Goal: Find contact information: Find contact information

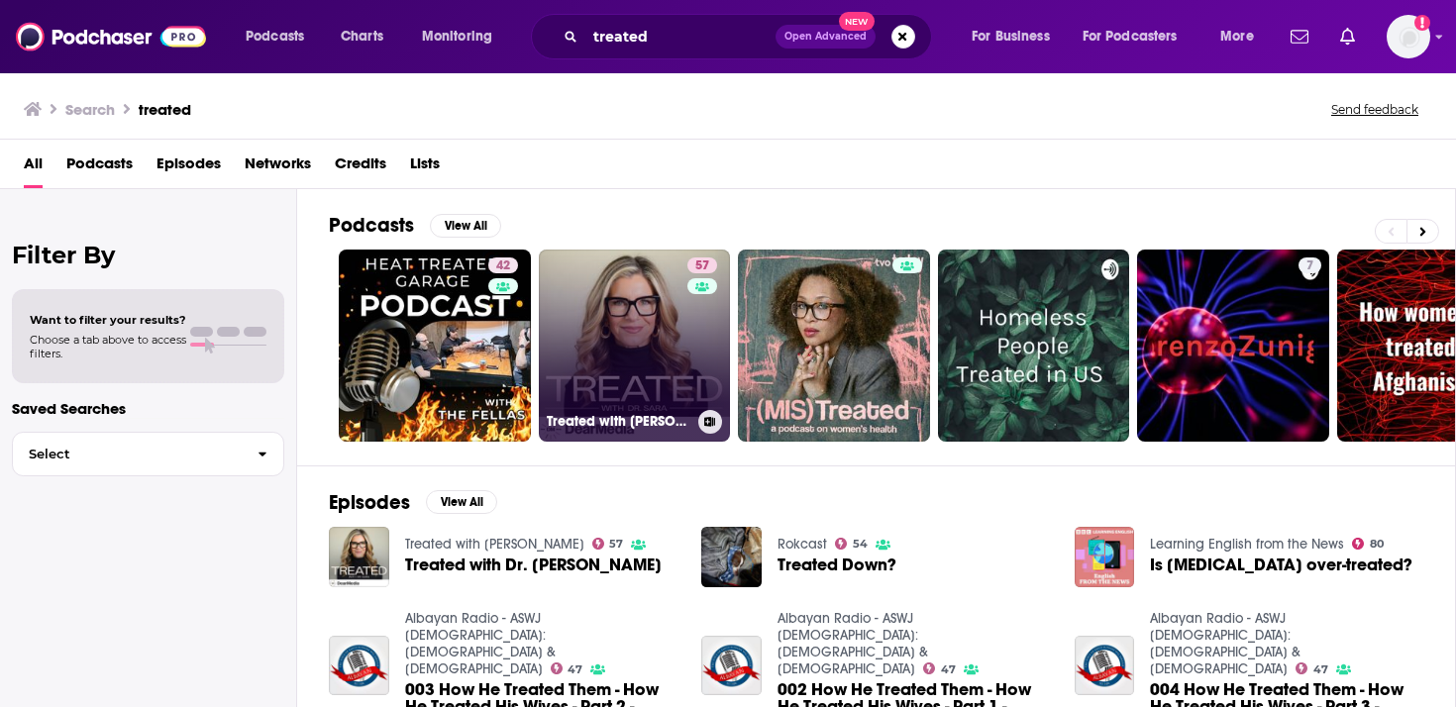
click at [605, 342] on link "57 Treated with [PERSON_NAME]" at bounding box center [635, 346] width 192 height 192
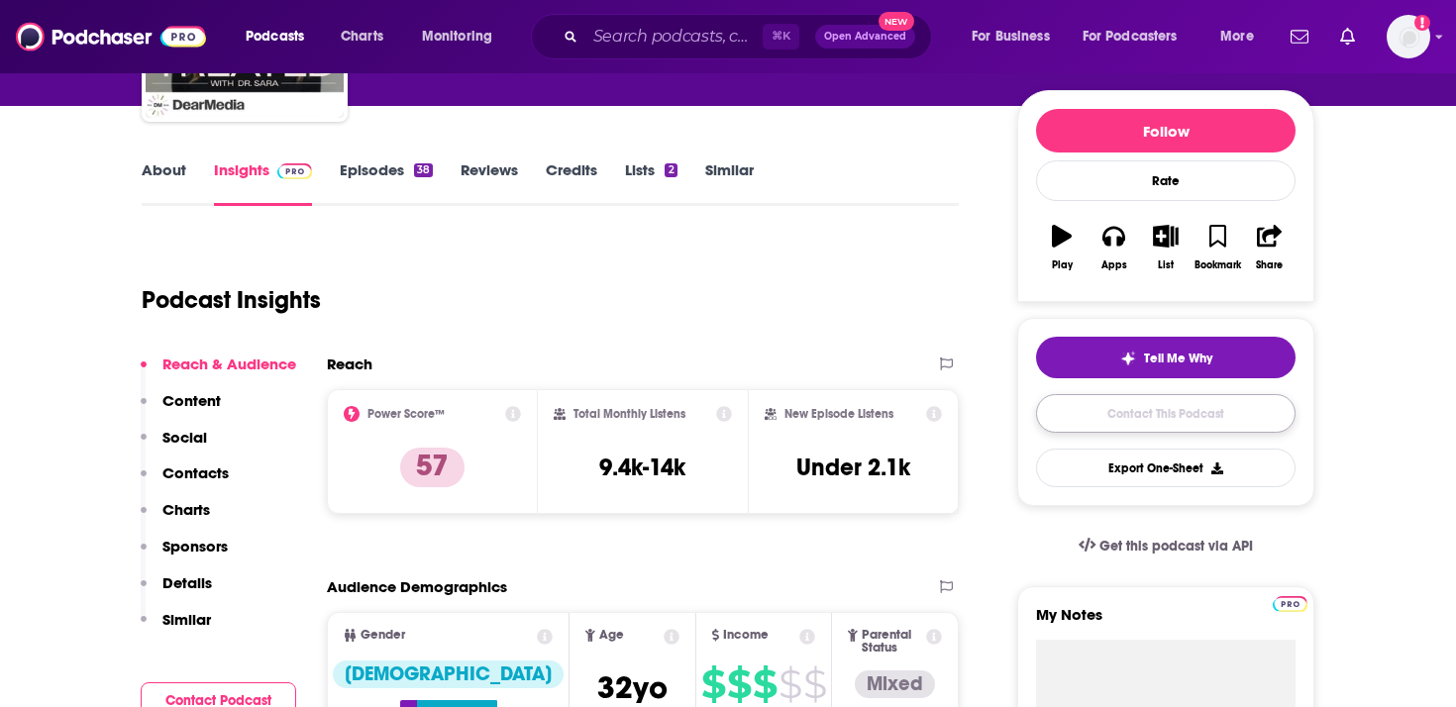
click at [1110, 413] on link "Contact This Podcast" at bounding box center [1165, 413] width 259 height 39
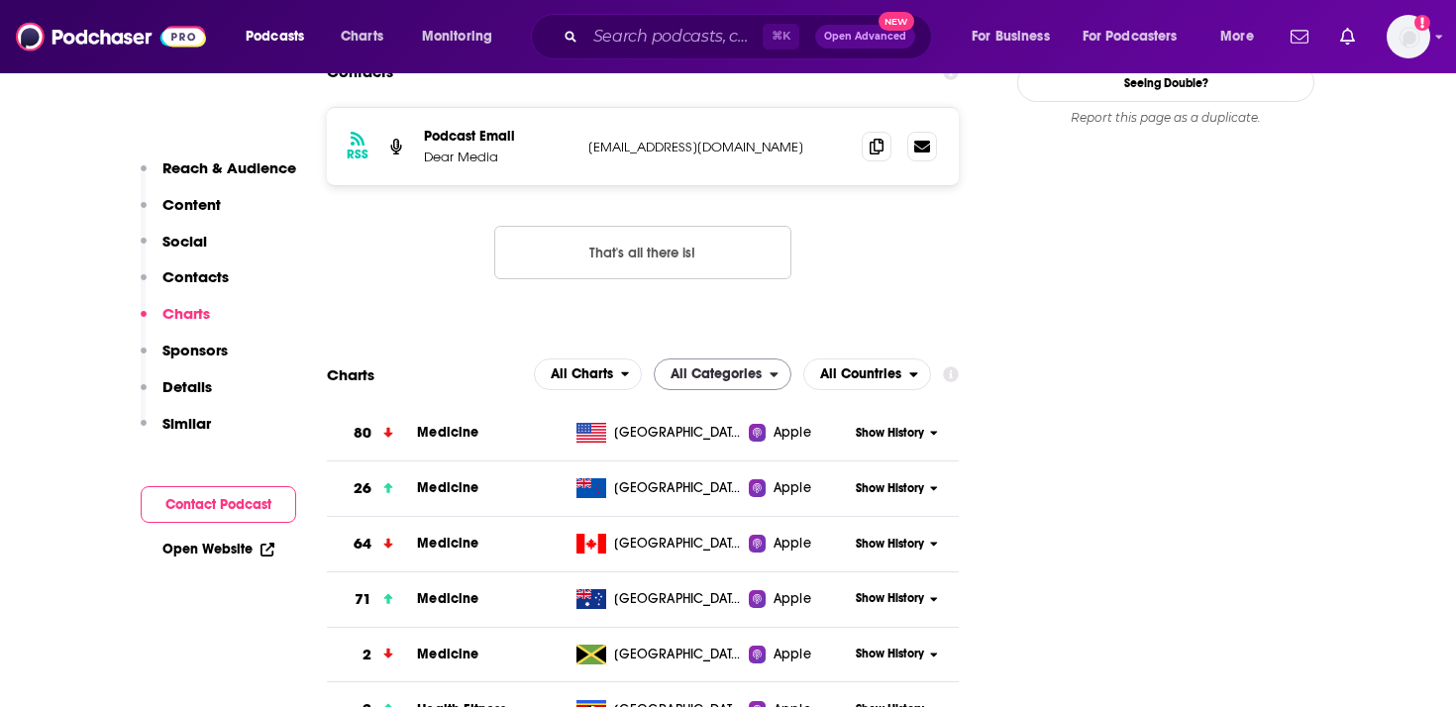
scroll to position [1753, 0]
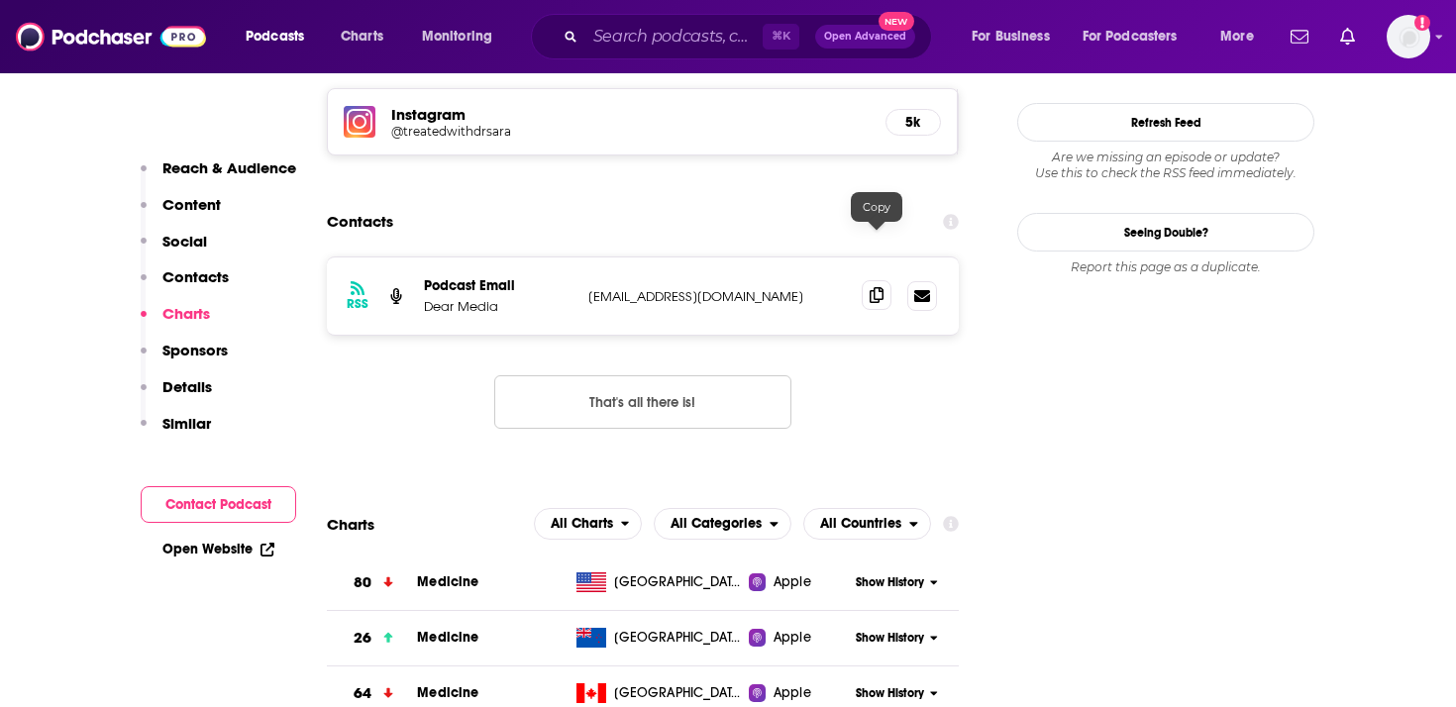
click at [876, 287] on icon at bounding box center [876, 295] width 14 height 16
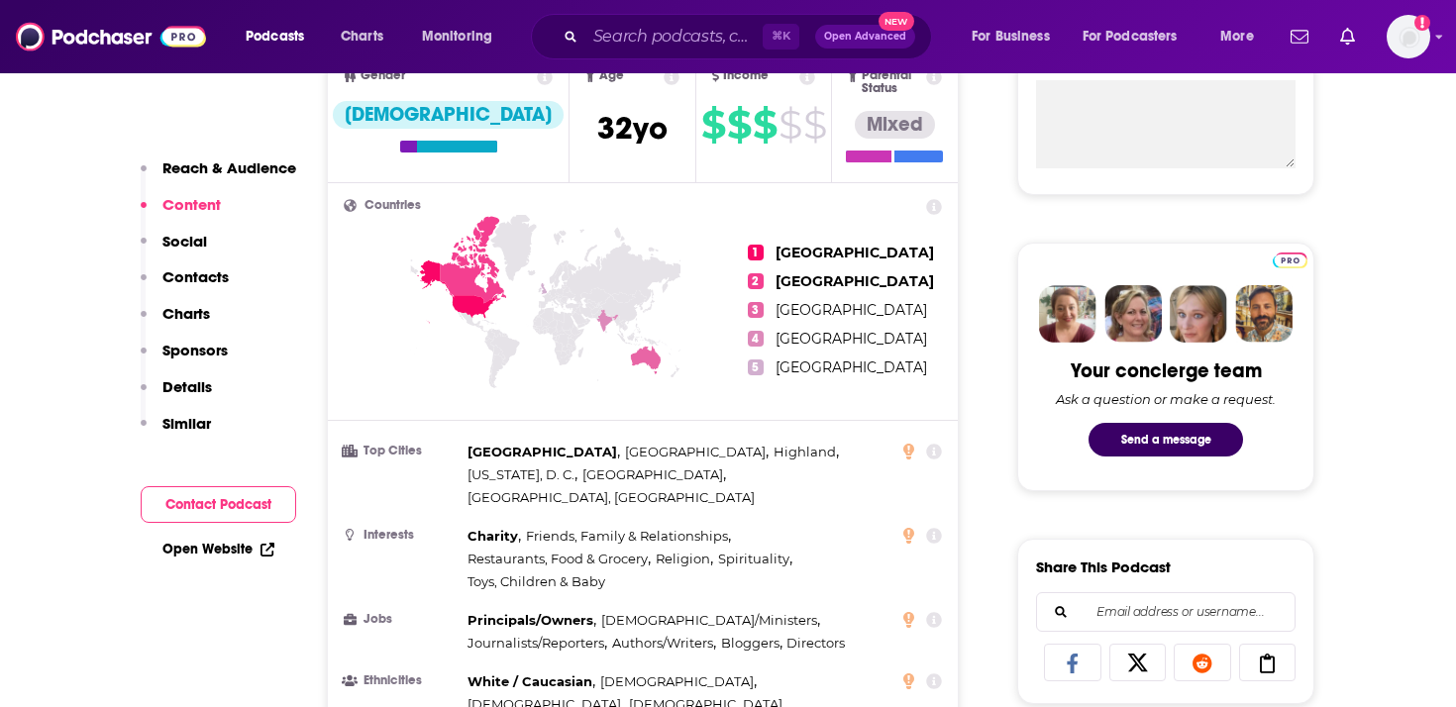
scroll to position [0, 0]
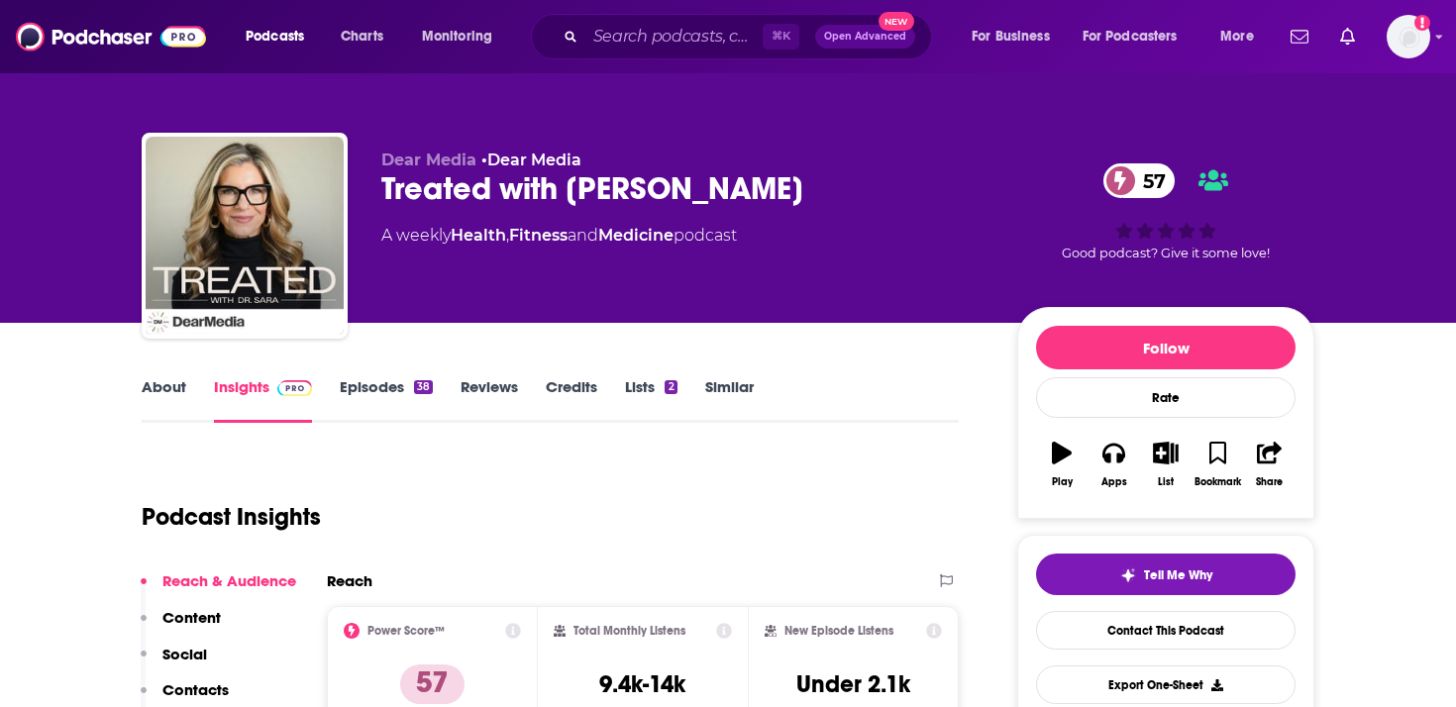
click at [174, 380] on link "About" at bounding box center [164, 400] width 45 height 46
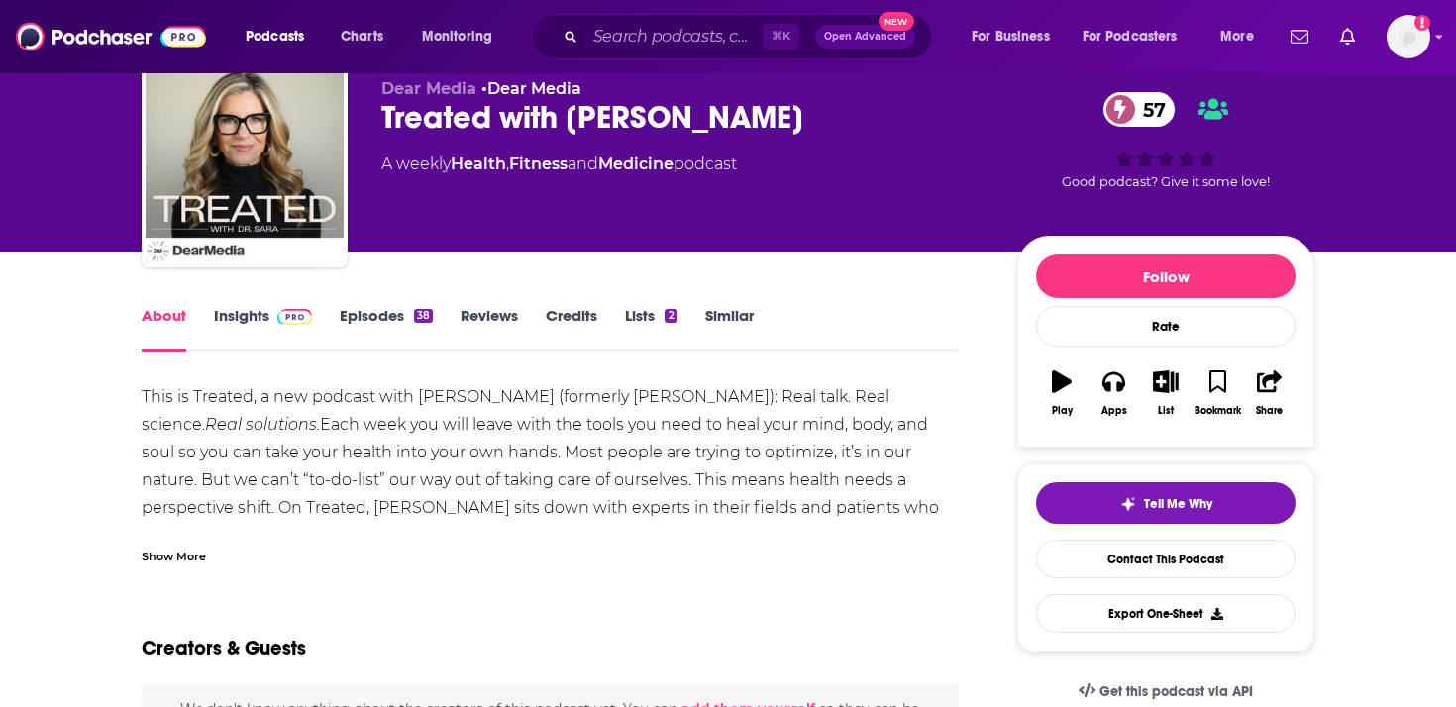
click at [189, 551] on div "Show More" at bounding box center [174, 555] width 64 height 19
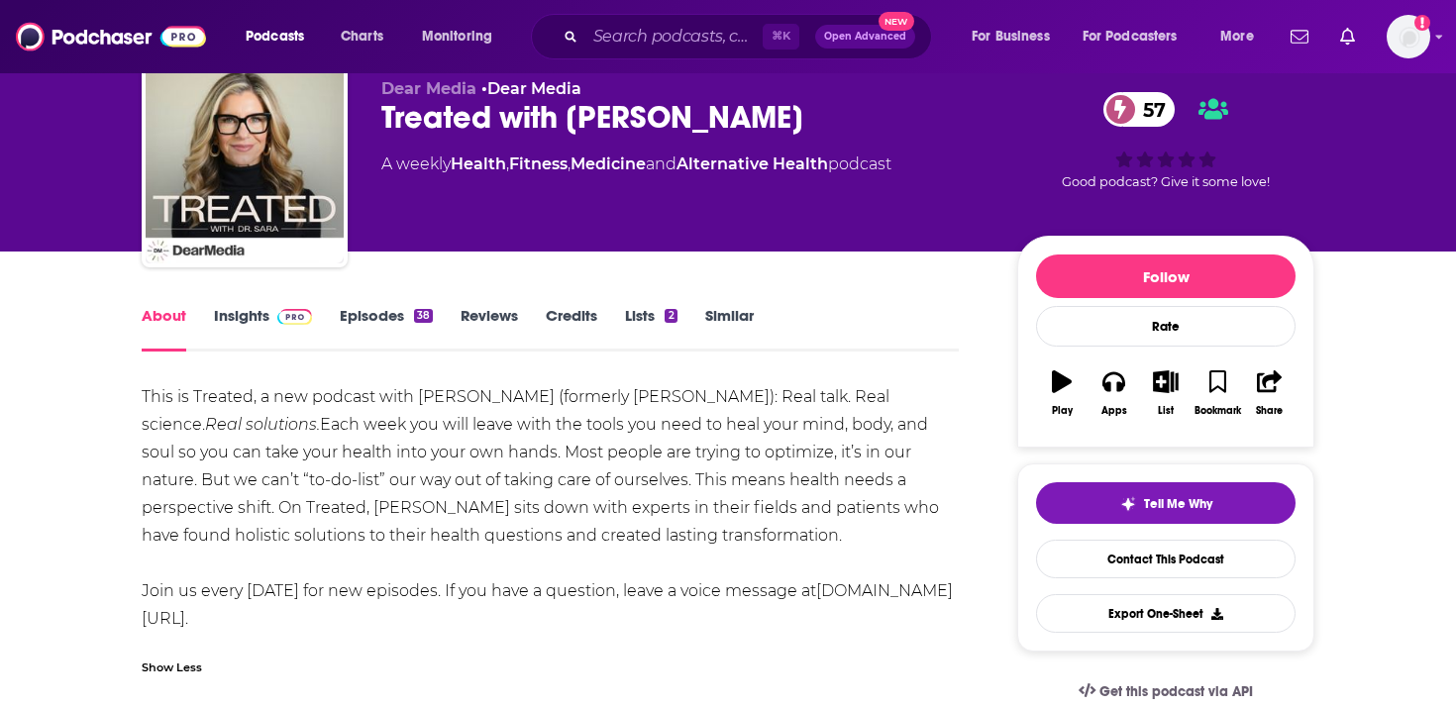
scroll to position [119, 0]
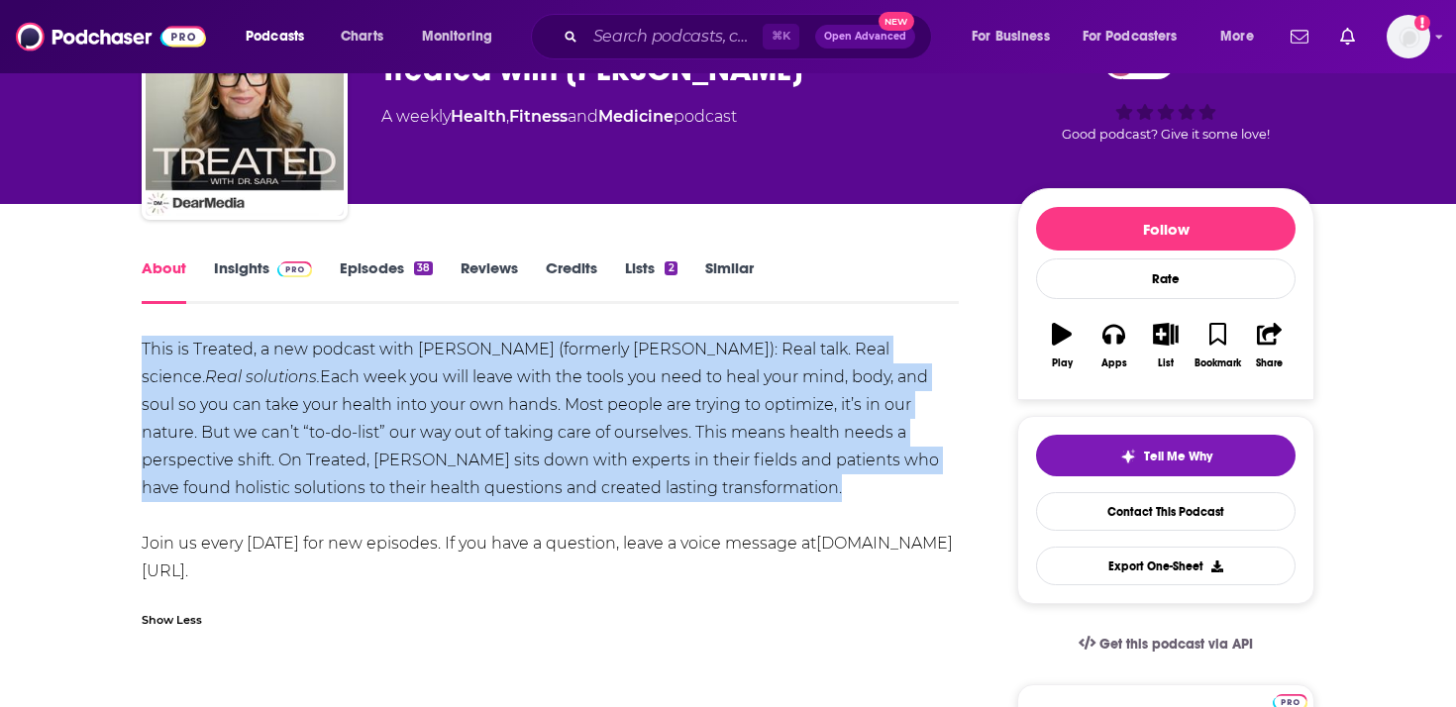
drag, startPoint x: 616, startPoint y: 489, endPoint x: 113, endPoint y: 350, distance: 522.0
copy div "This is Treated, a new podcast with [PERSON_NAME] (formerly [PERSON_NAME]): Rea…"
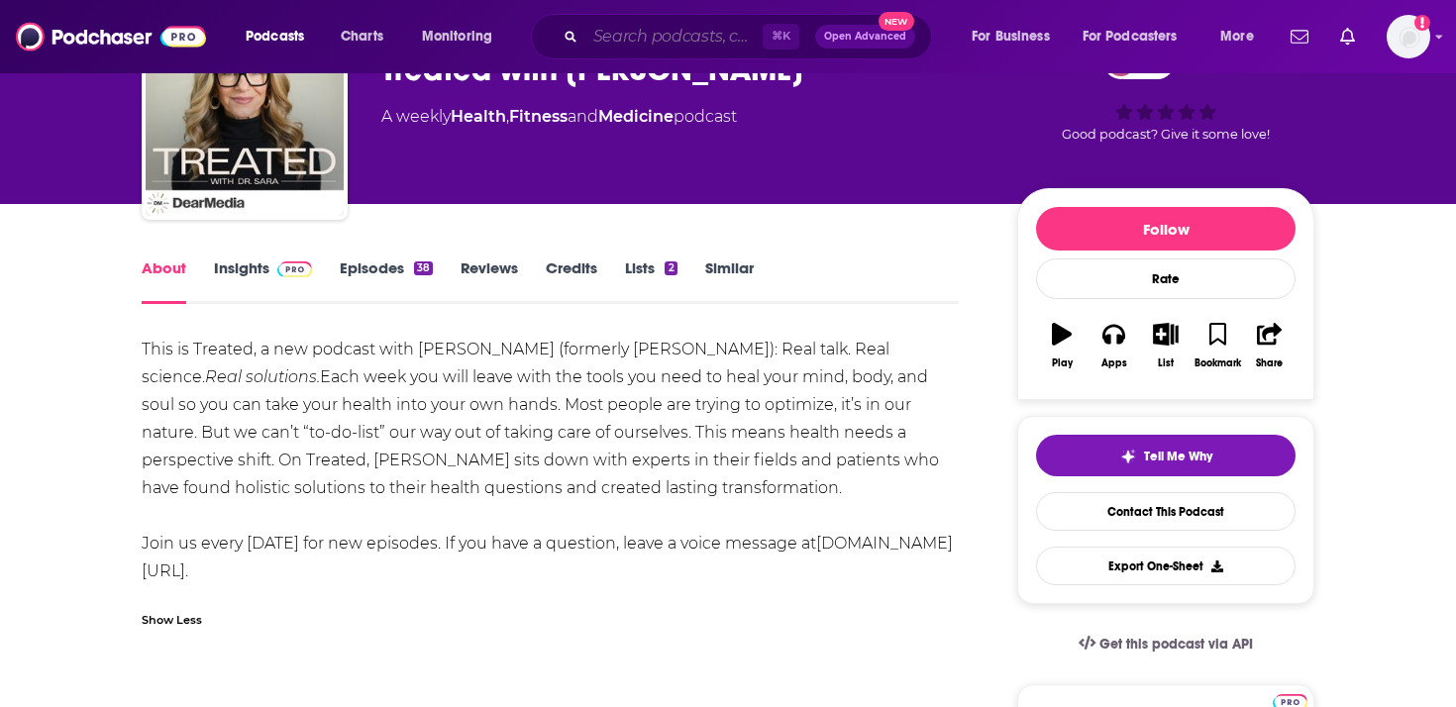
click at [704, 37] on input "Search podcasts, credits, & more..." at bounding box center [673, 37] width 177 height 32
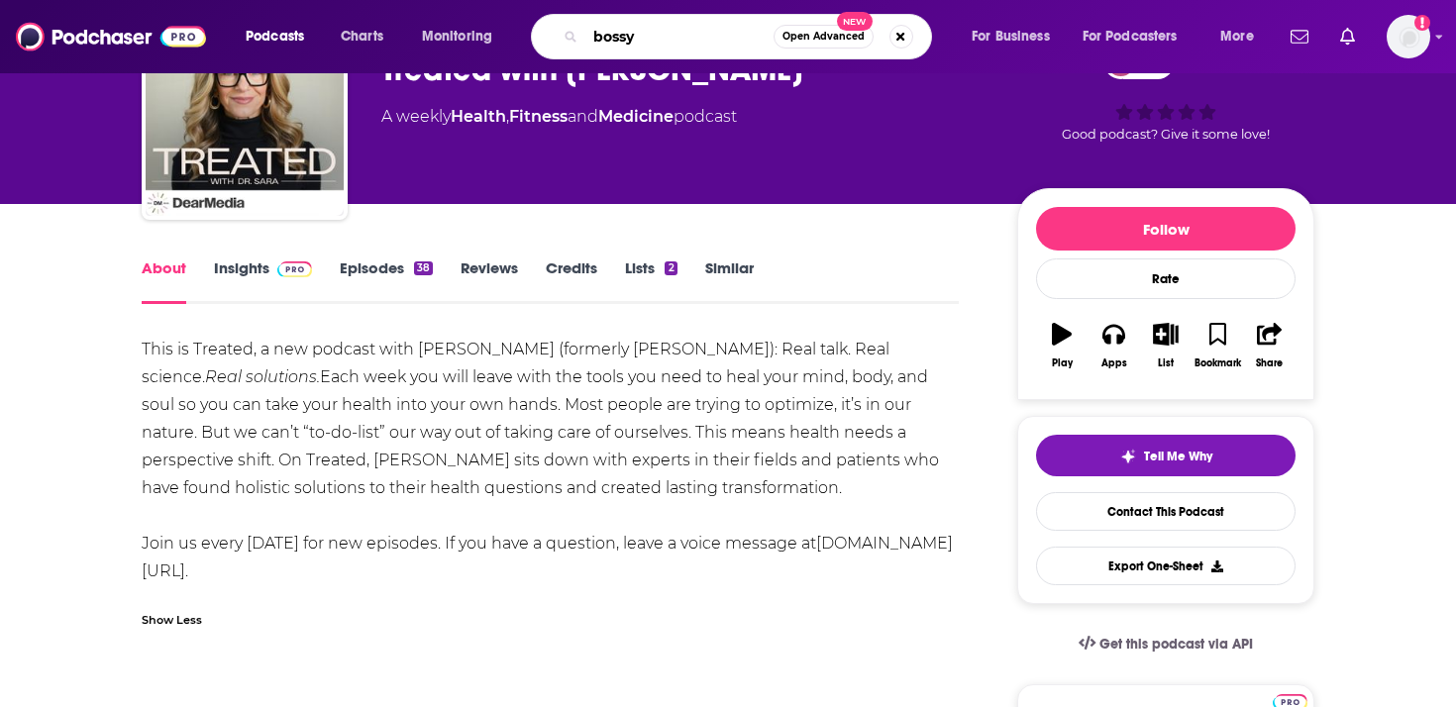
type input "bossy"
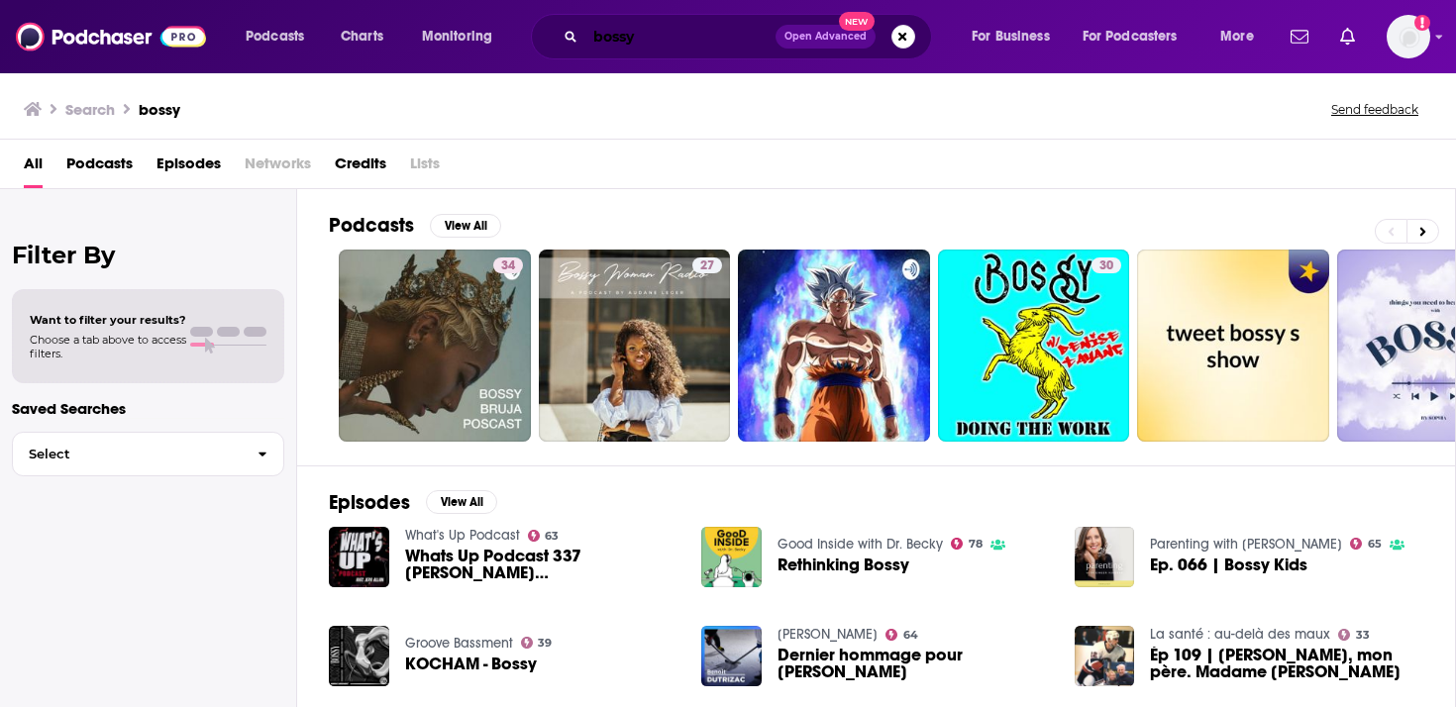
click at [695, 43] on input "bossy" at bounding box center [680, 37] width 190 height 32
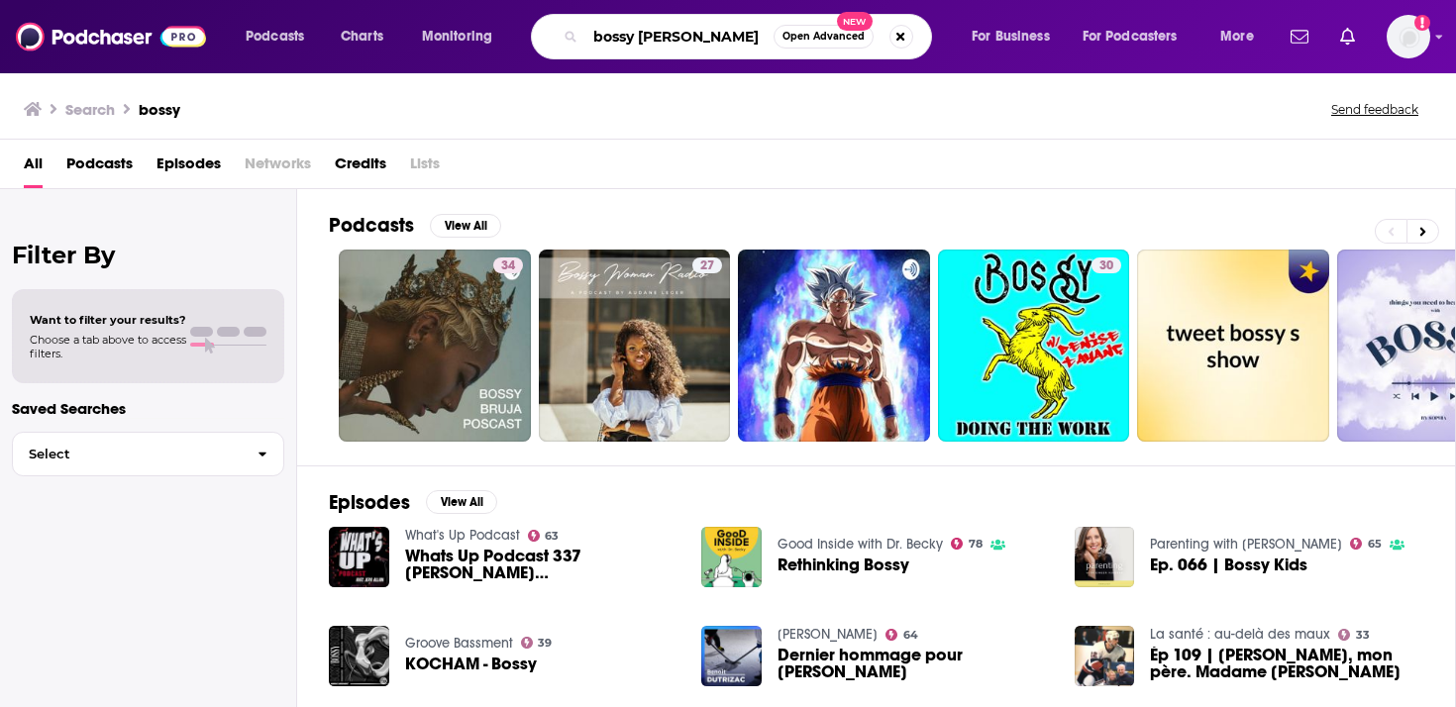
type input "bossy [PERSON_NAME]"
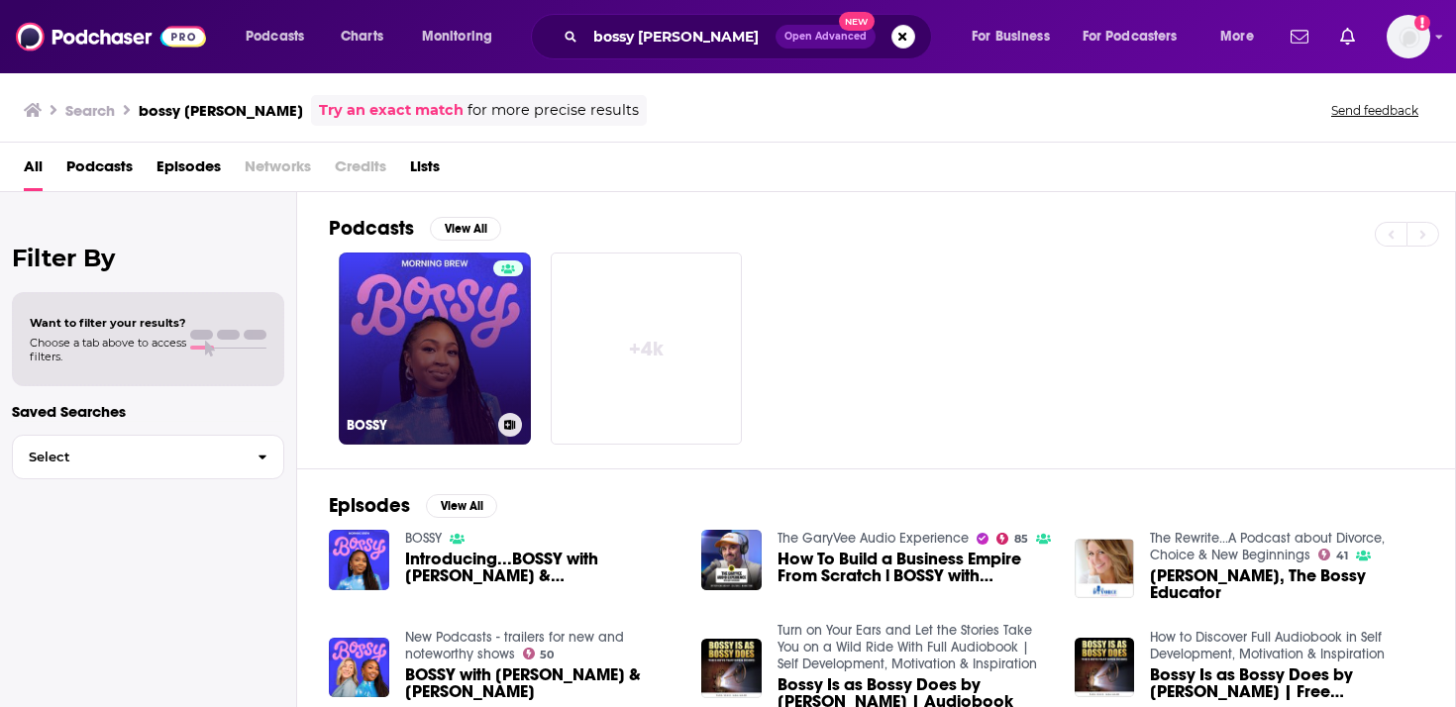
click at [462, 331] on link "BOSSY" at bounding box center [435, 349] width 192 height 192
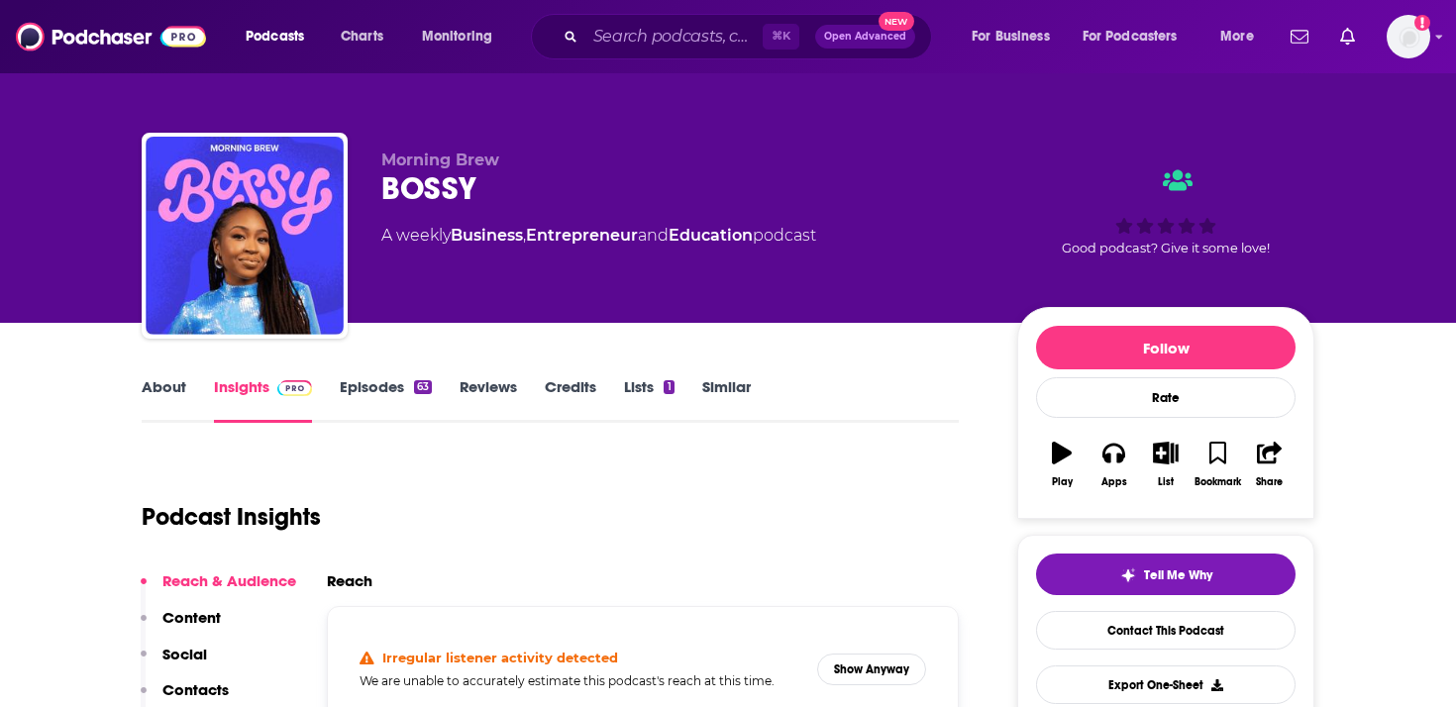
scroll to position [246, 0]
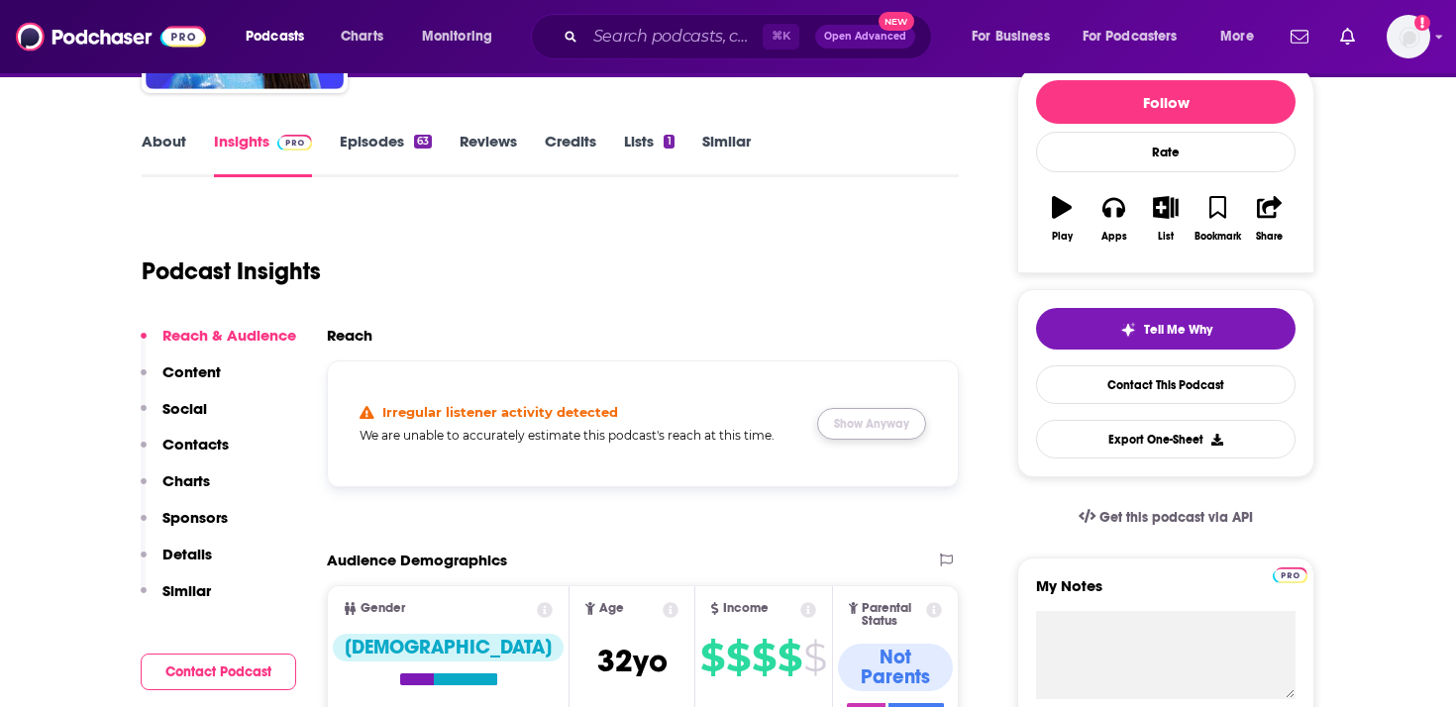
click at [877, 439] on button "Show Anyway" at bounding box center [871, 424] width 109 height 32
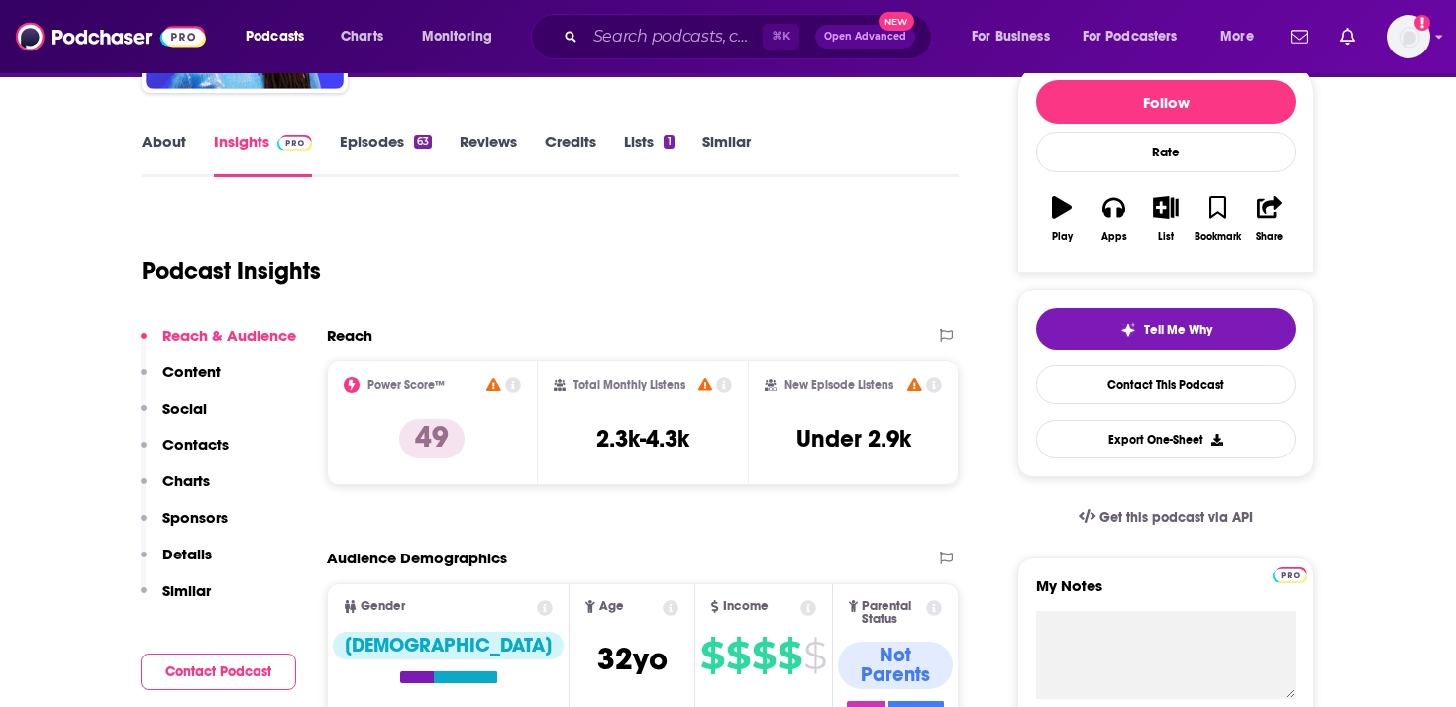
click at [756, 267] on div "Podcast Insights" at bounding box center [542, 259] width 801 height 101
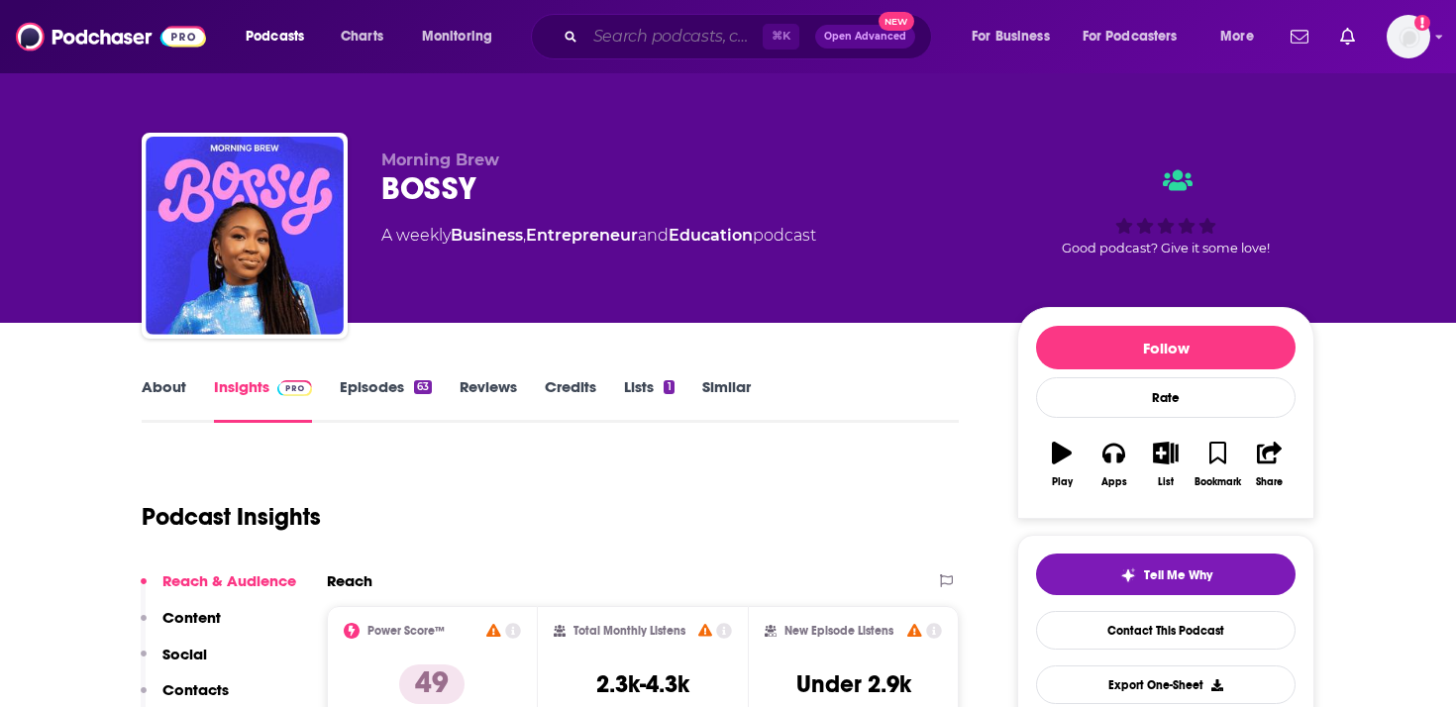
click at [688, 33] on input "Search podcasts, credits, & more..." at bounding box center [673, 37] width 177 height 32
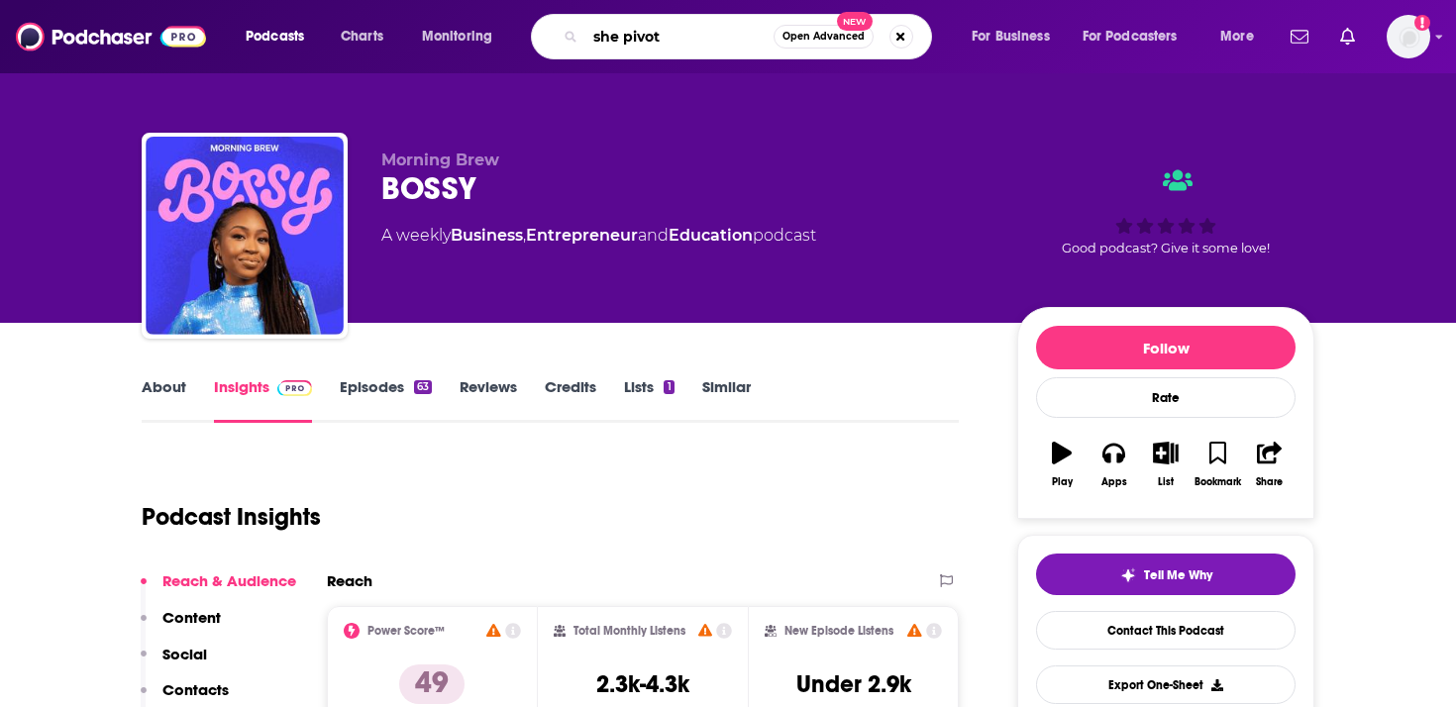
type input "she pivots"
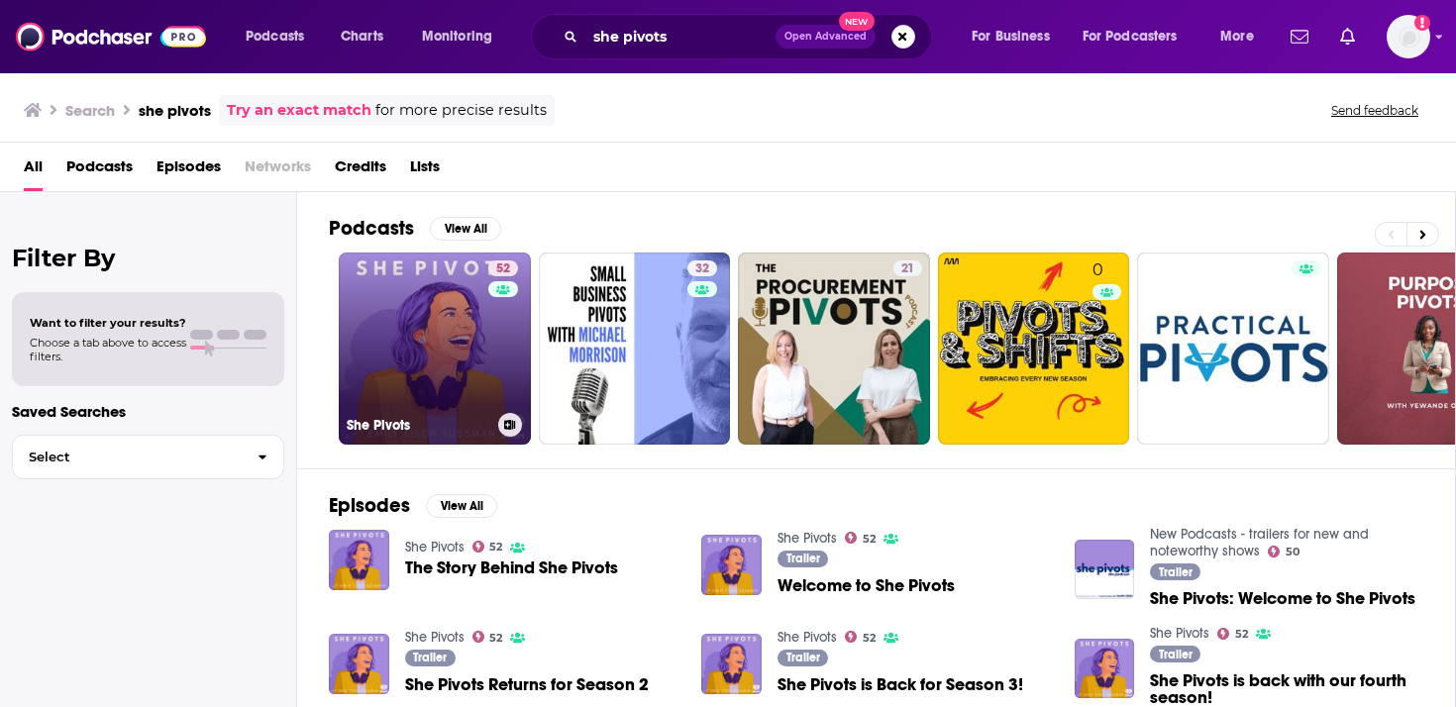
click at [412, 342] on link "52 She Pivots" at bounding box center [435, 349] width 192 height 192
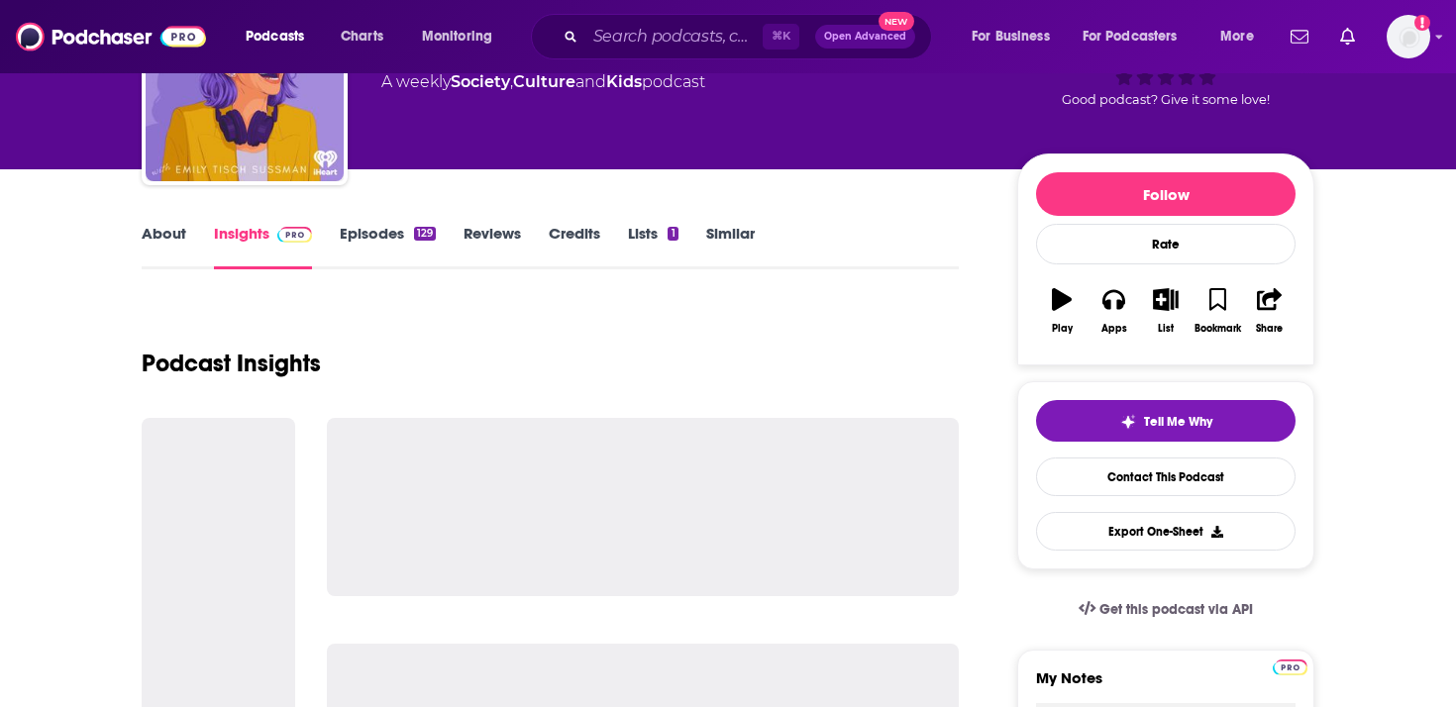
scroll to position [152, 0]
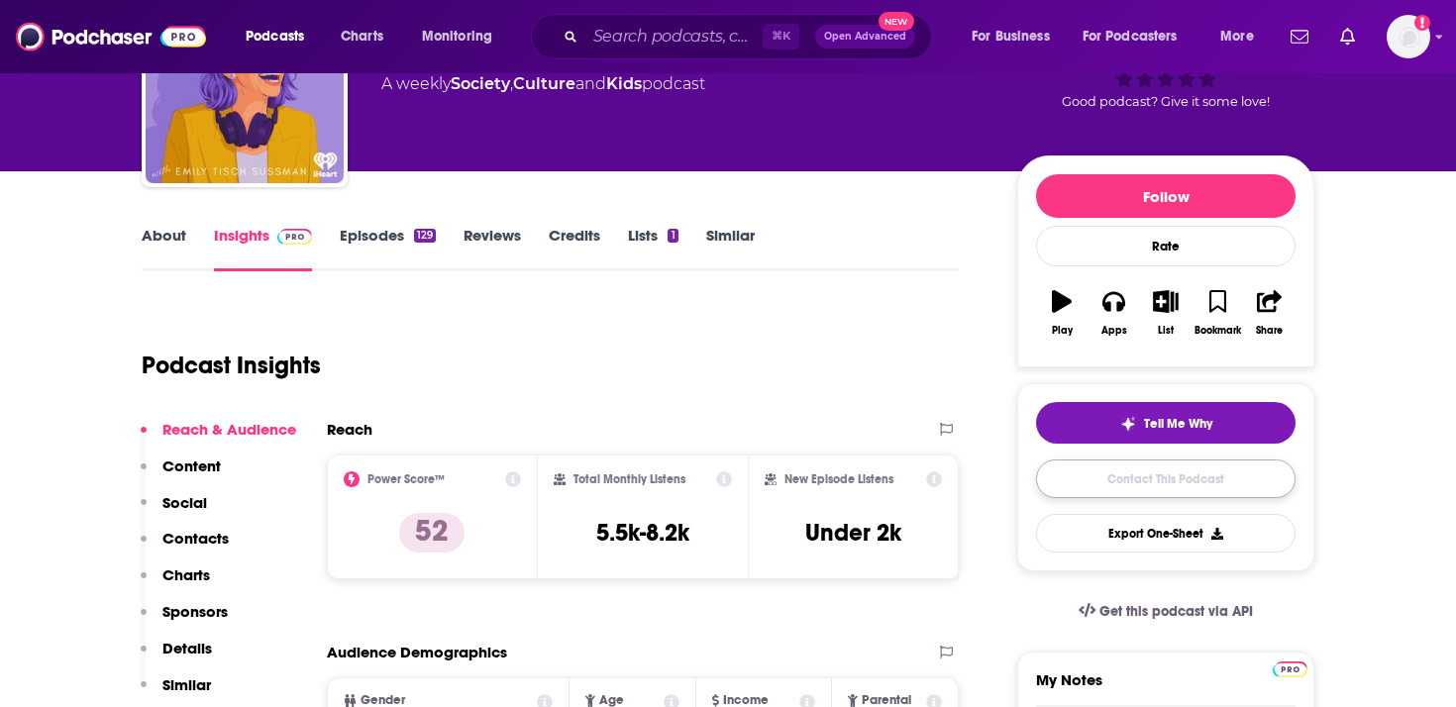
click at [1195, 474] on link "Contact This Podcast" at bounding box center [1165, 478] width 259 height 39
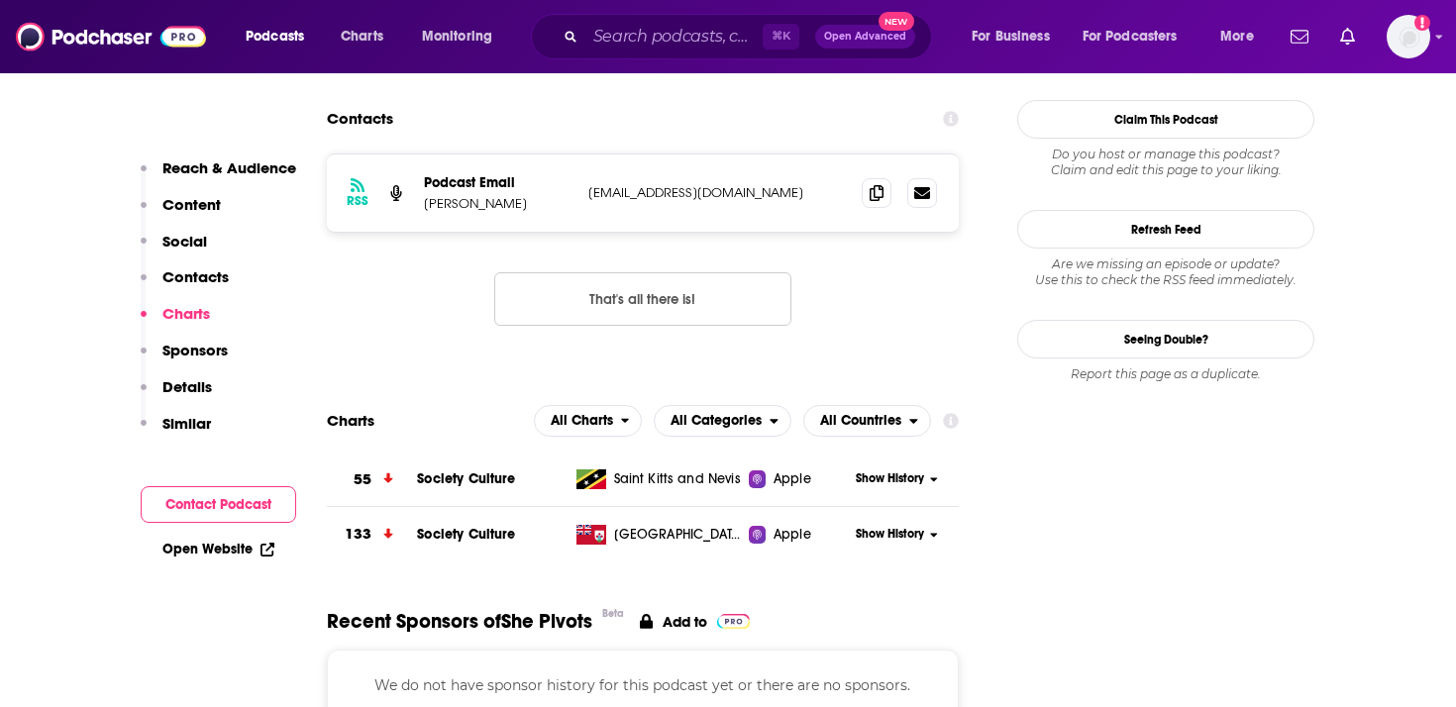
scroll to position [1794, 0]
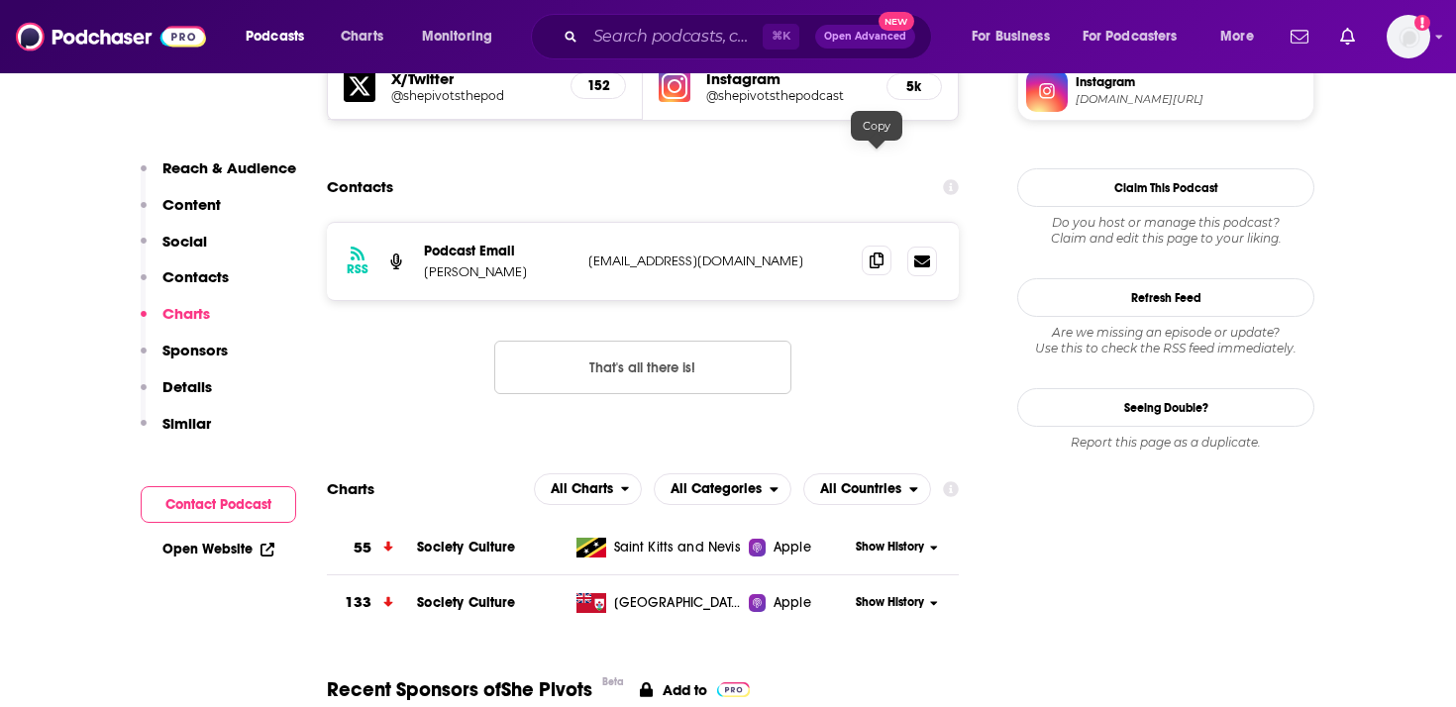
click at [881, 253] on icon at bounding box center [876, 261] width 14 height 16
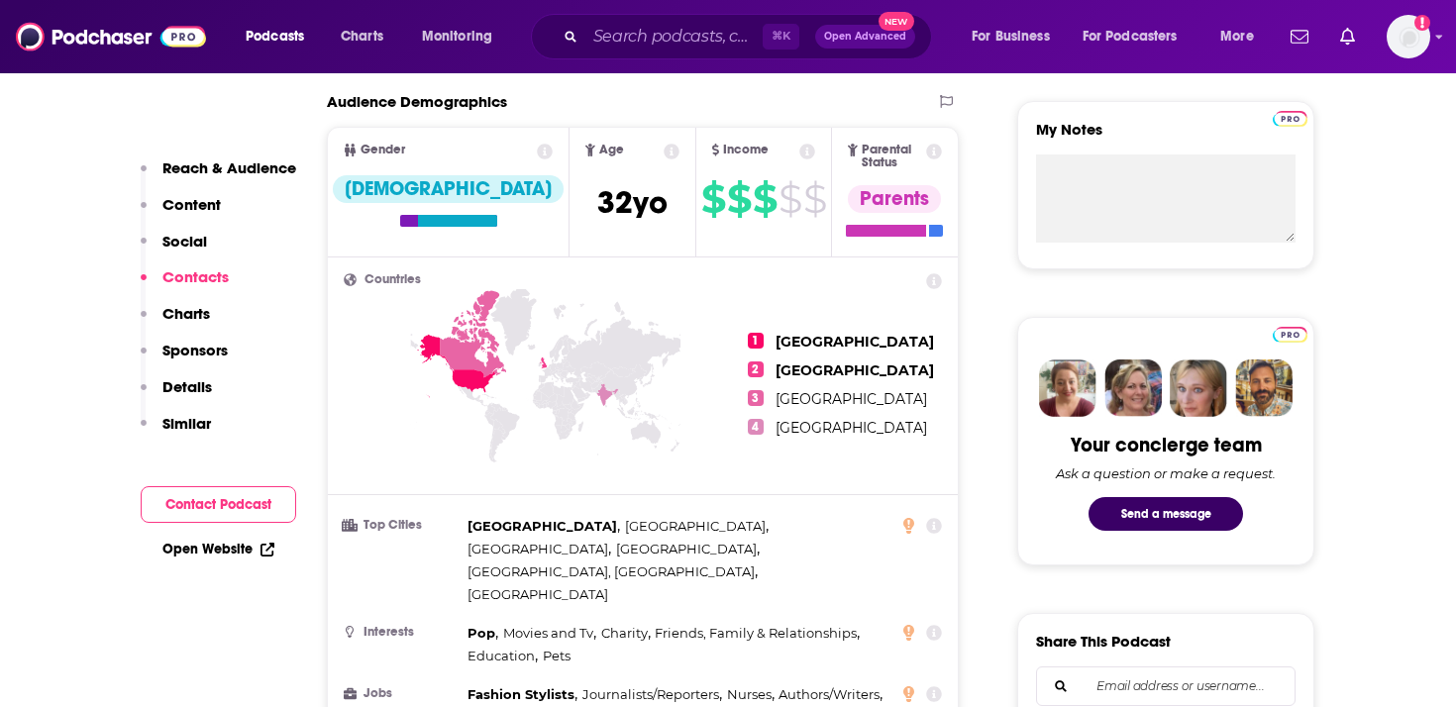
scroll to position [0, 0]
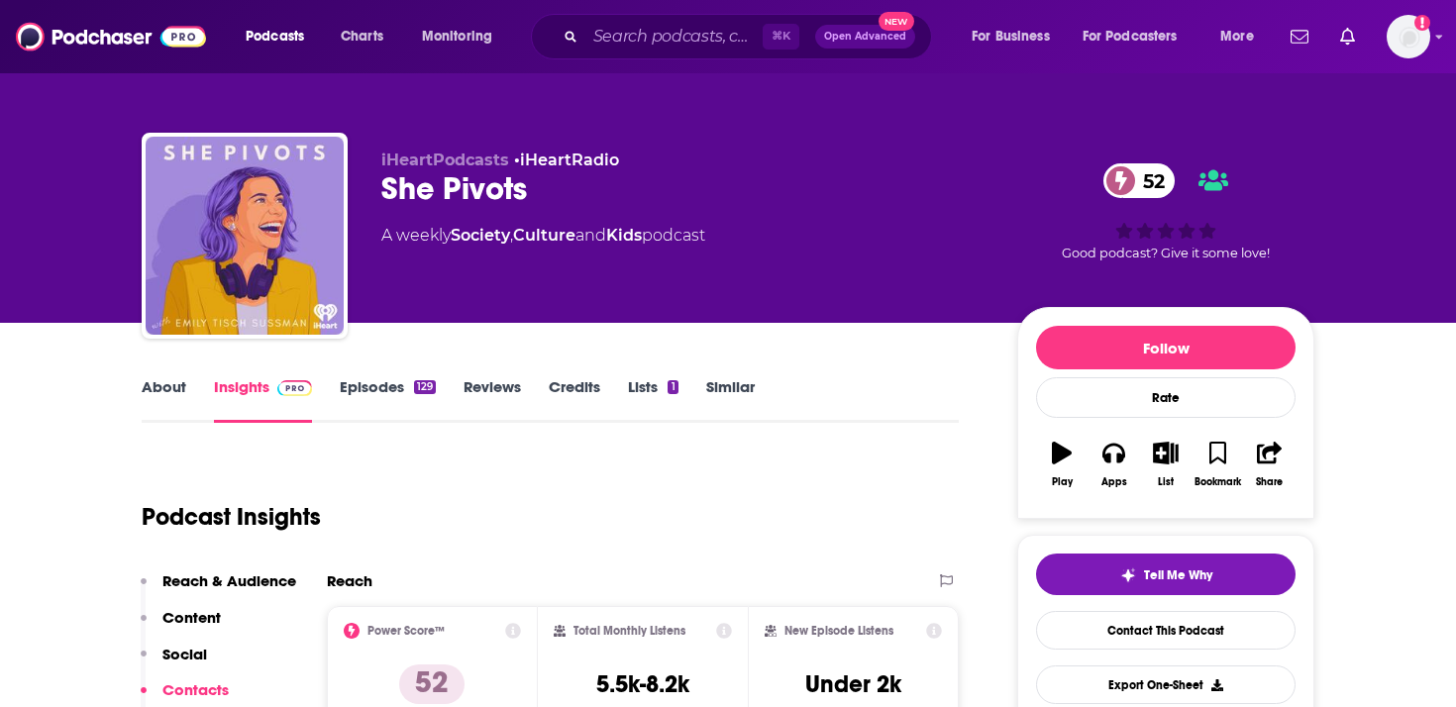
click at [155, 394] on link "About" at bounding box center [164, 400] width 45 height 46
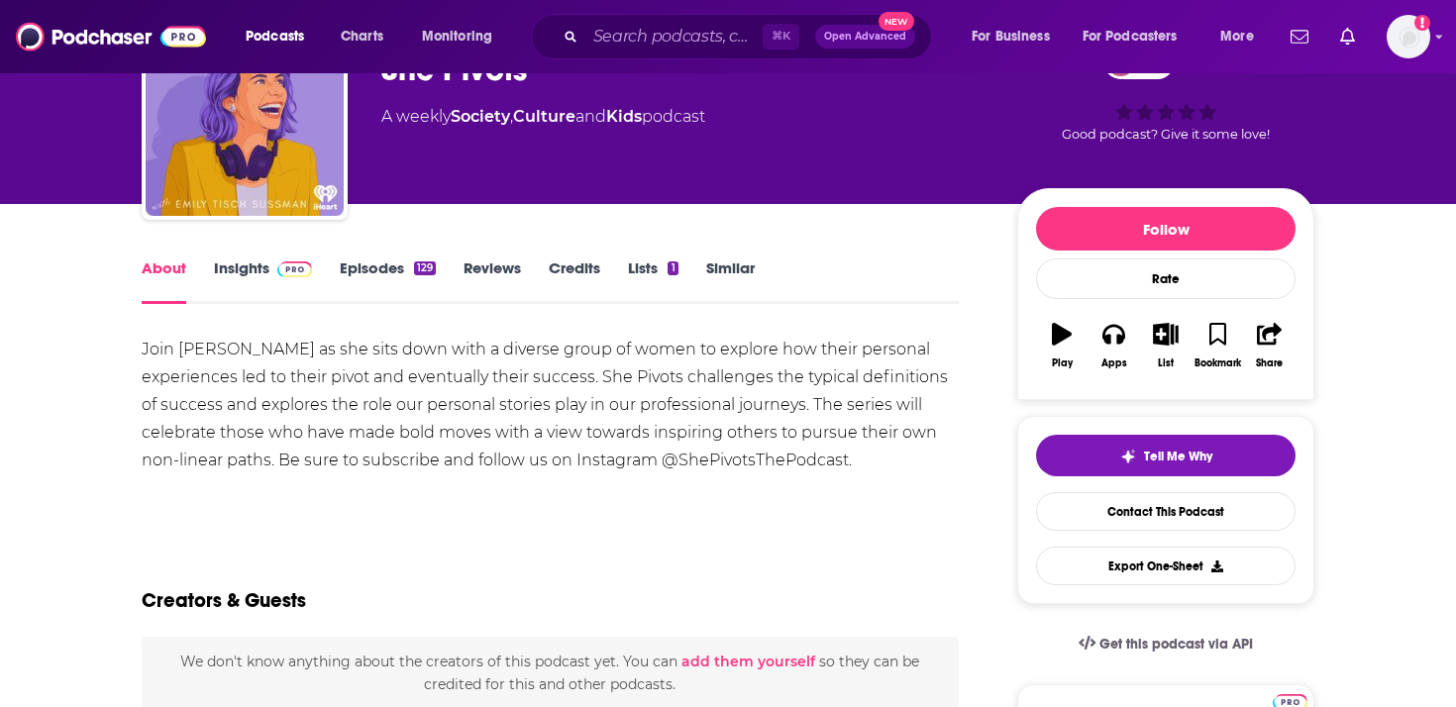
scroll to position [182, 0]
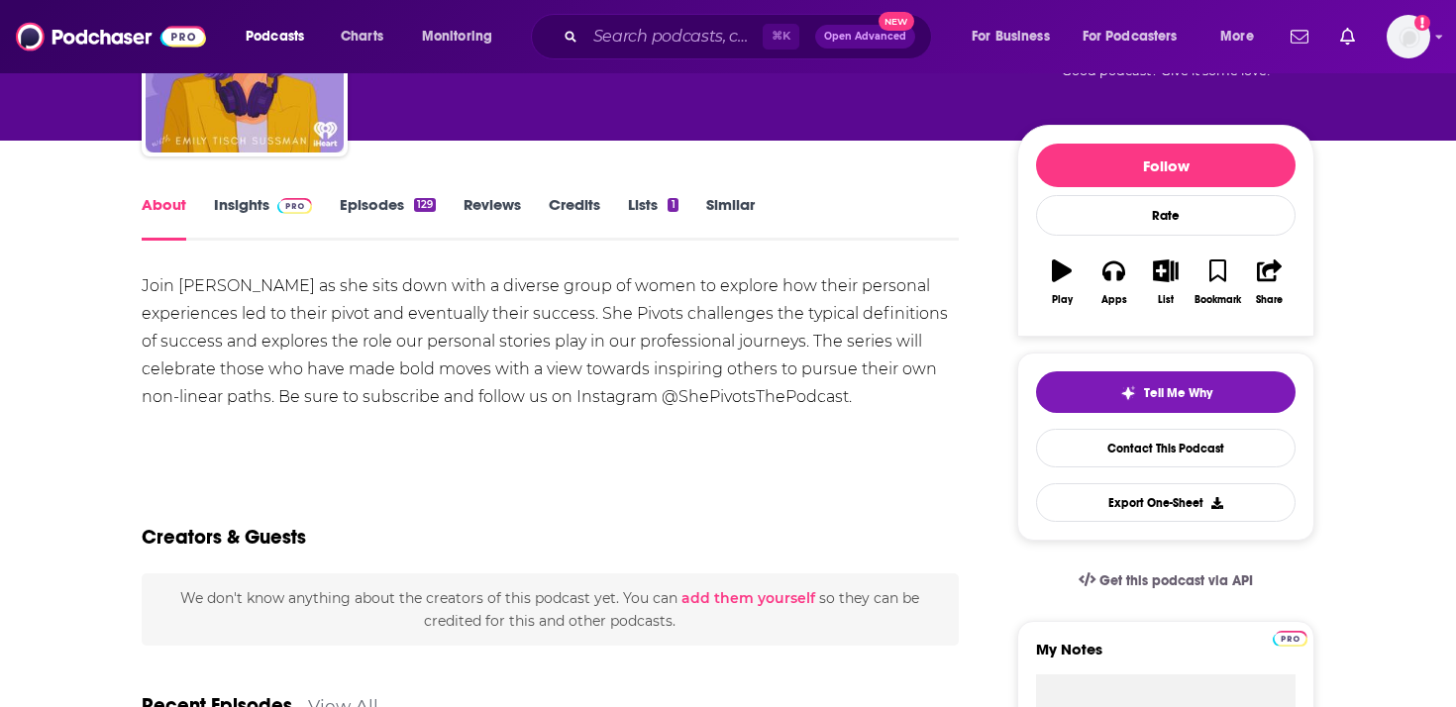
drag, startPoint x: 865, startPoint y: 401, endPoint x: 101, endPoint y: 286, distance: 773.0
copy div "Join [PERSON_NAME] as she sits down with a diverse group of women to explore ho…"
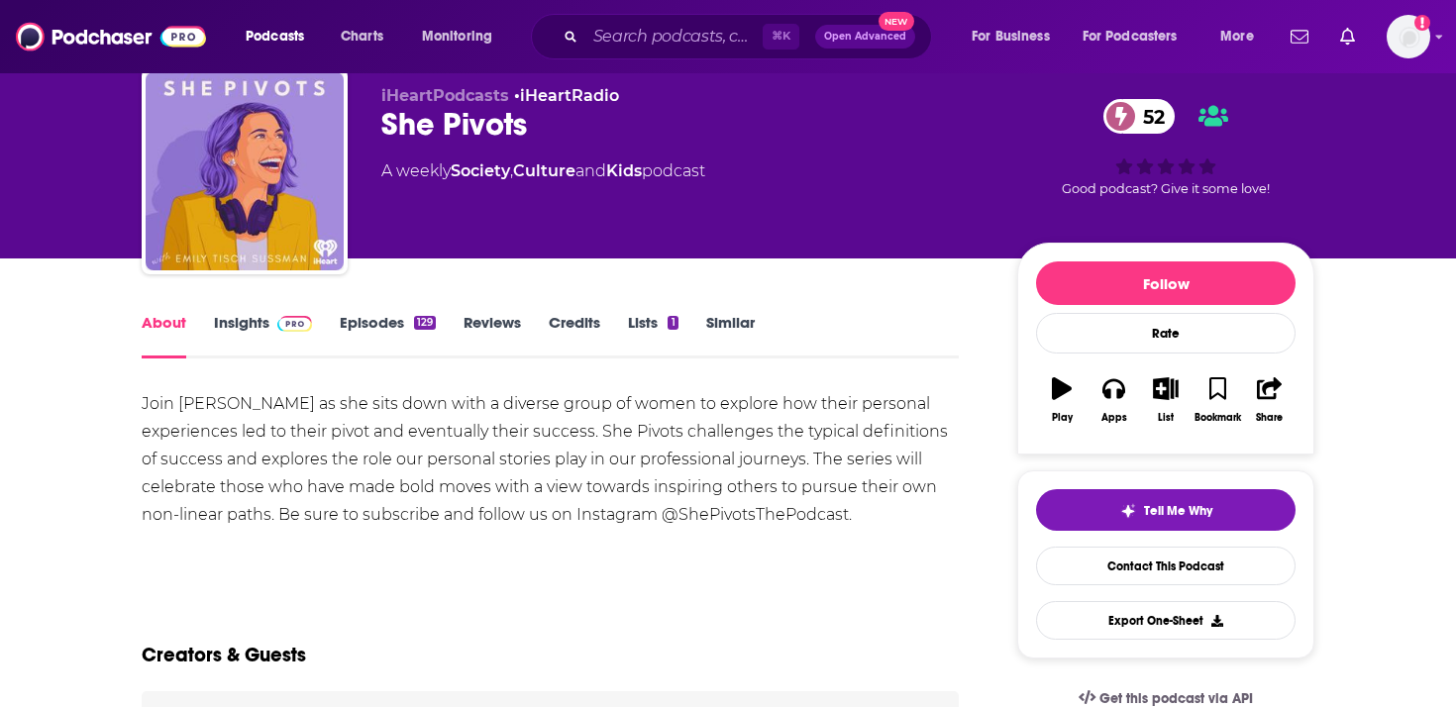
scroll to position [40, 0]
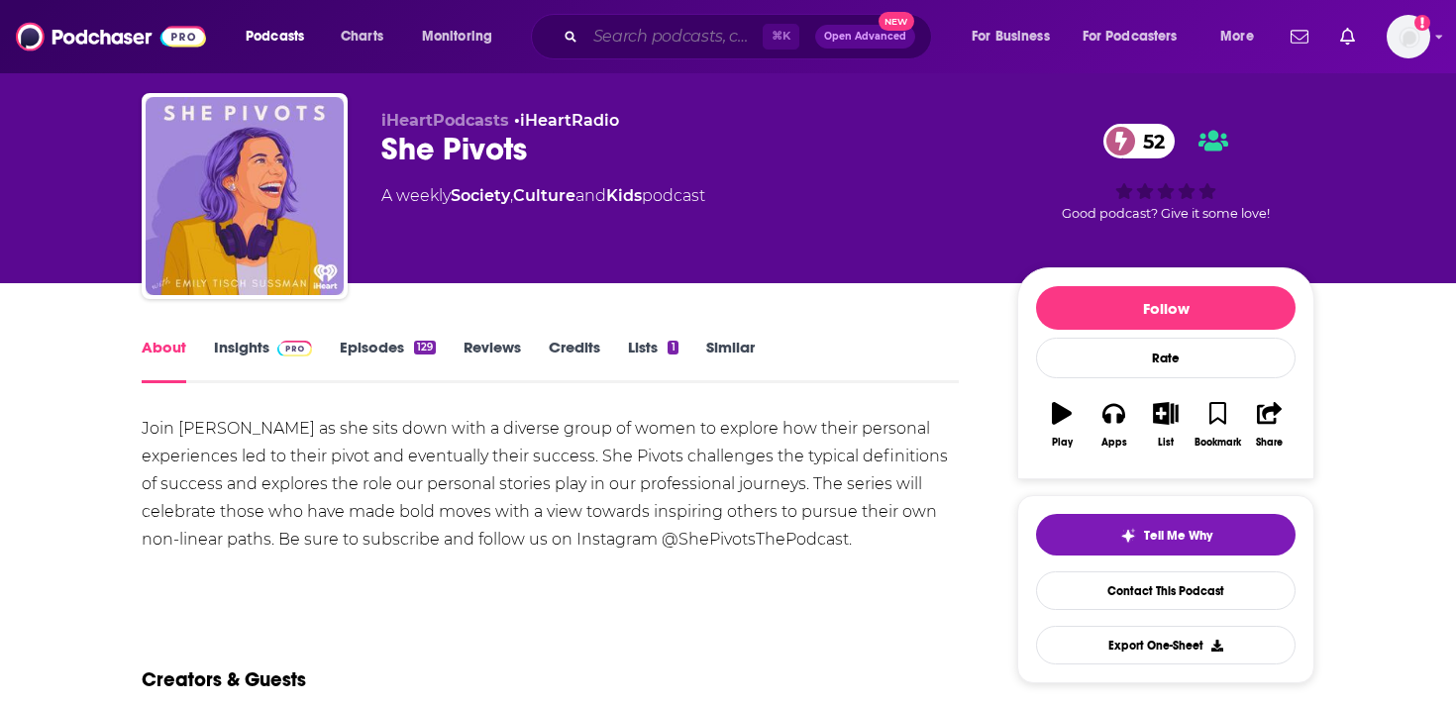
click at [724, 25] on input "Search podcasts, credits, & more..." at bounding box center [673, 37] width 177 height 32
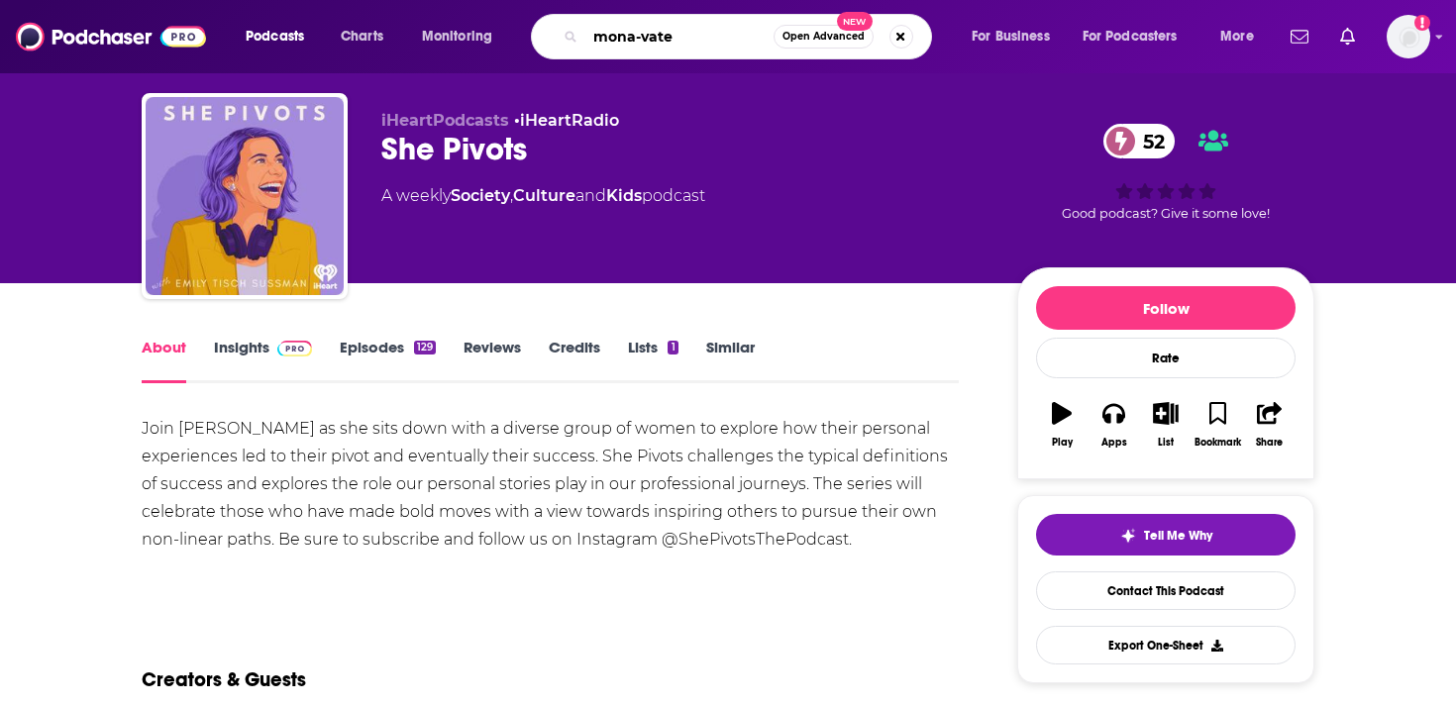
type input "[PERSON_NAME]-vated"
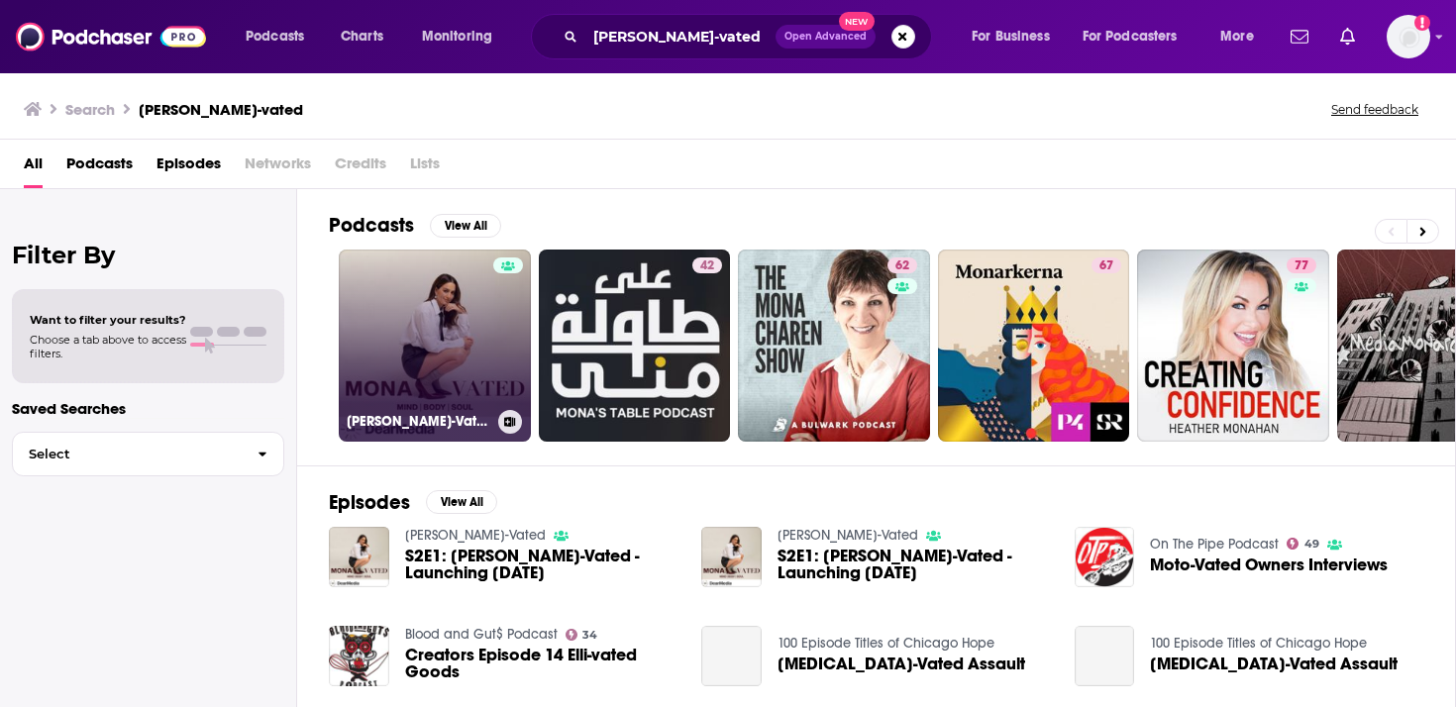
click at [467, 346] on link "[PERSON_NAME]-Vated" at bounding box center [435, 346] width 192 height 192
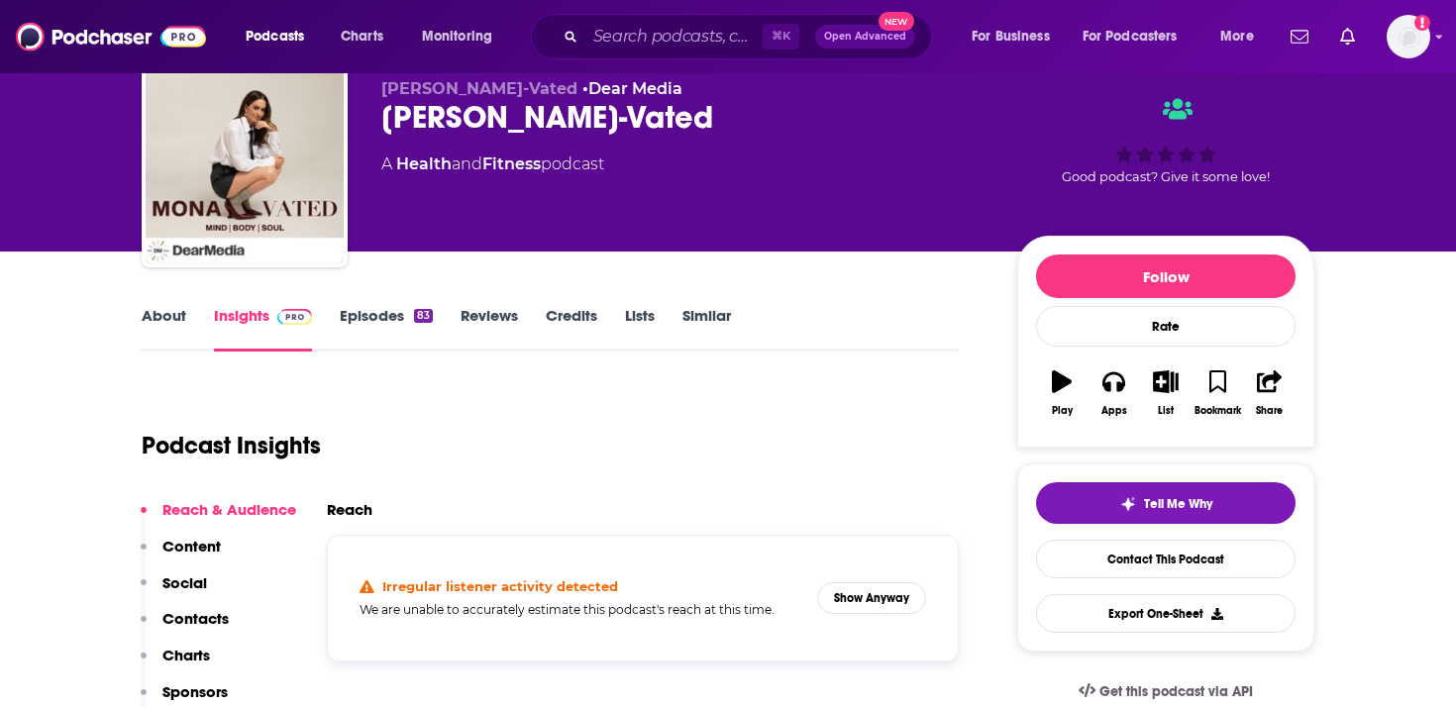
scroll to position [84, 0]
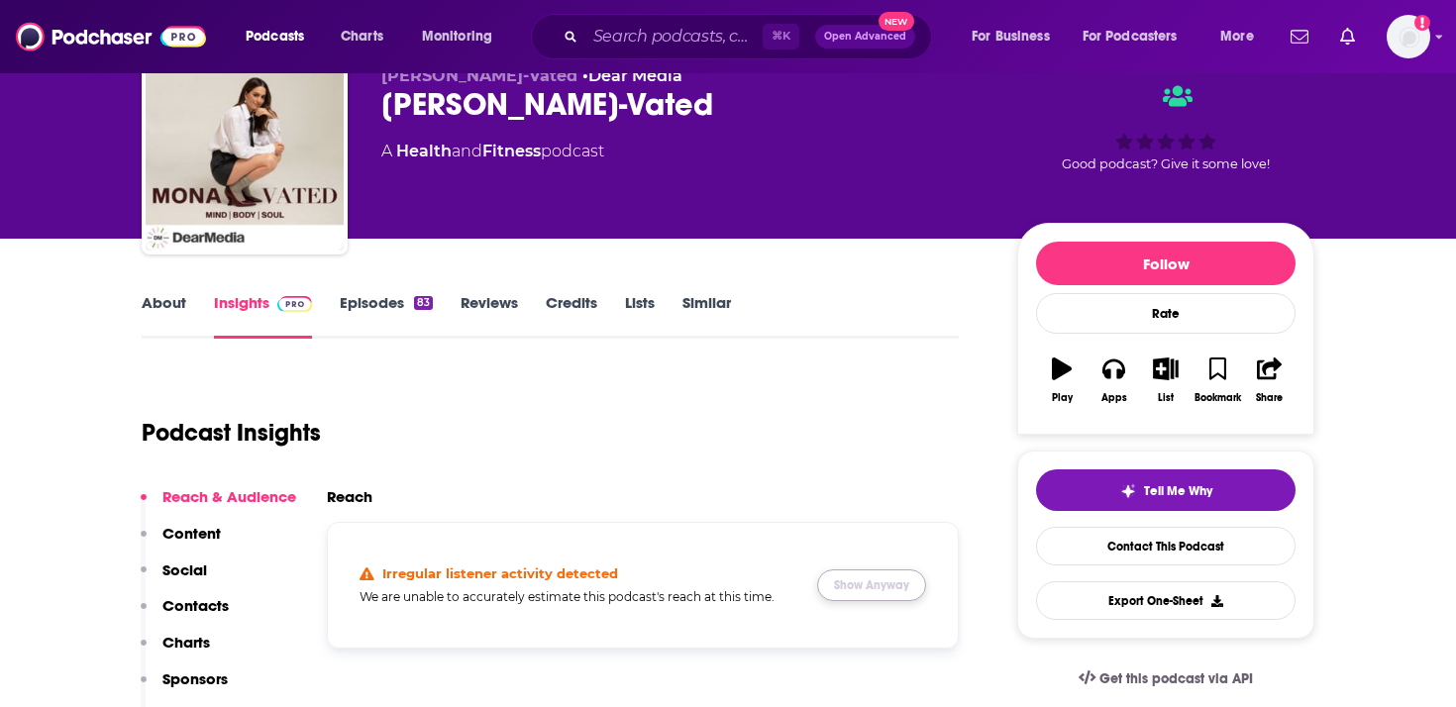
click at [881, 587] on button "Show Anyway" at bounding box center [871, 585] width 109 height 32
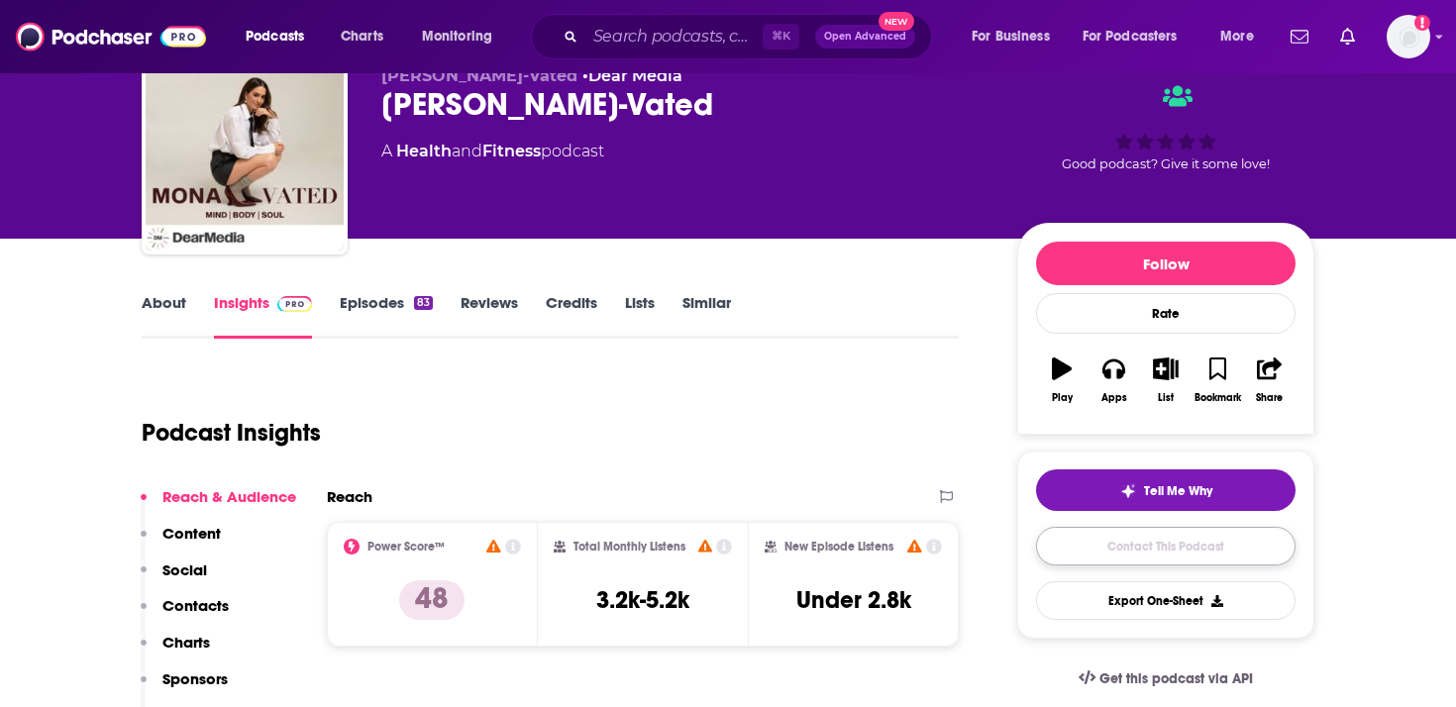
click at [1086, 542] on link "Contact This Podcast" at bounding box center [1165, 546] width 259 height 39
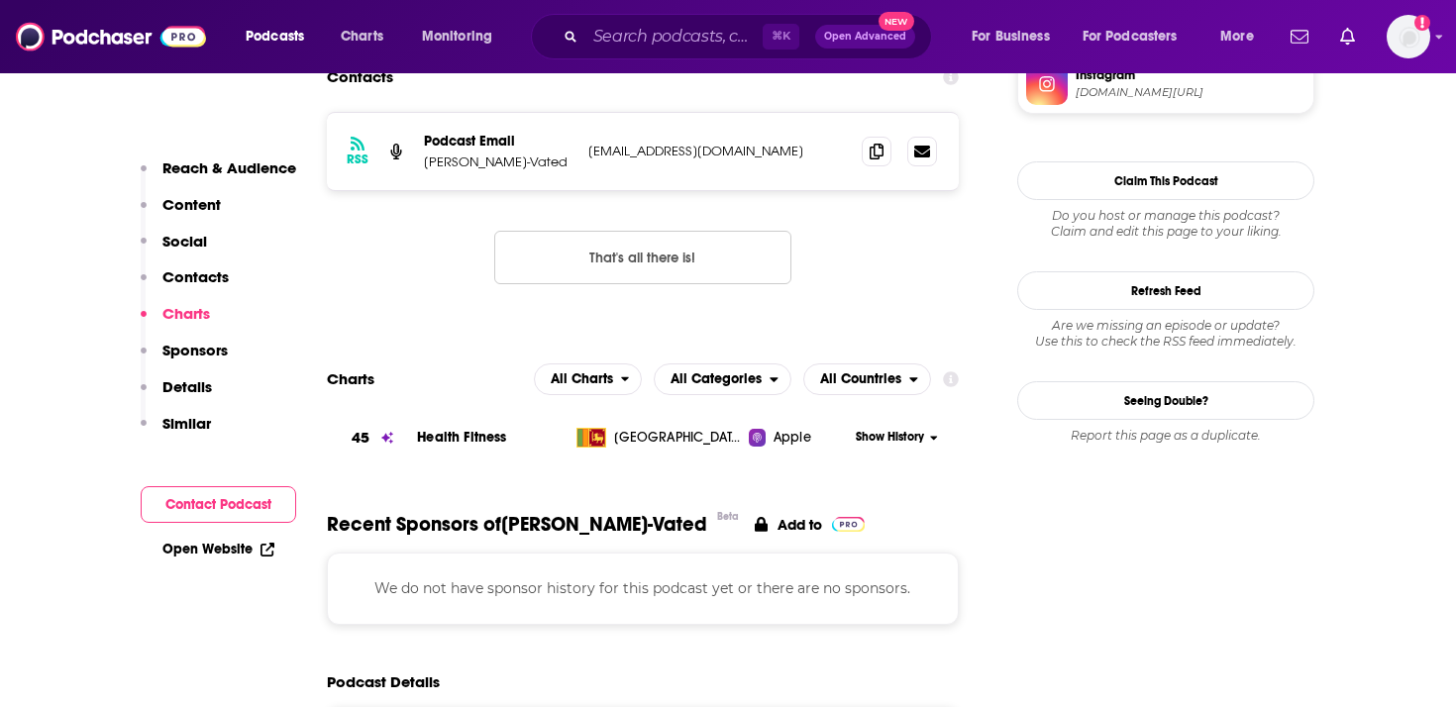
scroll to position [1580, 0]
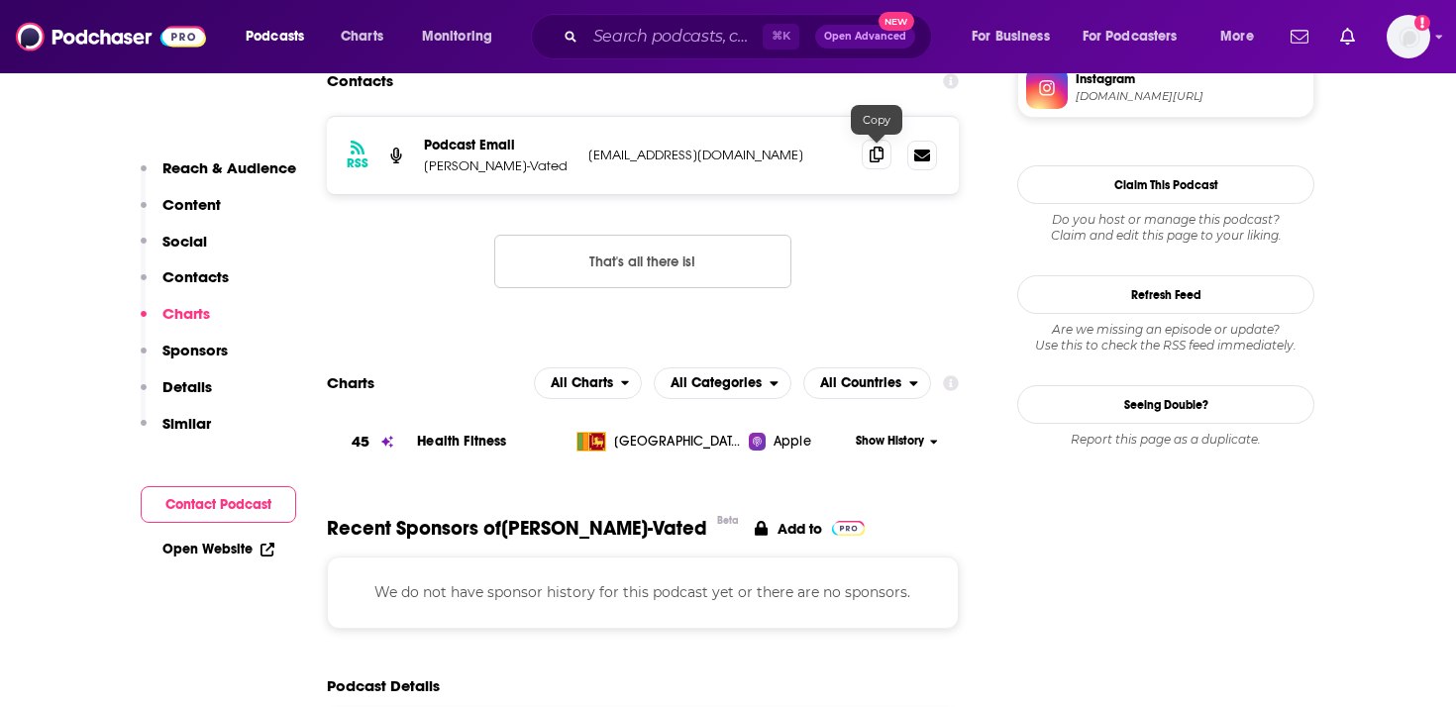
click at [879, 158] on icon at bounding box center [876, 155] width 14 height 16
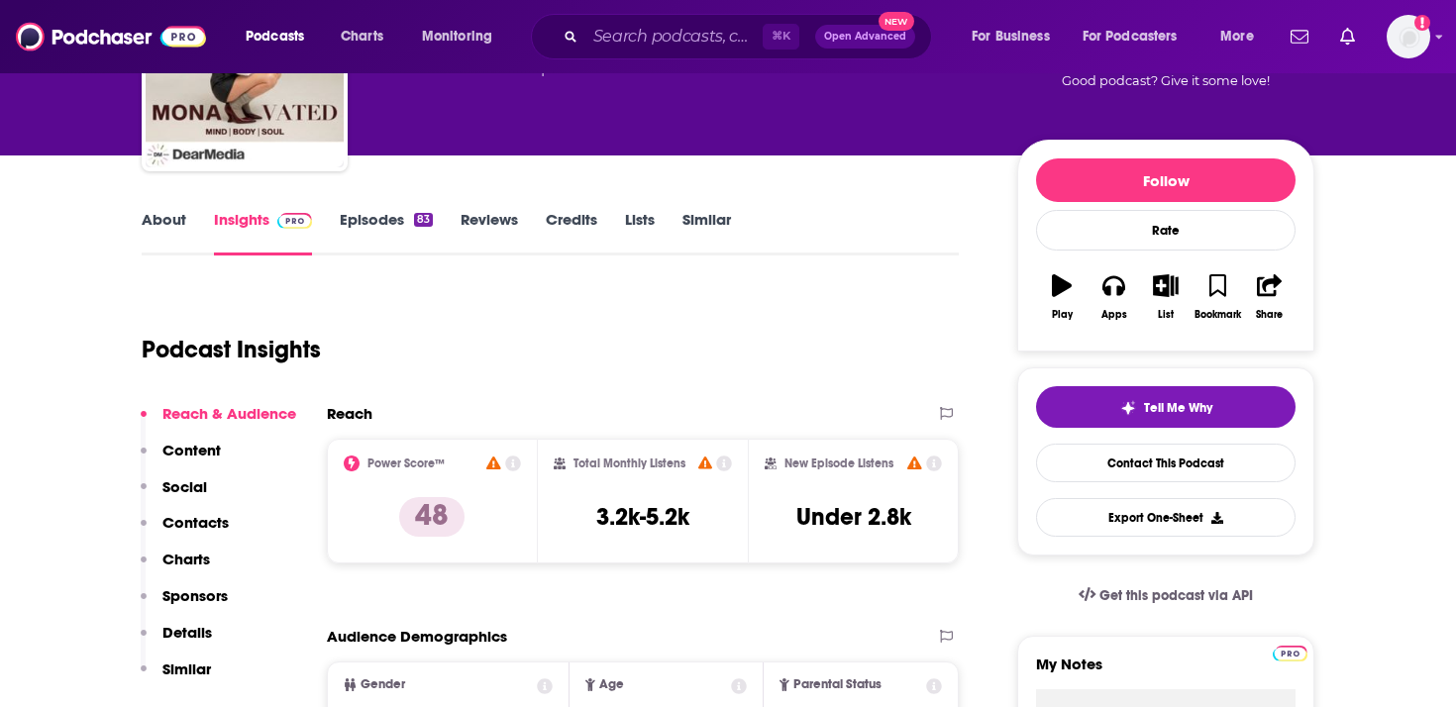
scroll to position [0, 0]
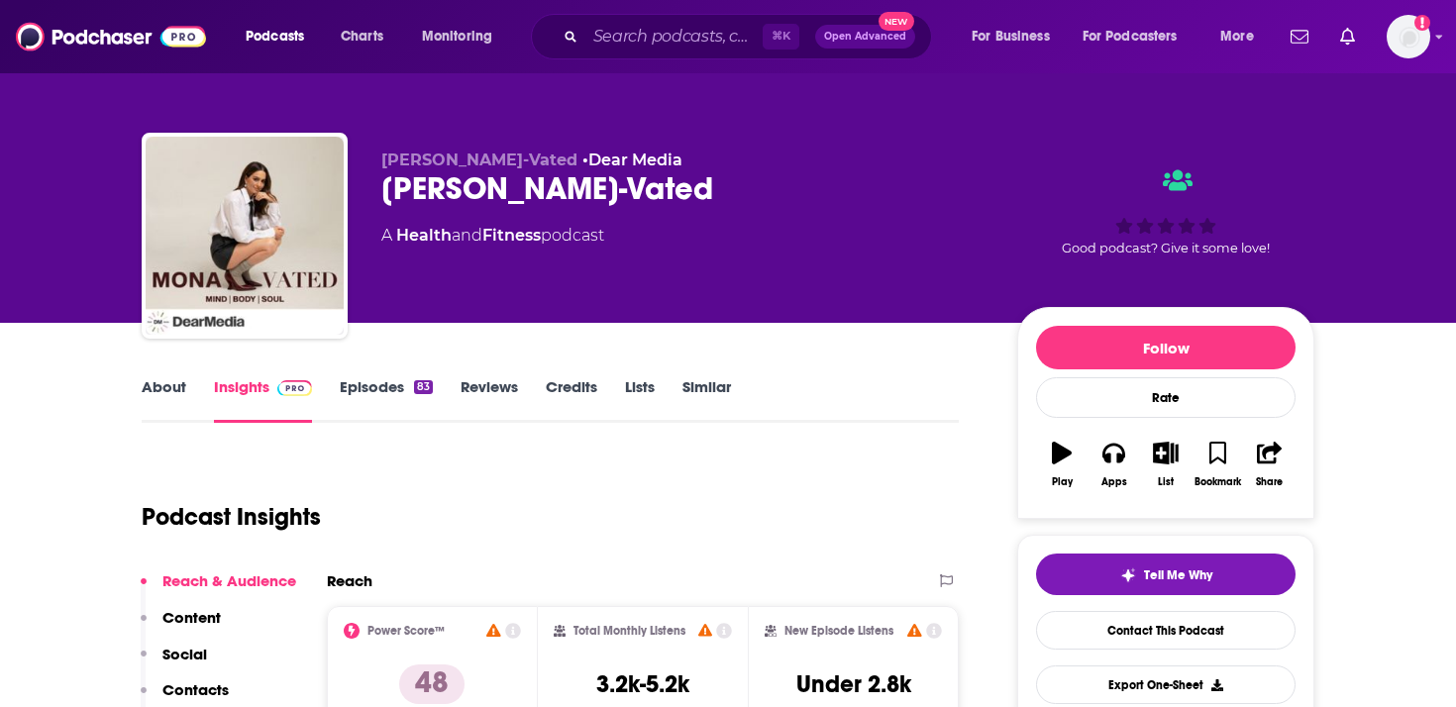
click at [180, 395] on link "About" at bounding box center [164, 400] width 45 height 46
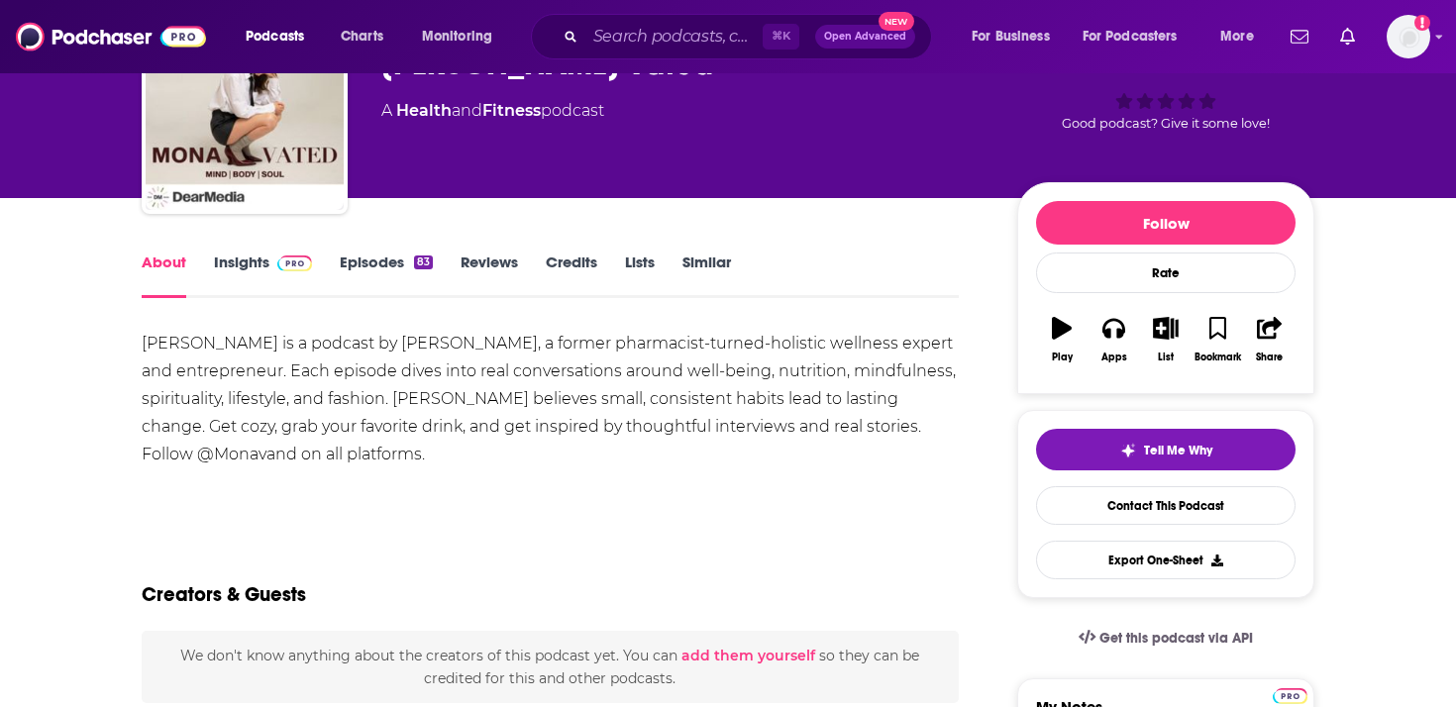
scroll to position [157, 0]
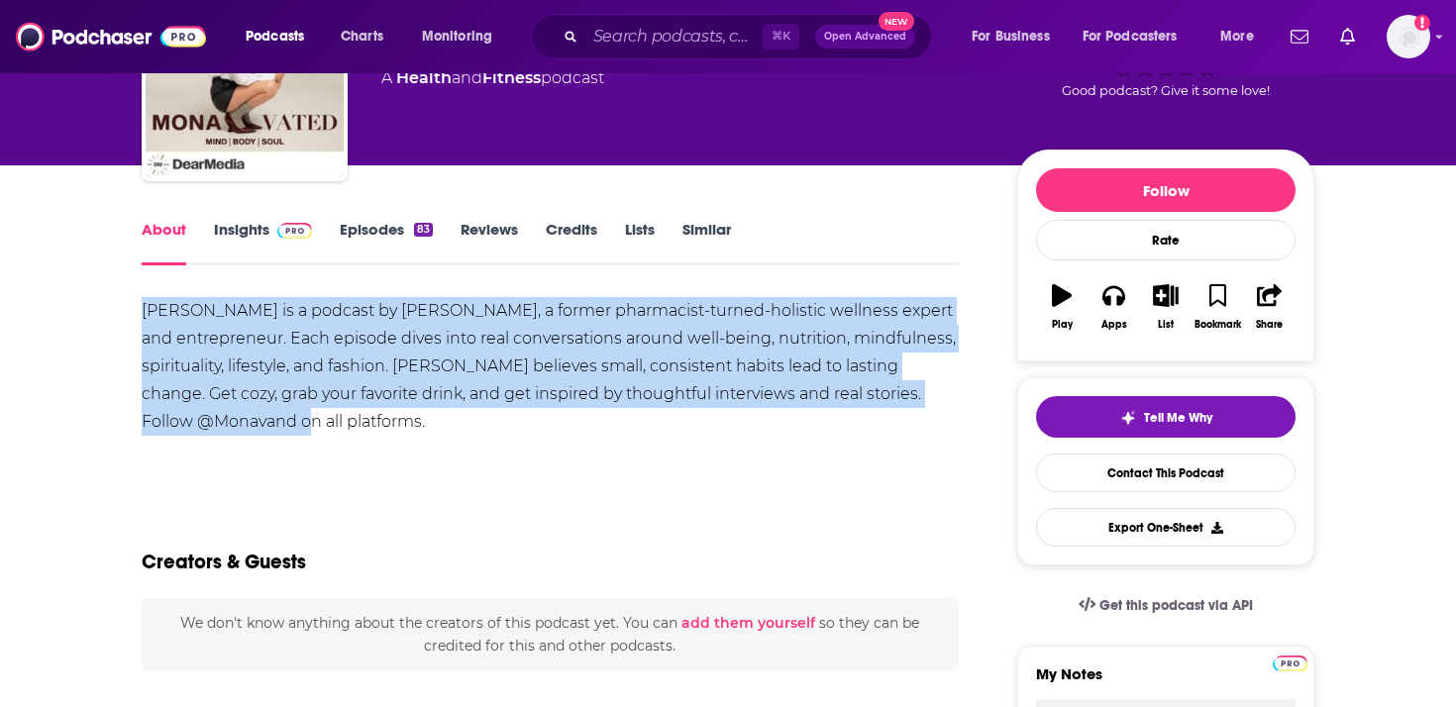
drag, startPoint x: 308, startPoint y: 424, endPoint x: 123, endPoint y: 315, distance: 214.8
copy div "[PERSON_NAME] is a podcast by [PERSON_NAME], a former pharmacist-turned-holisti…"
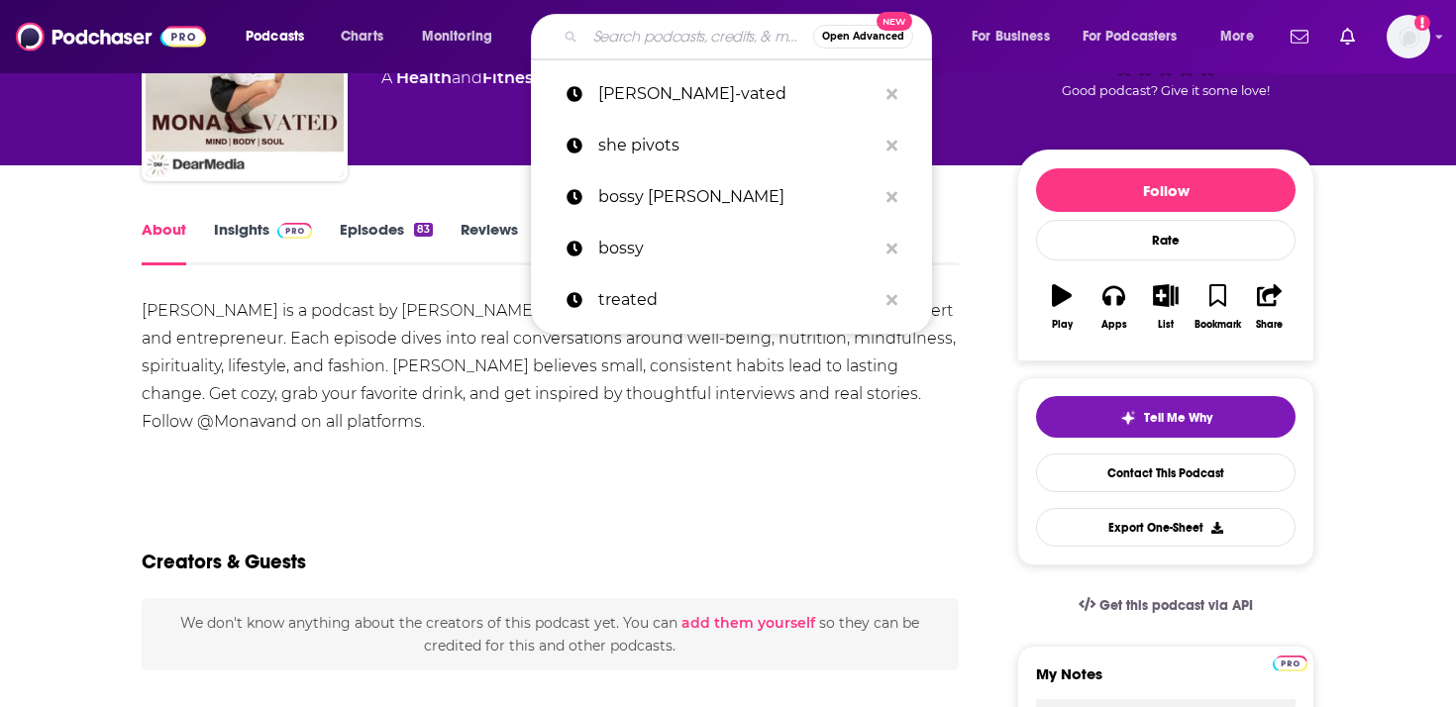
click at [699, 31] on input "Search podcasts, credits, & more..." at bounding box center [699, 37] width 228 height 32
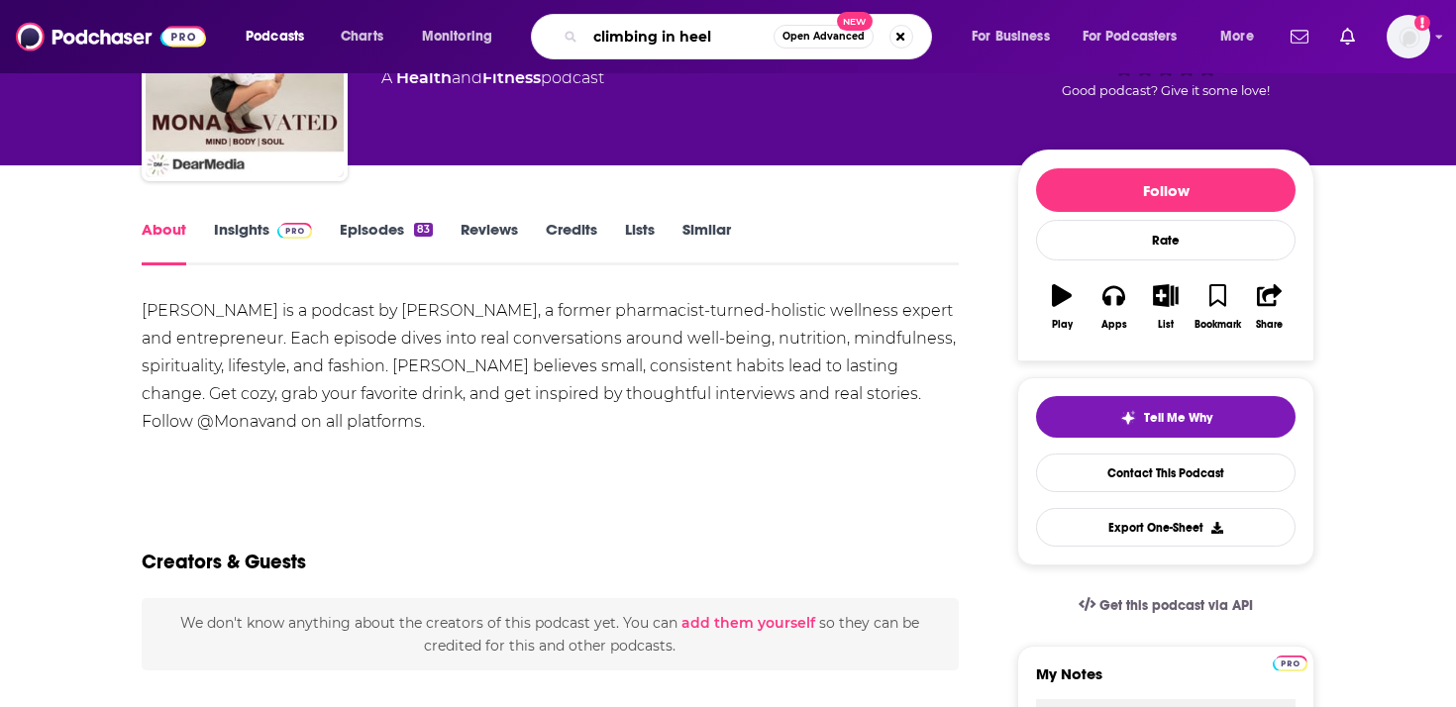
type input "climbing in heels"
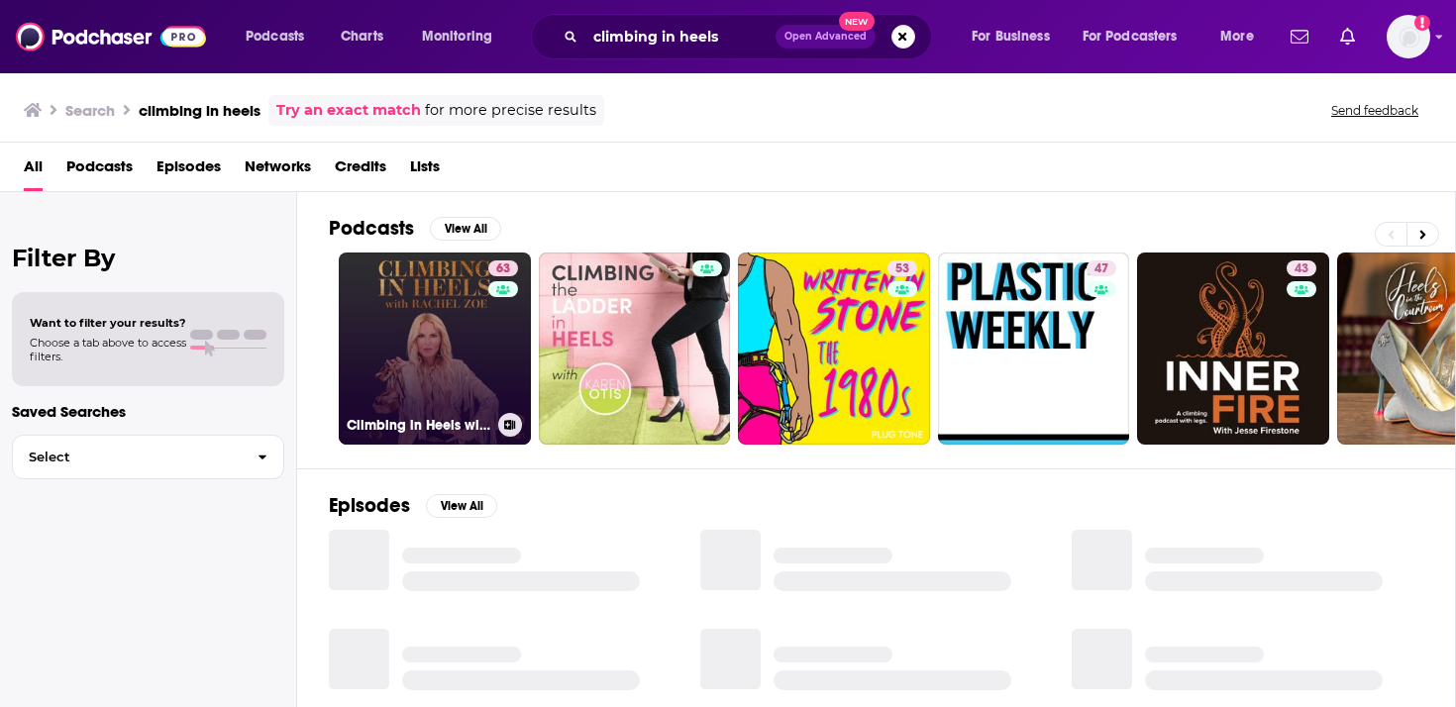
click at [445, 345] on link "63 Climbing in Heels with [PERSON_NAME]" at bounding box center [435, 349] width 192 height 192
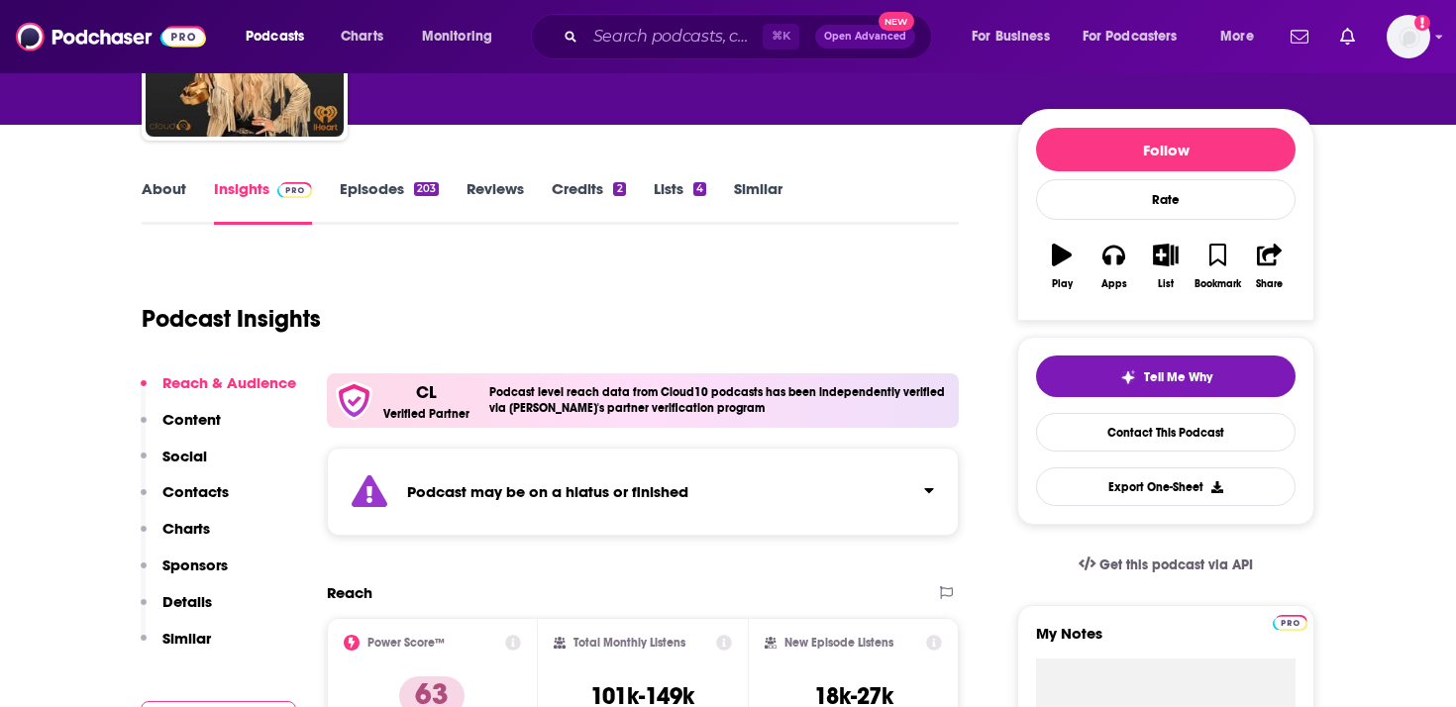
scroll to position [197, 0]
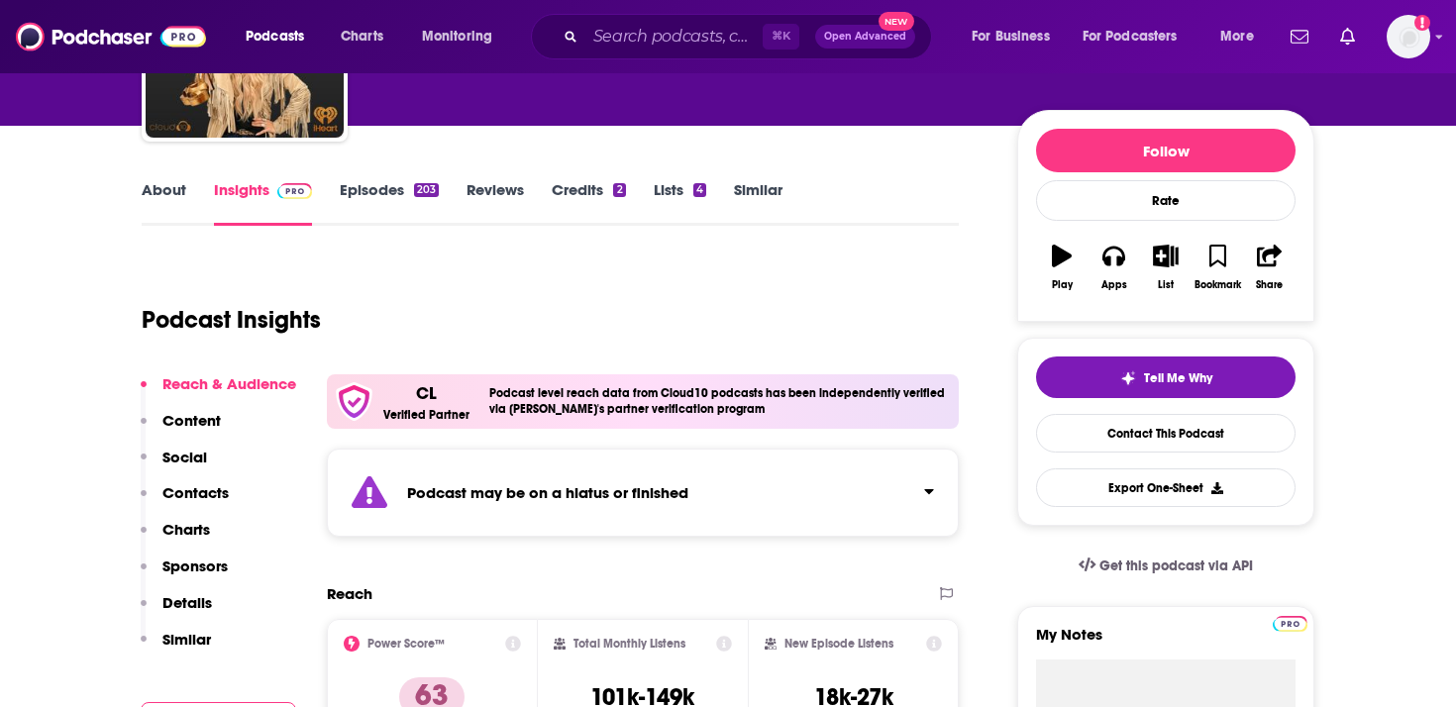
click at [740, 487] on div "Podcast may be on a hiatus or finished" at bounding box center [643, 493] width 632 height 88
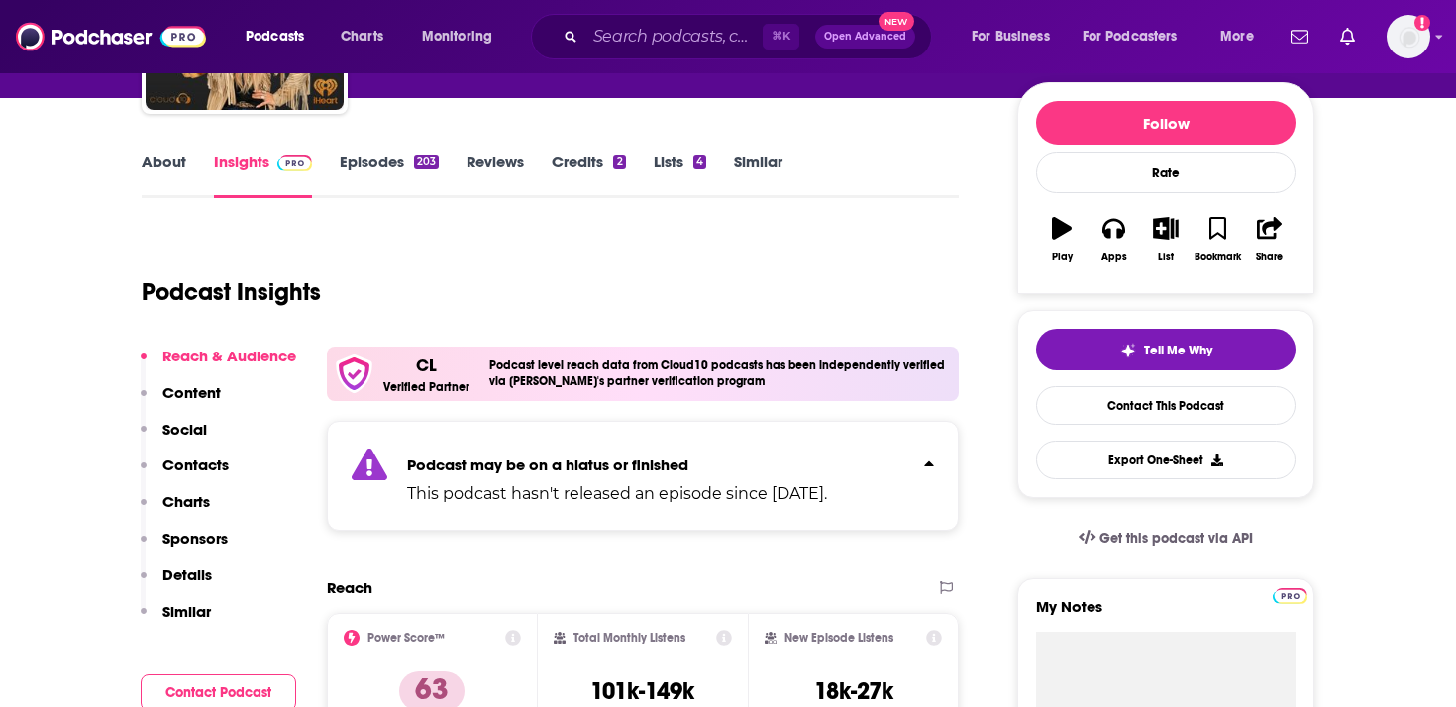
scroll to position [310, 0]
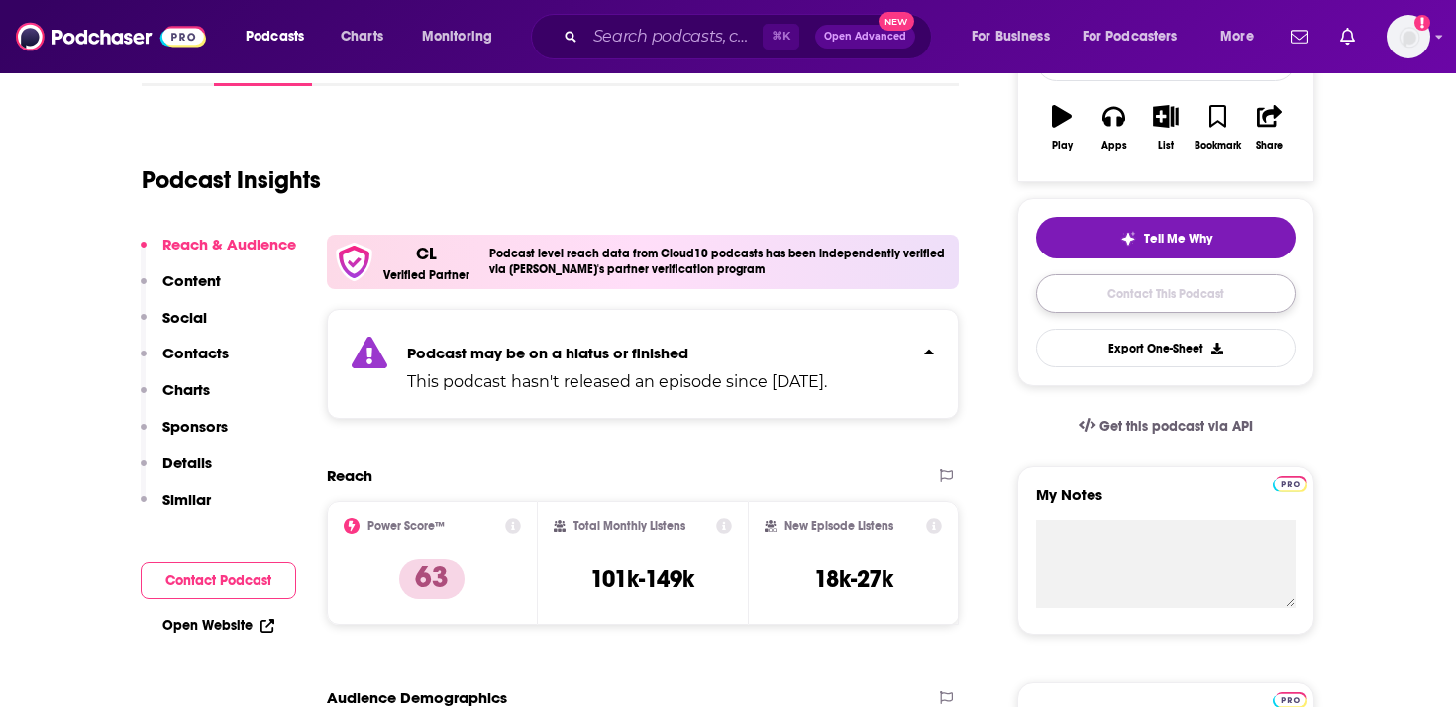
click at [1192, 288] on link "Contact This Podcast" at bounding box center [1165, 293] width 259 height 39
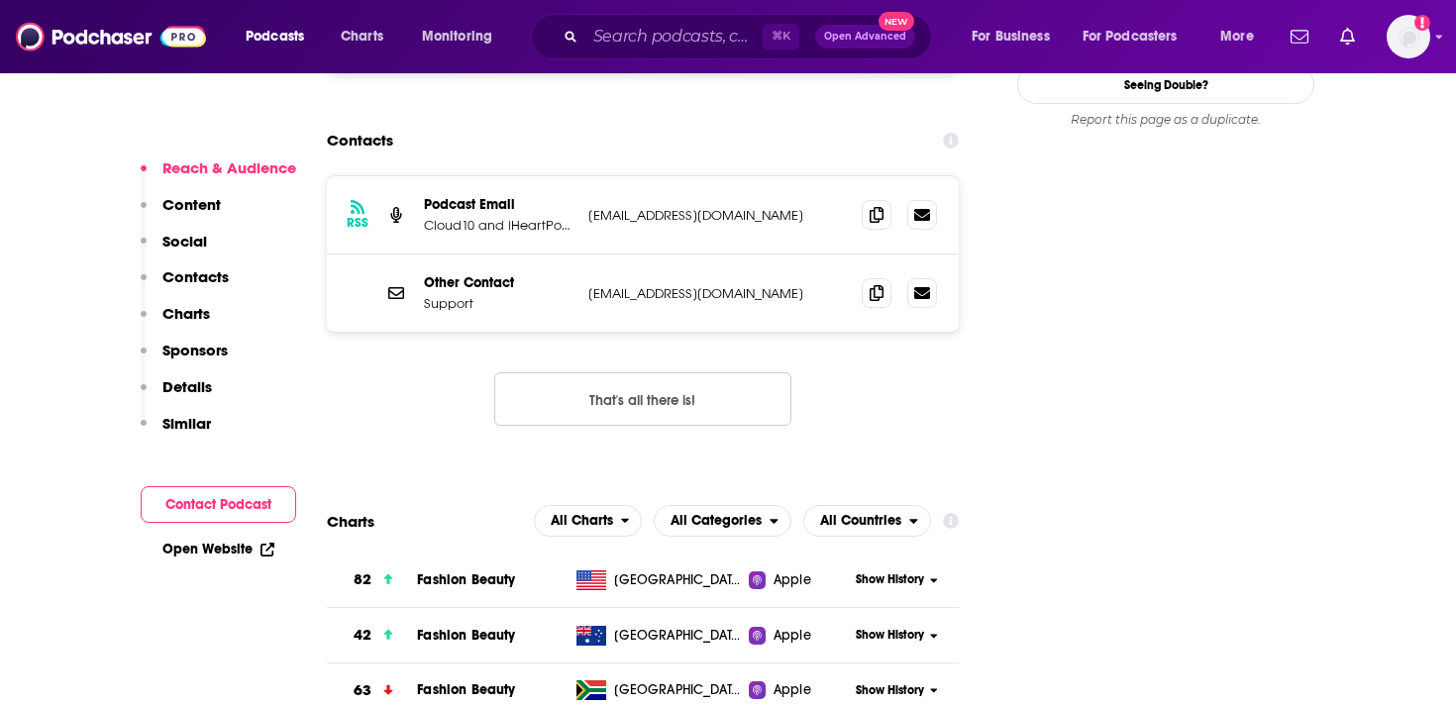
scroll to position [1956, 0]
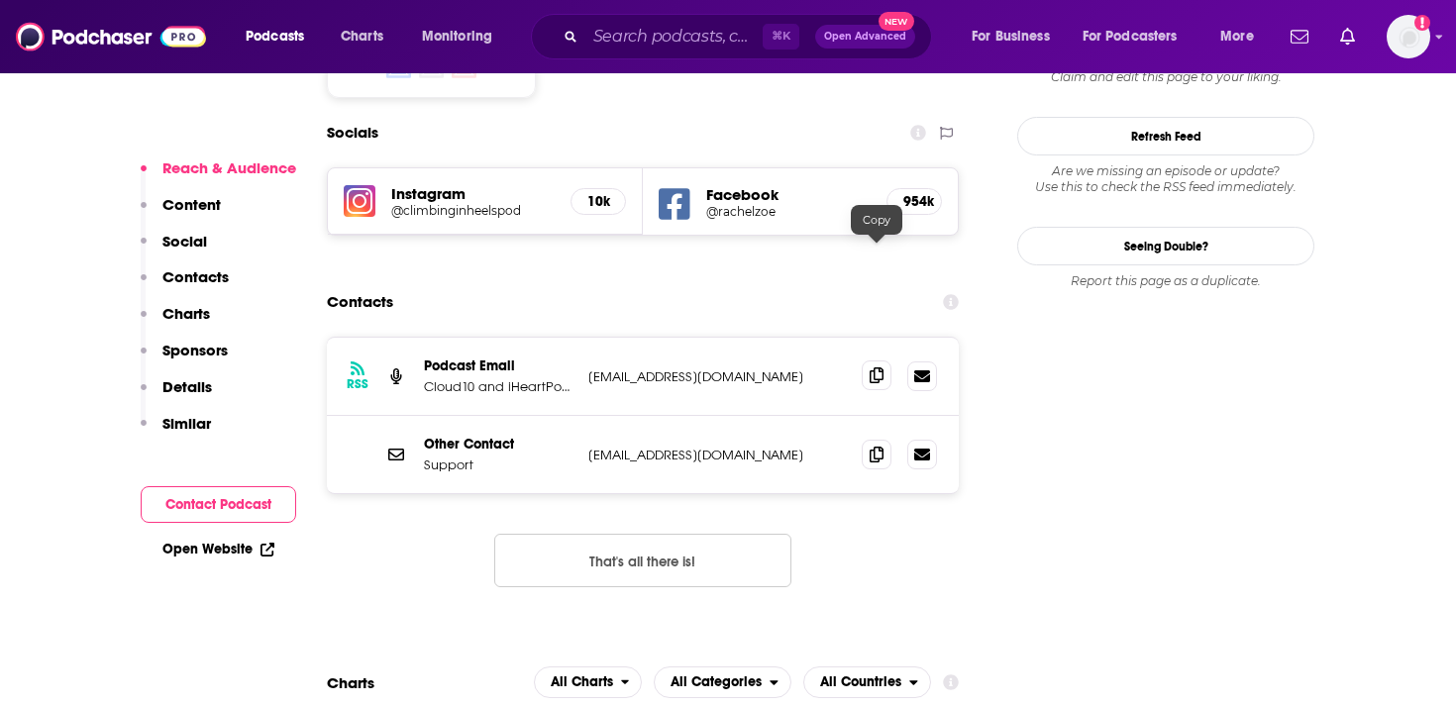
click at [877, 367] on icon at bounding box center [876, 375] width 14 height 16
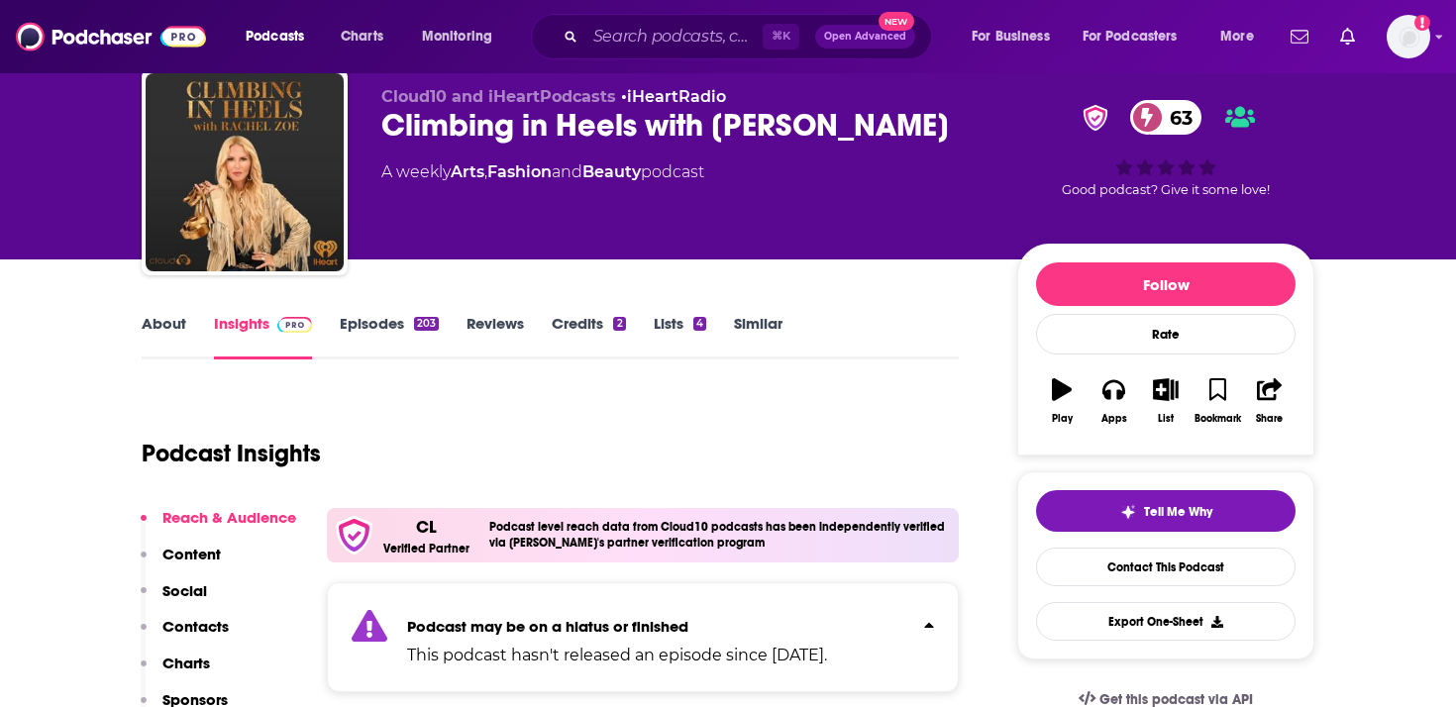
scroll to position [0, 0]
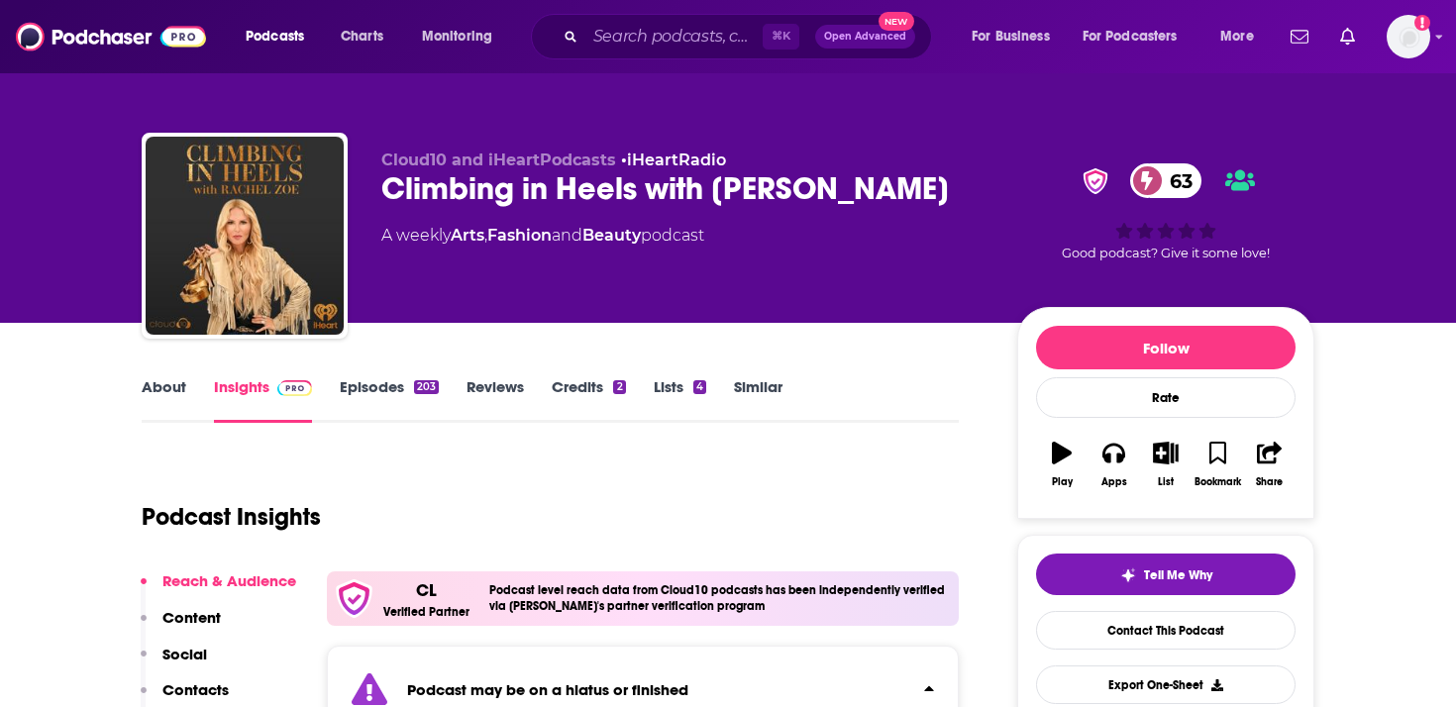
click at [162, 397] on link "About" at bounding box center [164, 400] width 45 height 46
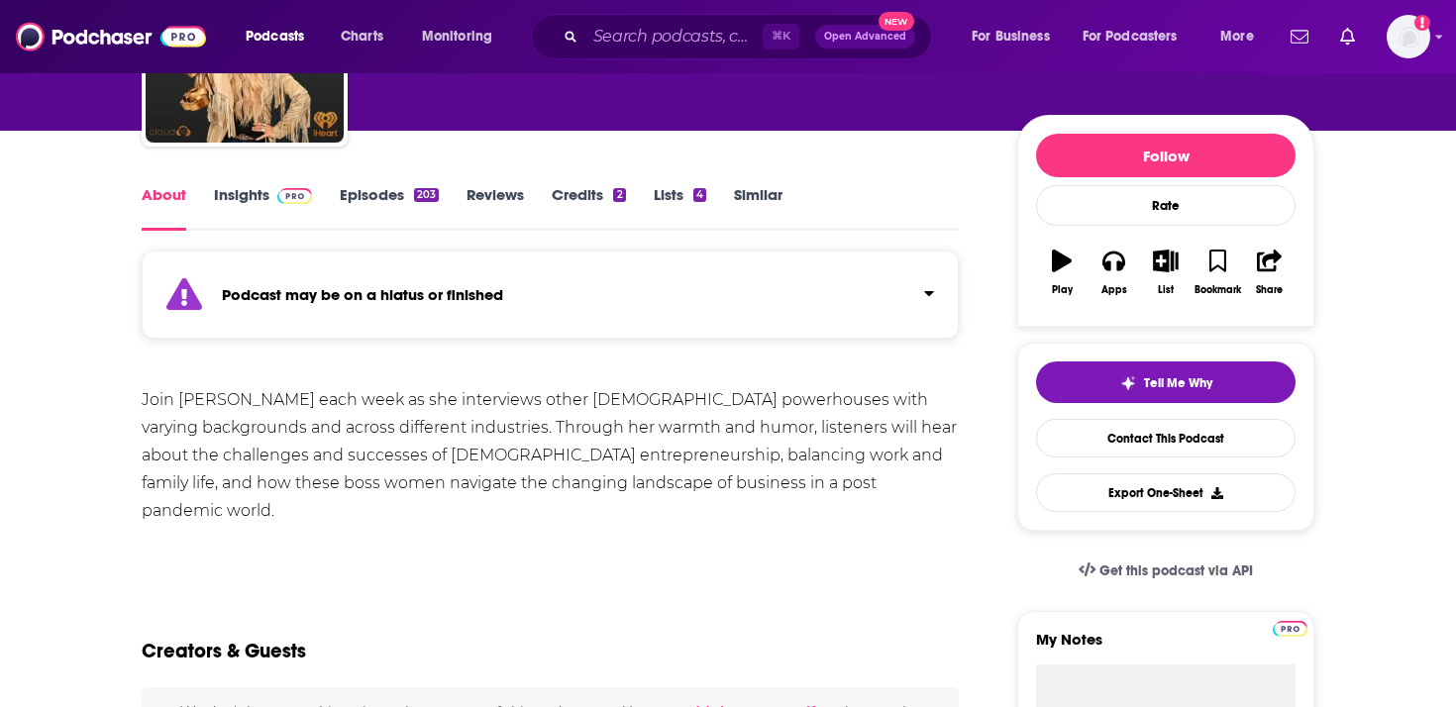
scroll to position [249, 0]
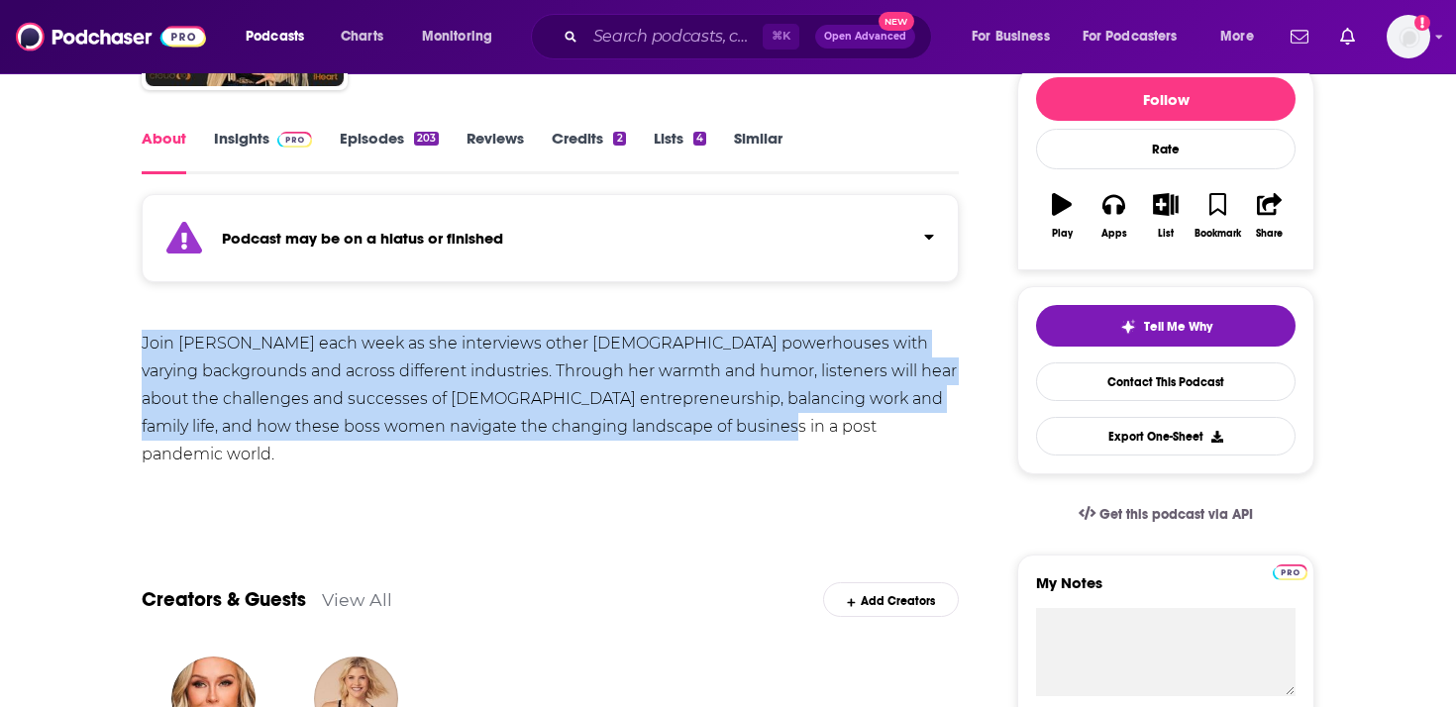
drag, startPoint x: 726, startPoint y: 433, endPoint x: 92, endPoint y: 350, distance: 639.2
copy div "Join [PERSON_NAME] each week as she interviews other [DEMOGRAPHIC_DATA] powerho…"
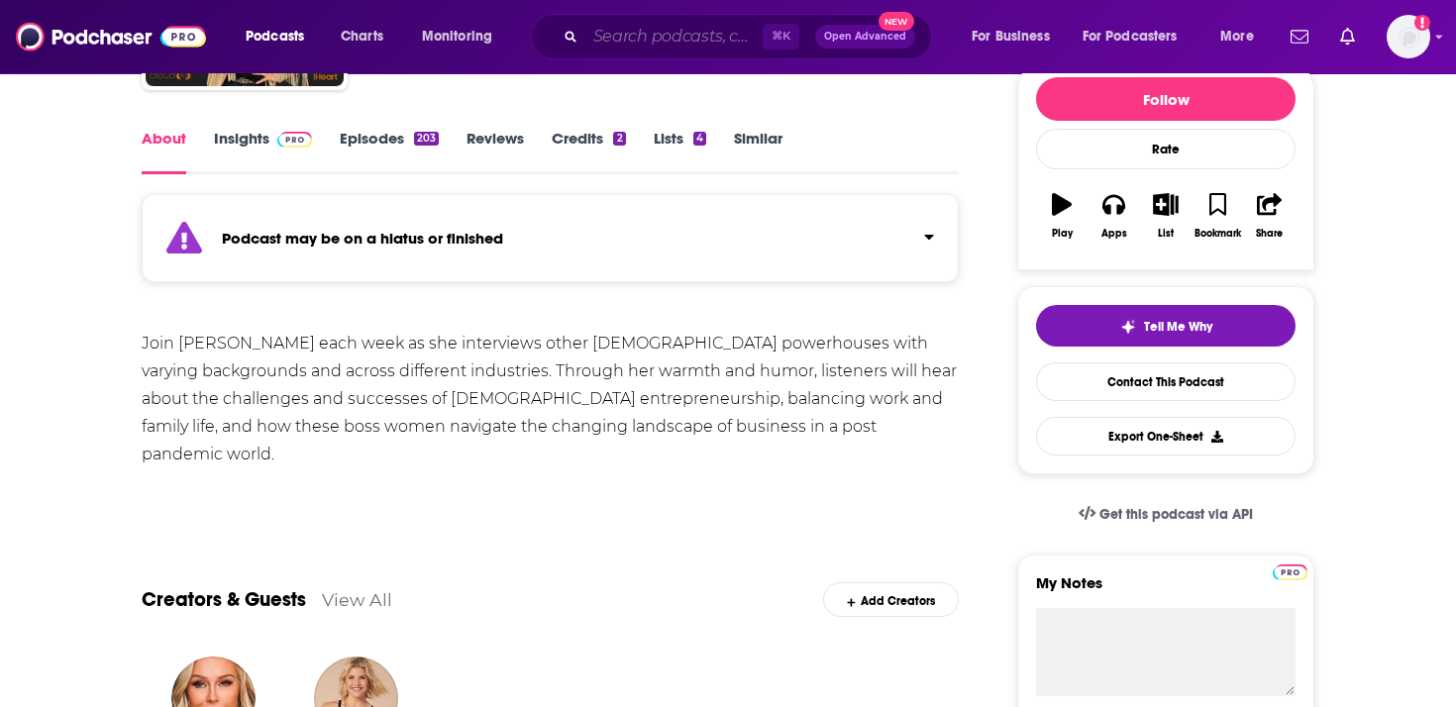
click at [611, 36] on input "Search podcasts, credits, & more..." at bounding box center [673, 37] width 177 height 32
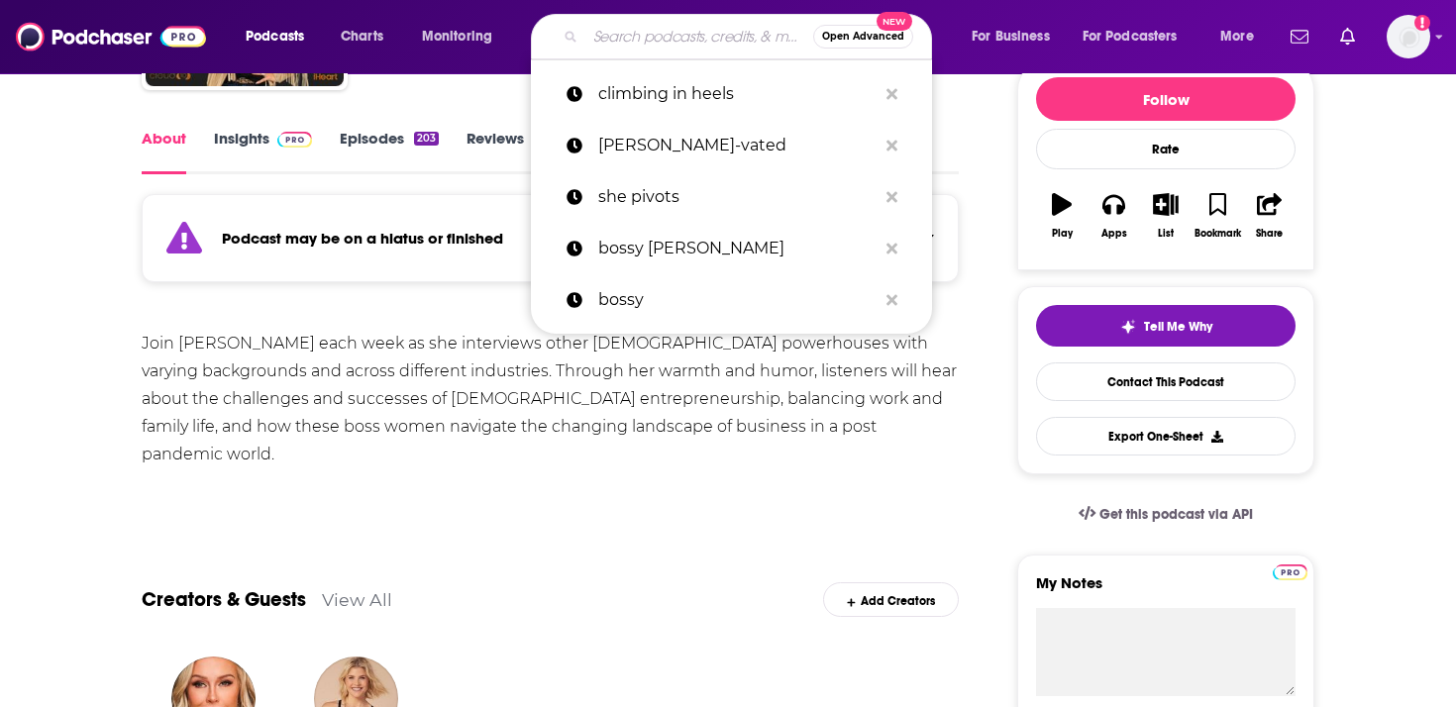
click at [611, 36] on input "Search podcasts, credits, & more..." at bounding box center [699, 37] width 228 height 32
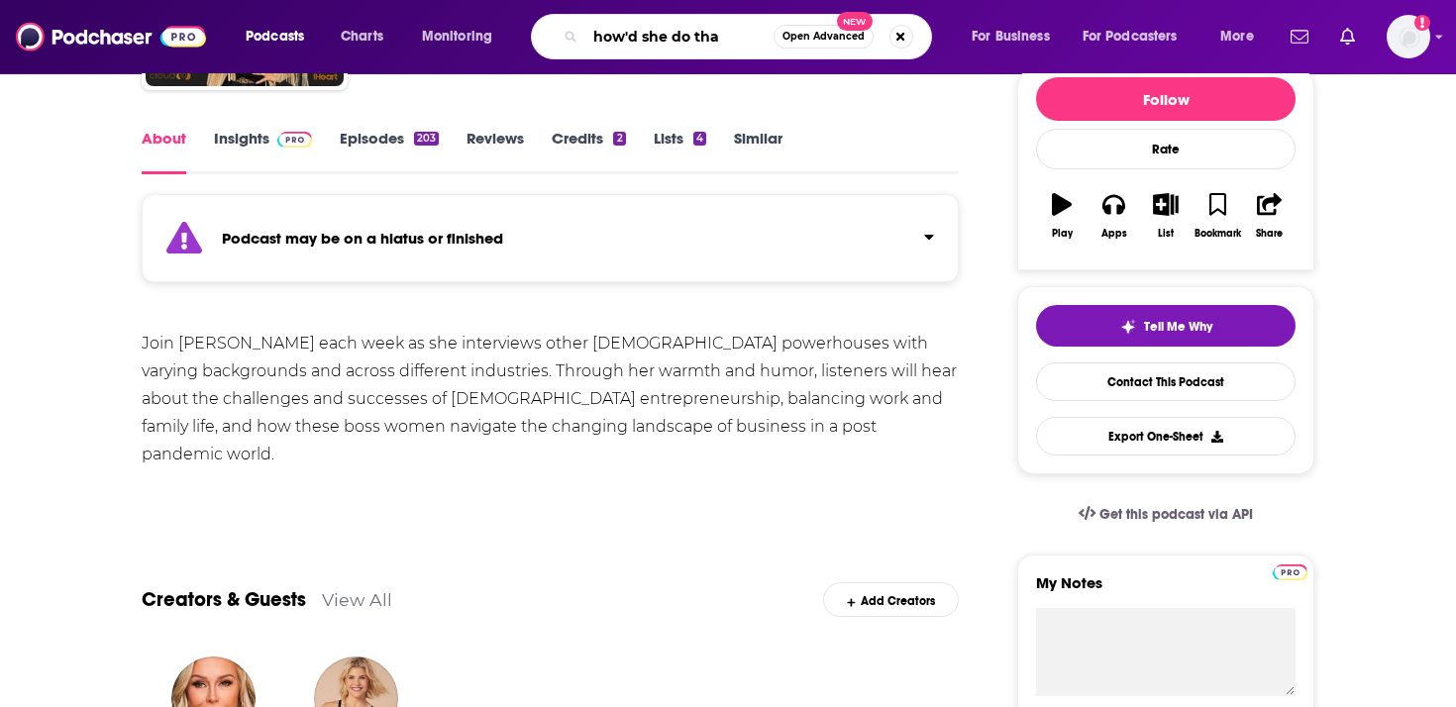
type input "how'd she do that"
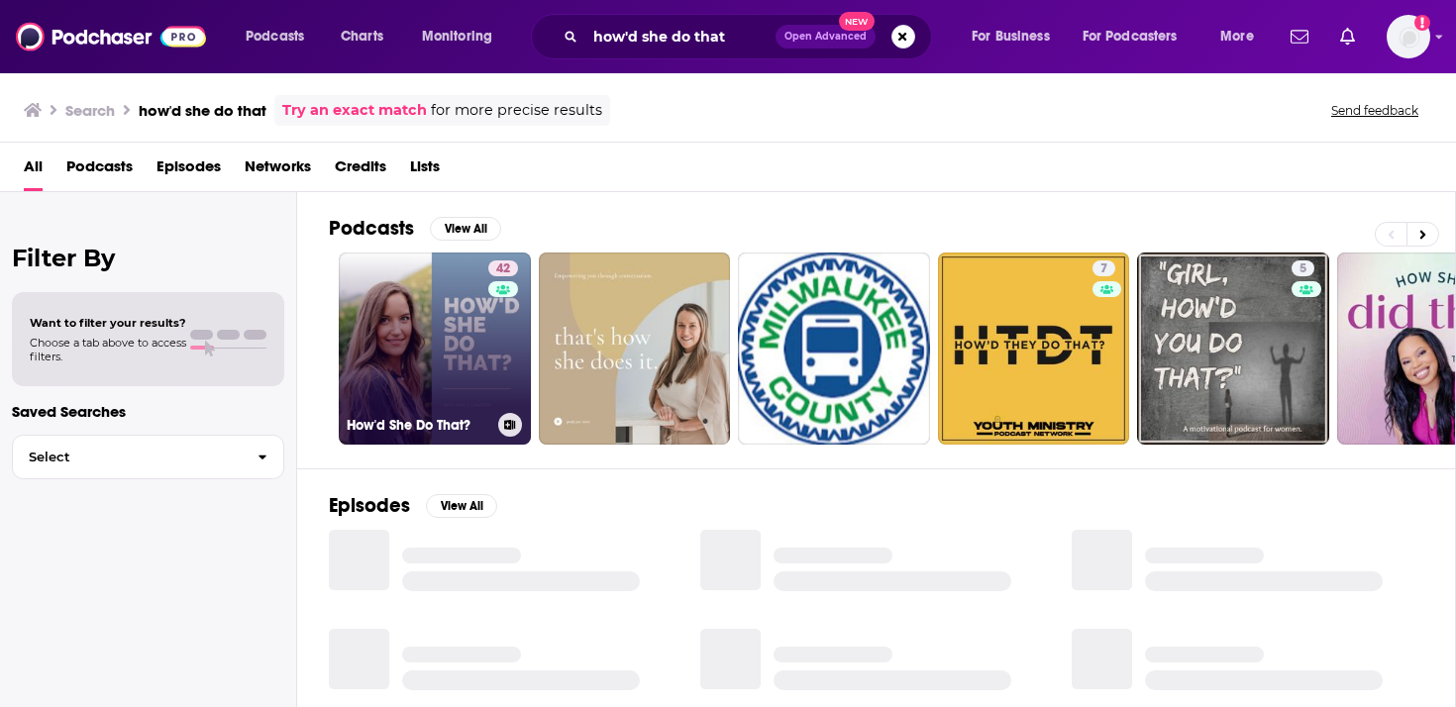
click at [465, 335] on link "42 How'd She Do That?" at bounding box center [435, 349] width 192 height 192
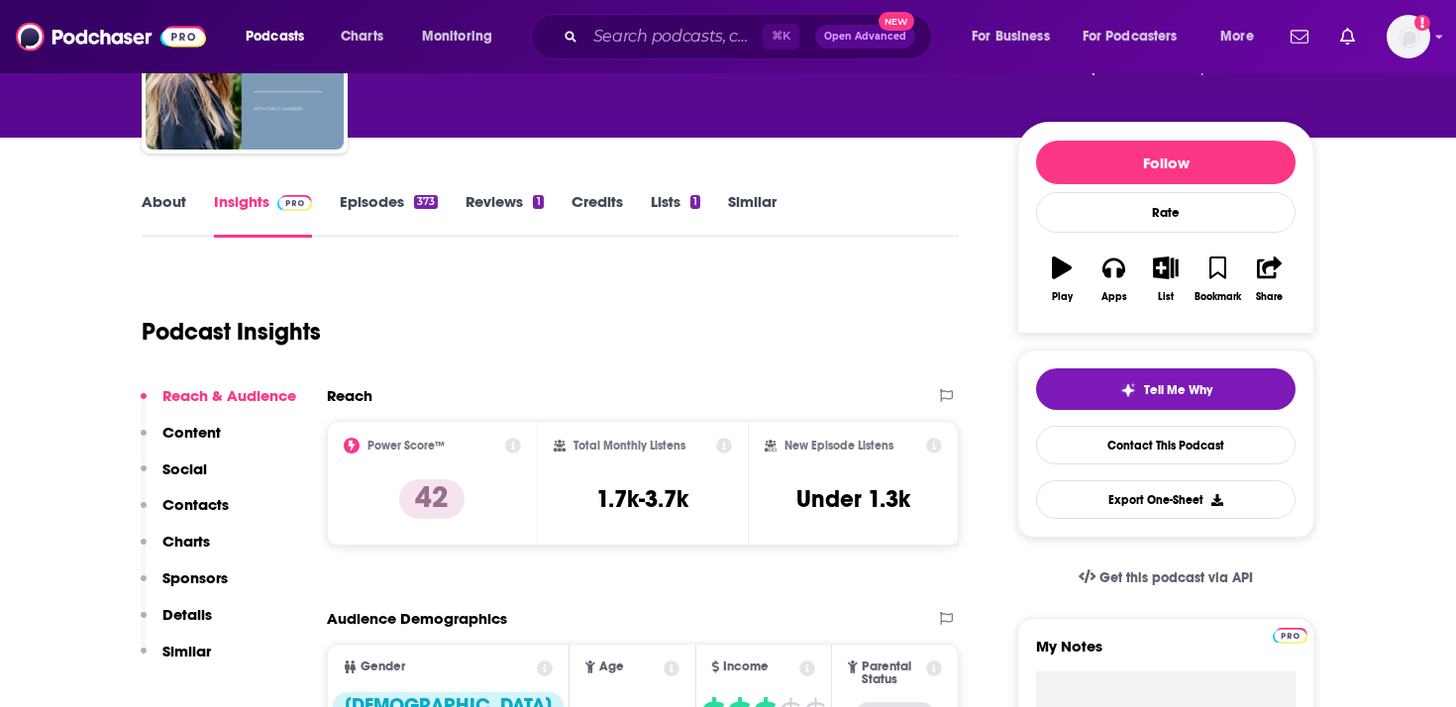
scroll to position [184, 0]
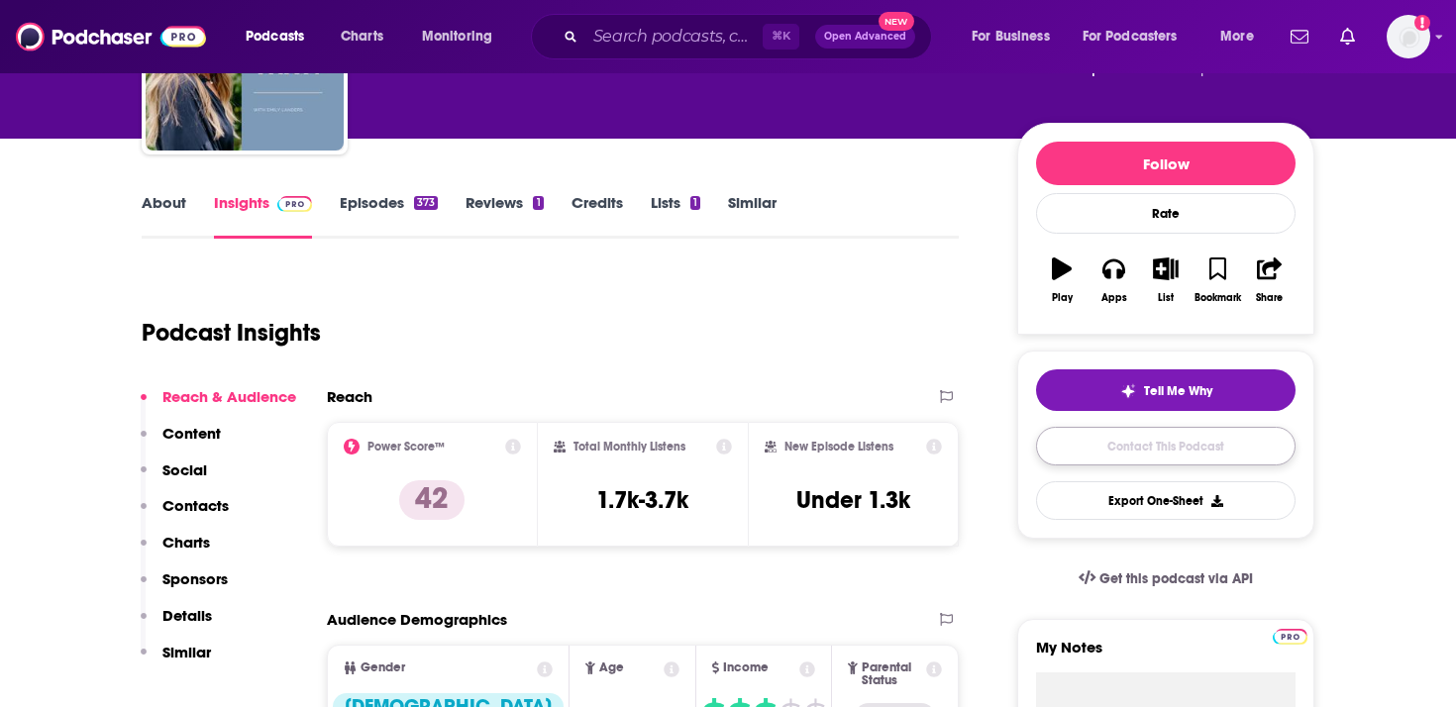
click at [1072, 444] on link "Contact This Podcast" at bounding box center [1165, 446] width 259 height 39
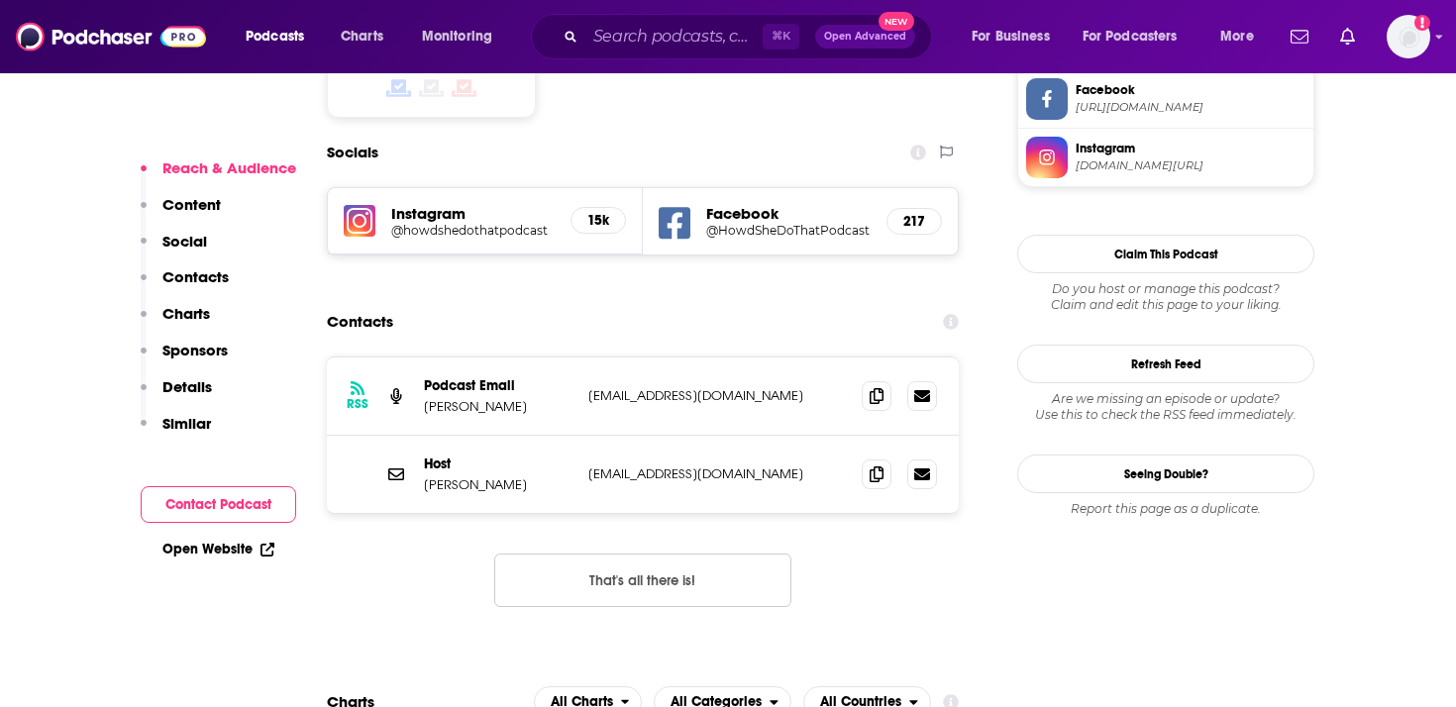
scroll to position [1727, 0]
click at [864, 381] on span at bounding box center [876, 396] width 30 height 30
click at [873, 466] on icon at bounding box center [876, 474] width 14 height 16
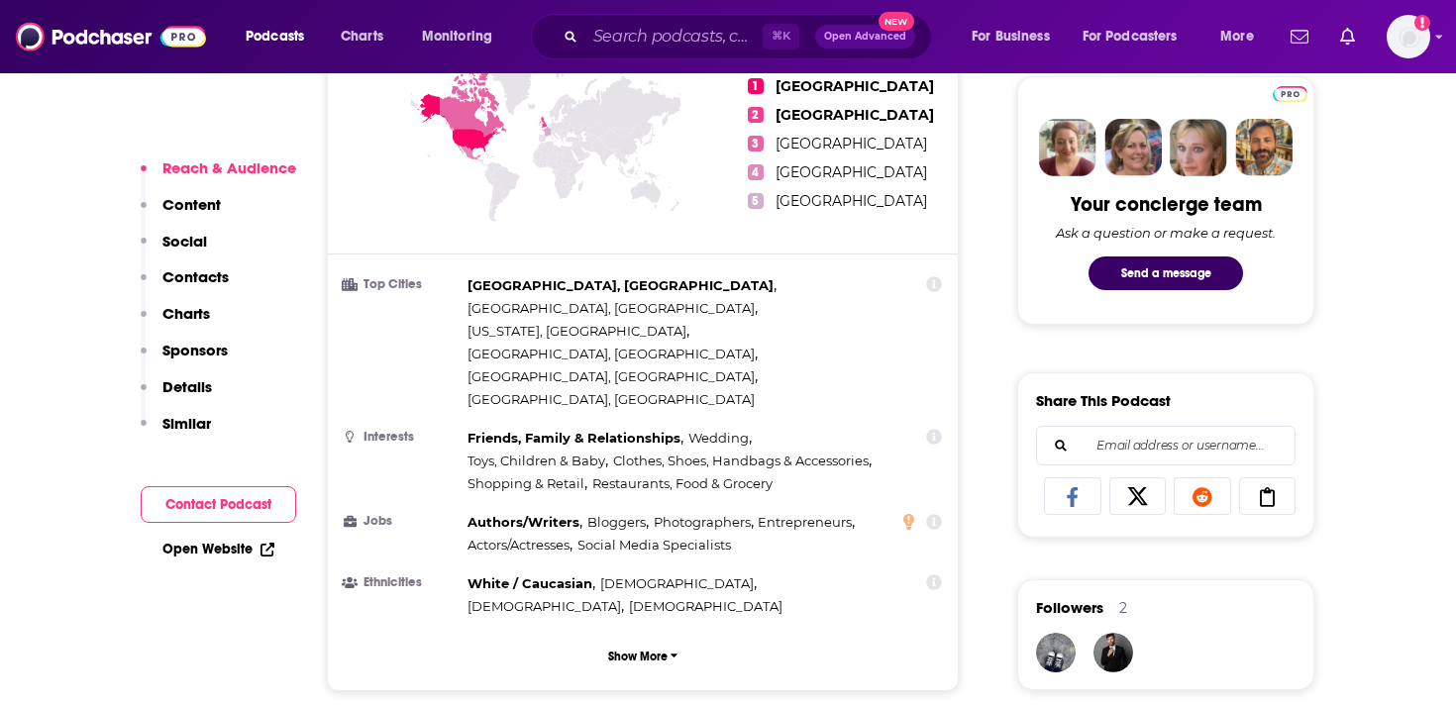
scroll to position [0, 0]
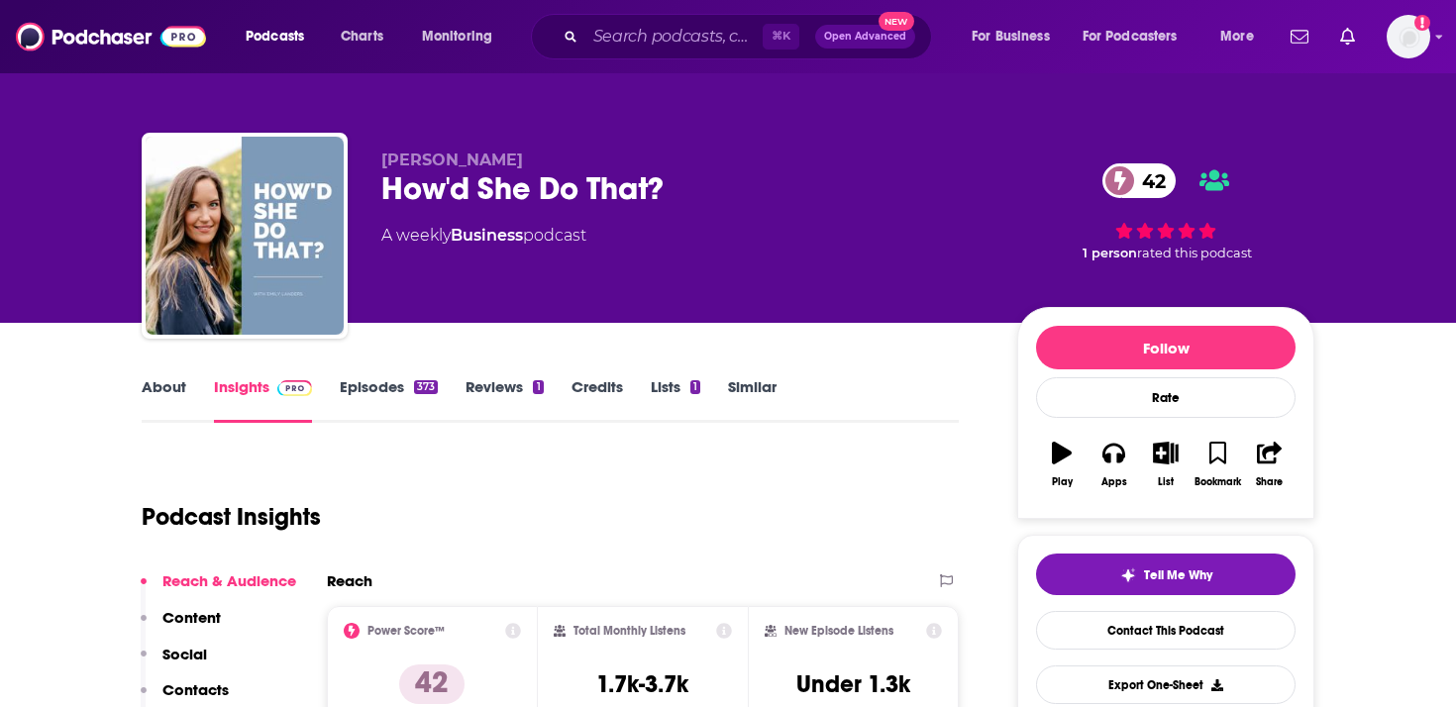
click at [160, 386] on link "About" at bounding box center [164, 400] width 45 height 46
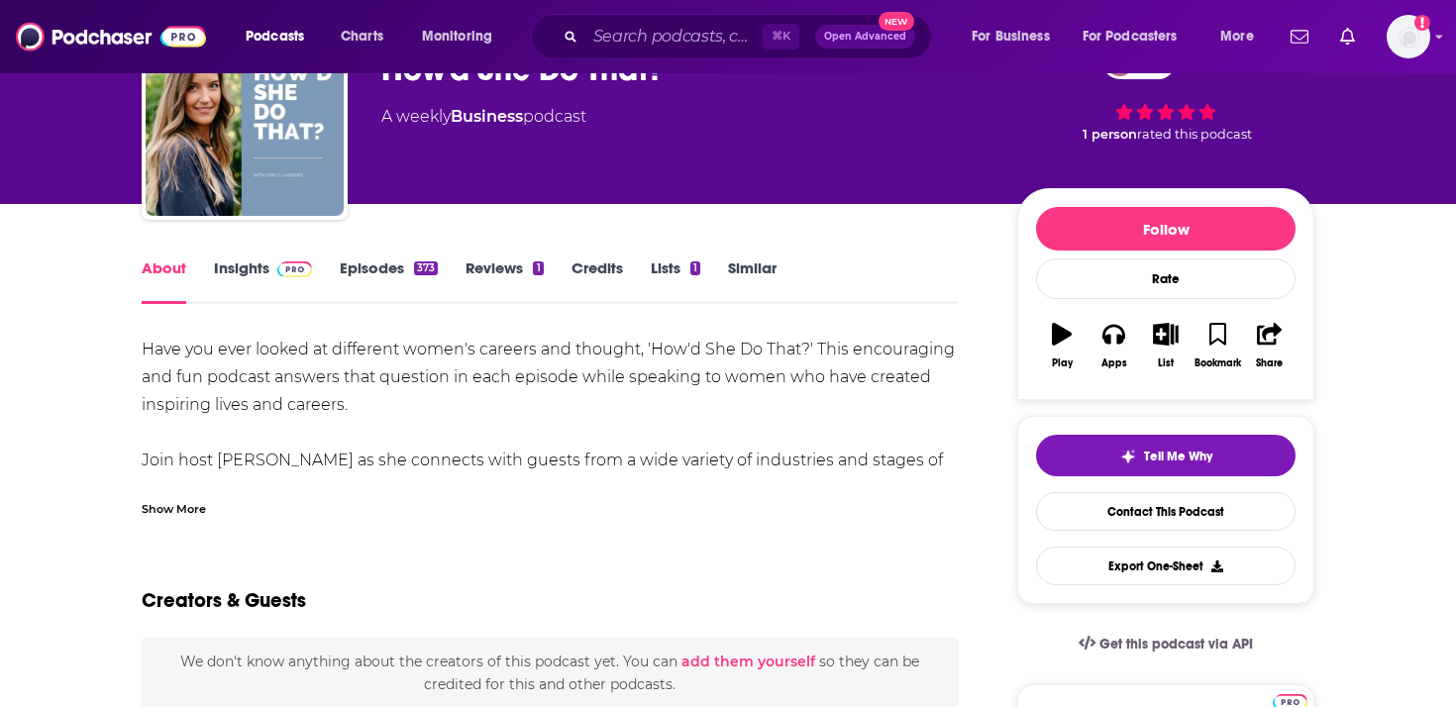
scroll to position [133, 0]
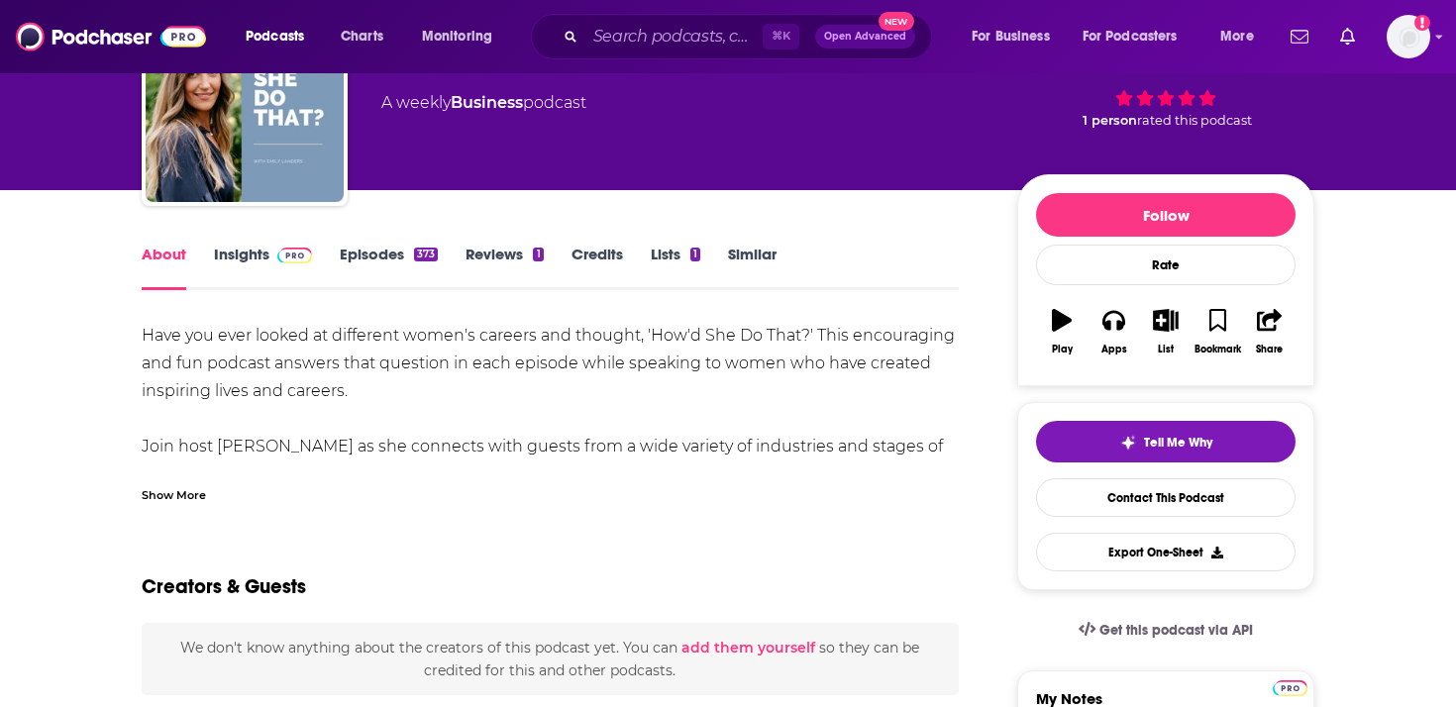
click at [166, 488] on div "Show More" at bounding box center [174, 493] width 64 height 19
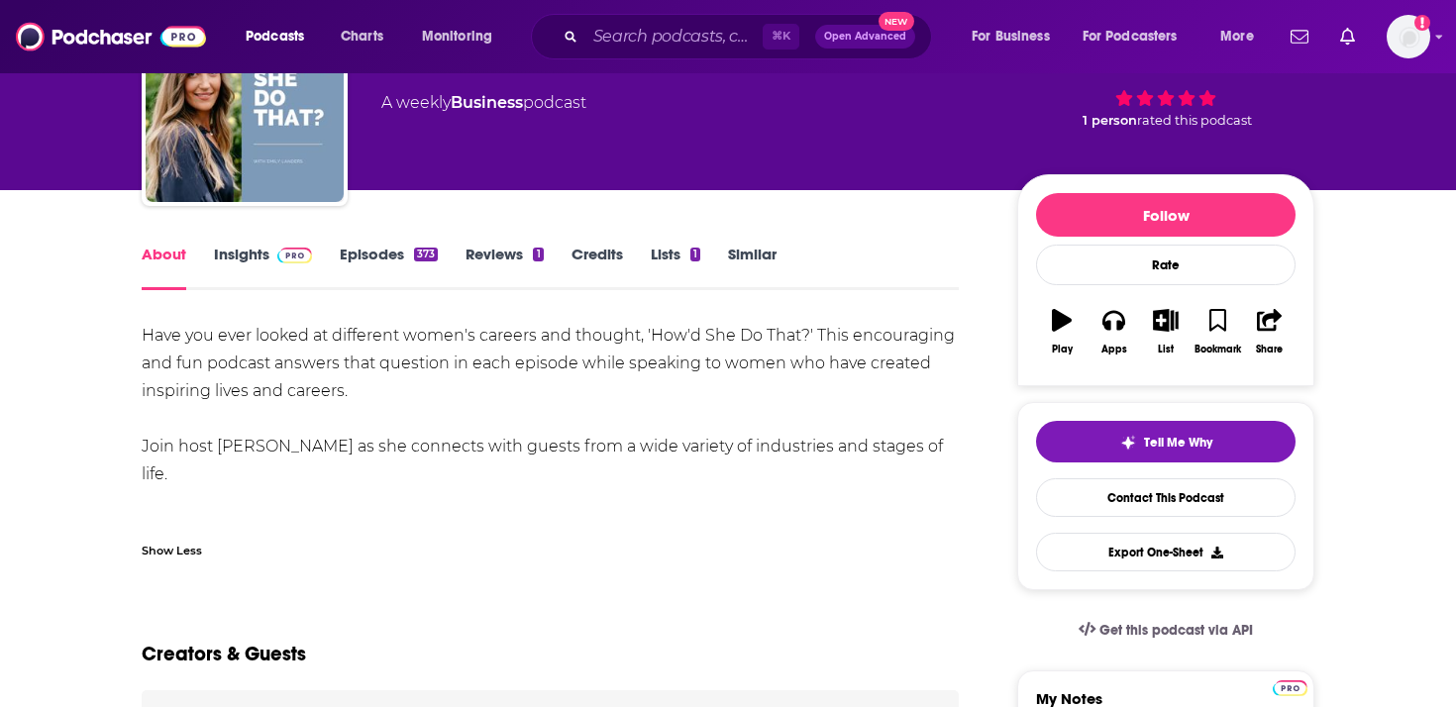
scroll to position [153, 0]
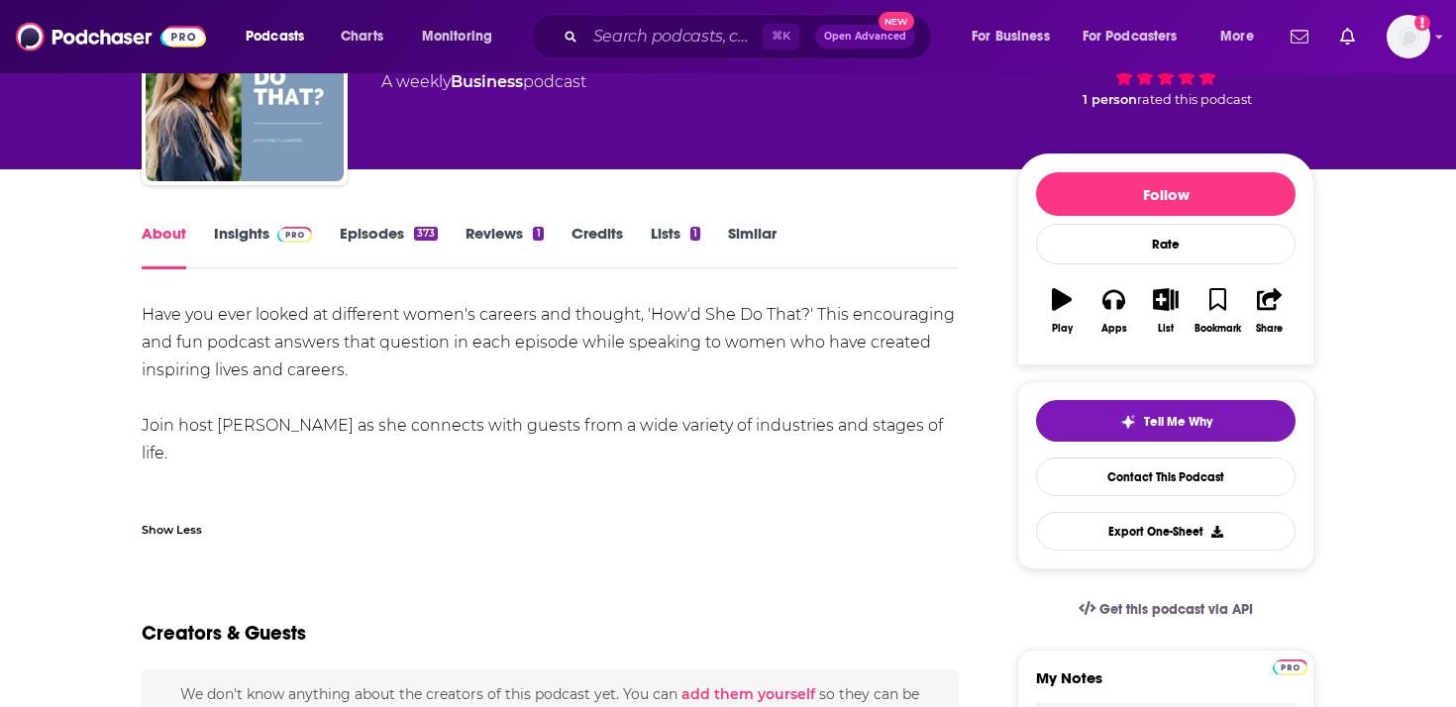
drag, startPoint x: 476, startPoint y: 495, endPoint x: 133, endPoint y: 312, distance: 389.4
copy div "Have you ever looked at different women's careers and thought, 'How'd She Do Th…"
click at [608, 28] on input "Search podcasts, credits, & more..." at bounding box center [673, 37] width 177 height 32
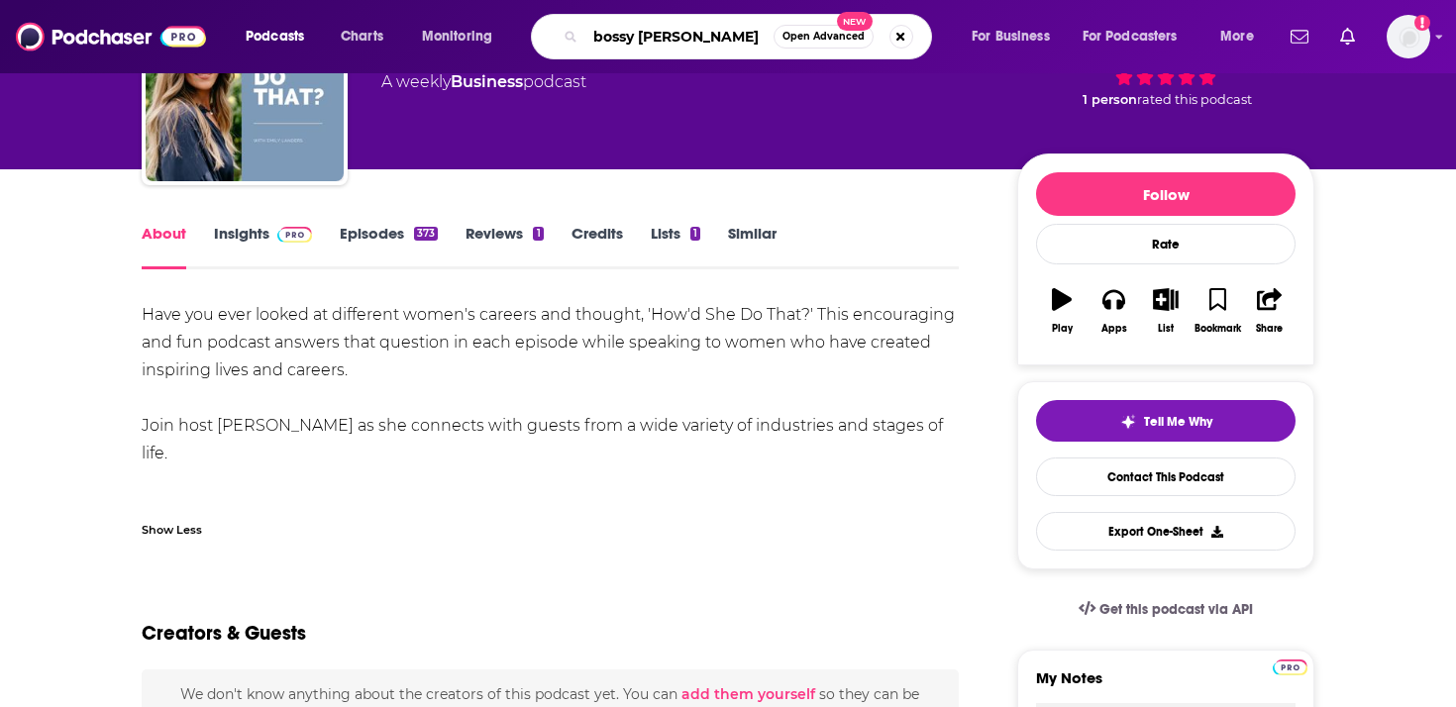
type input "bossy [PERSON_NAME]"
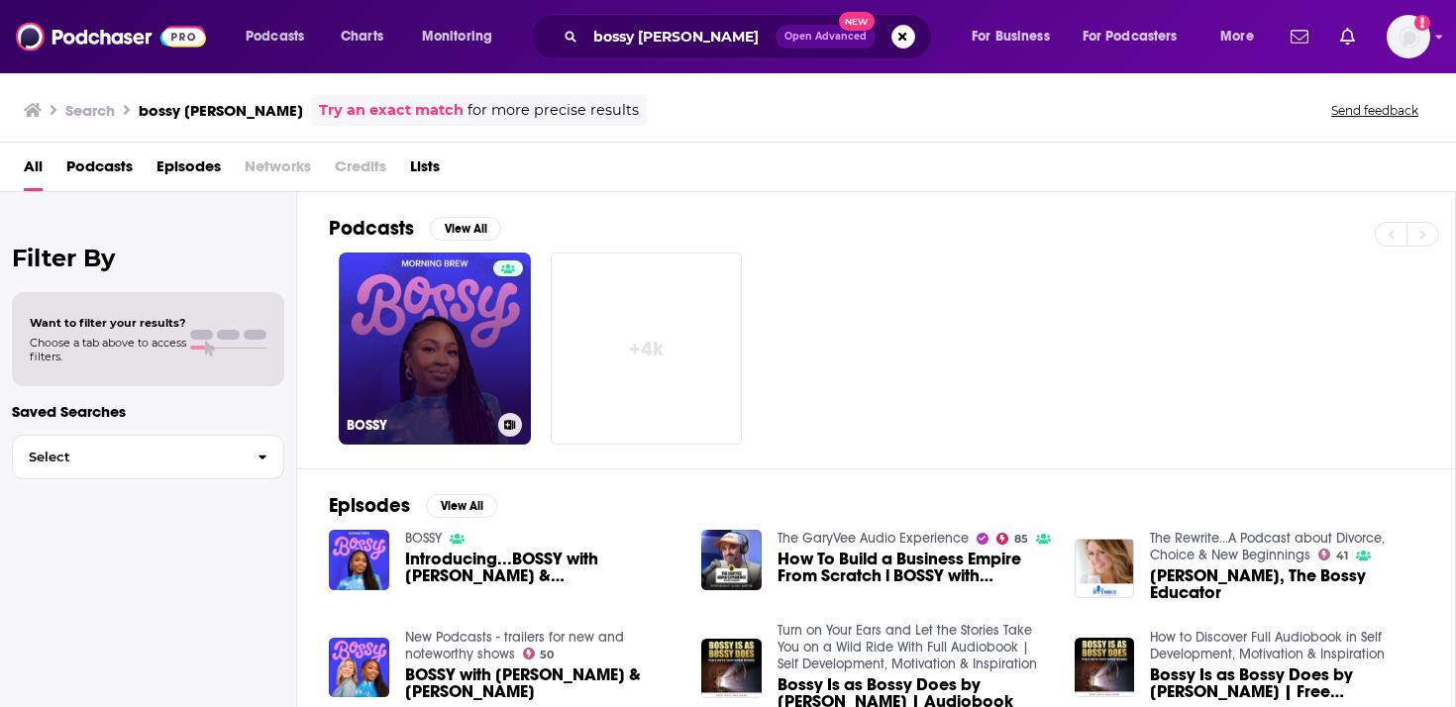
click at [466, 328] on link "BOSSY" at bounding box center [435, 349] width 192 height 192
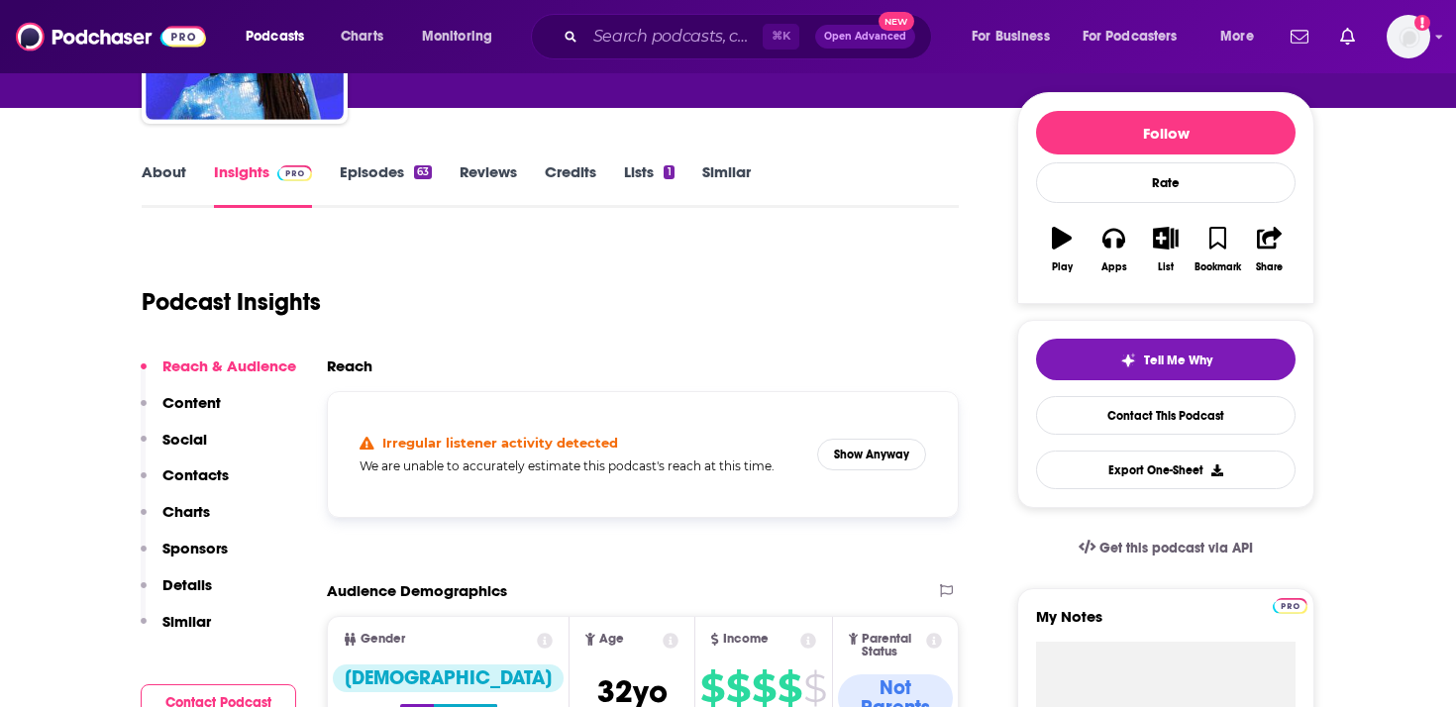
scroll to position [214, 0]
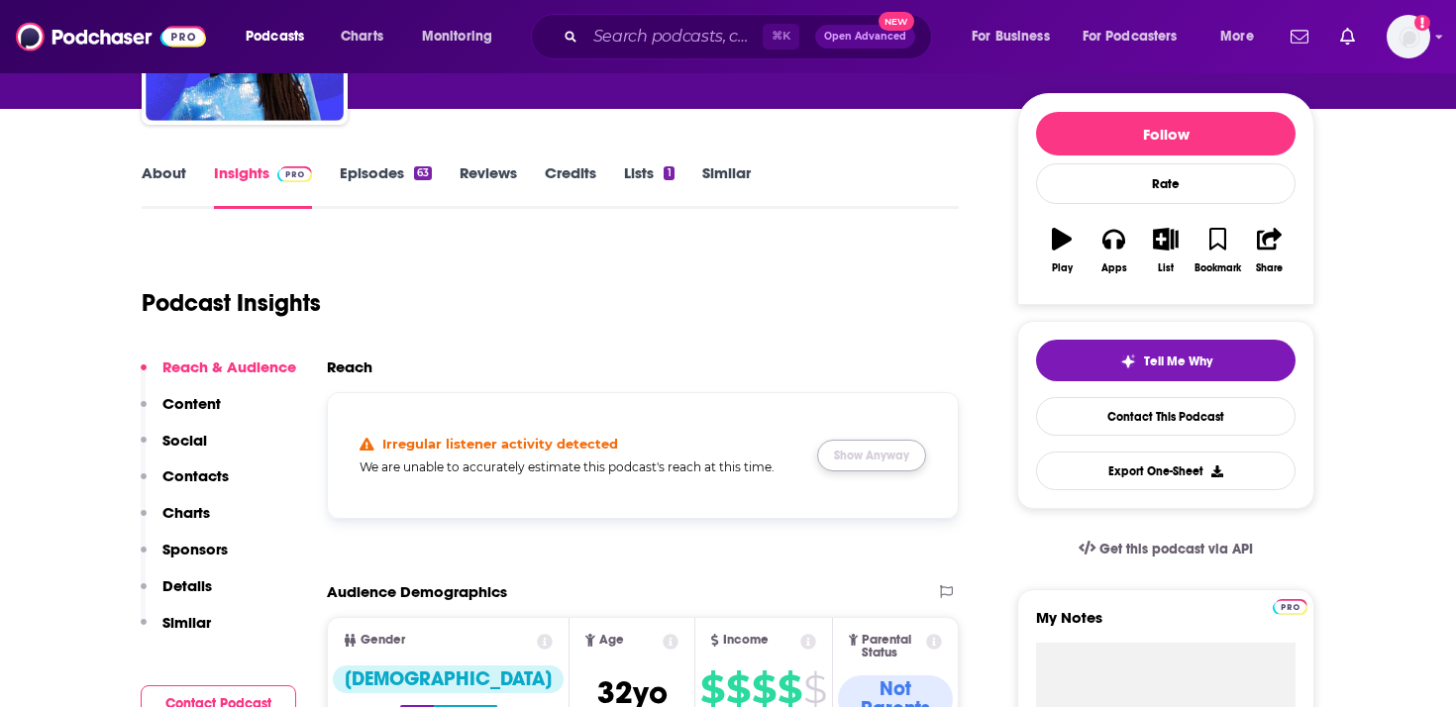
click at [862, 455] on button "Show Anyway" at bounding box center [871, 456] width 109 height 32
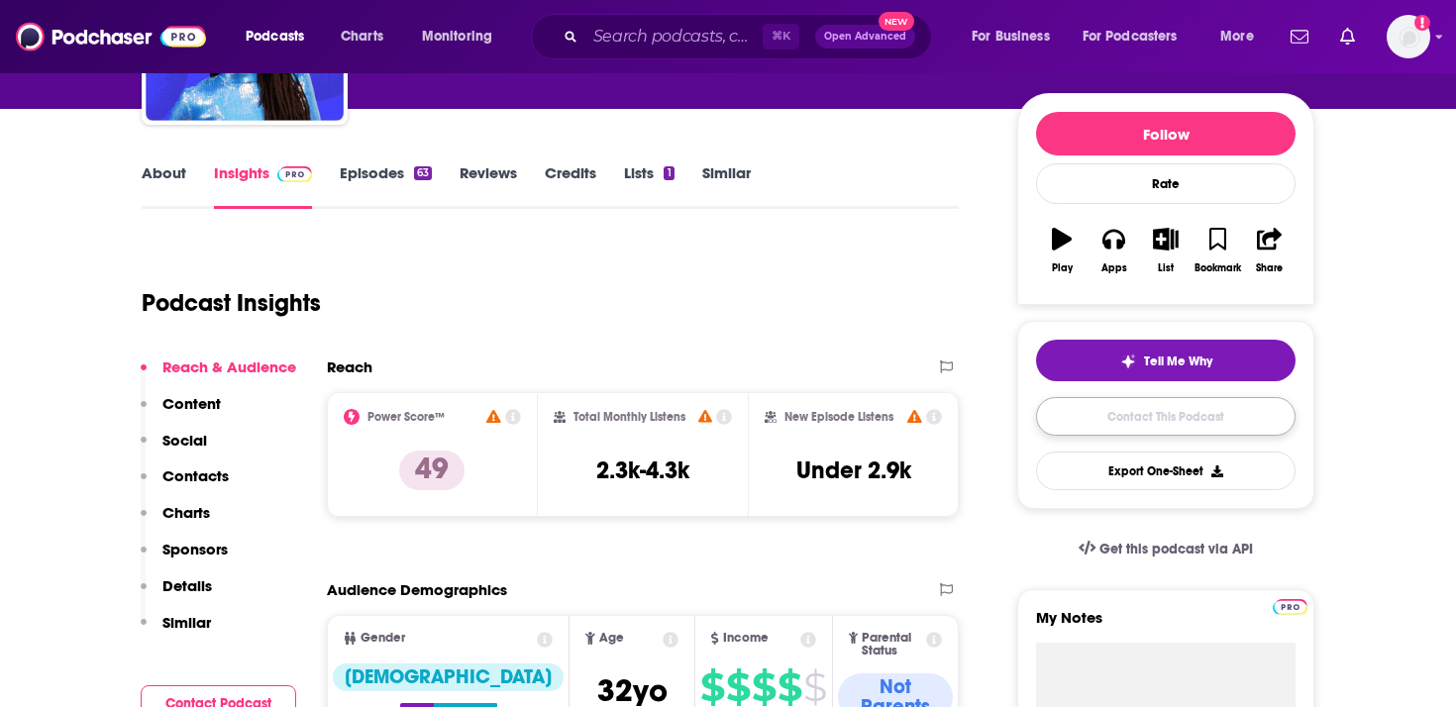
click at [1106, 430] on link "Contact This Podcast" at bounding box center [1165, 416] width 259 height 39
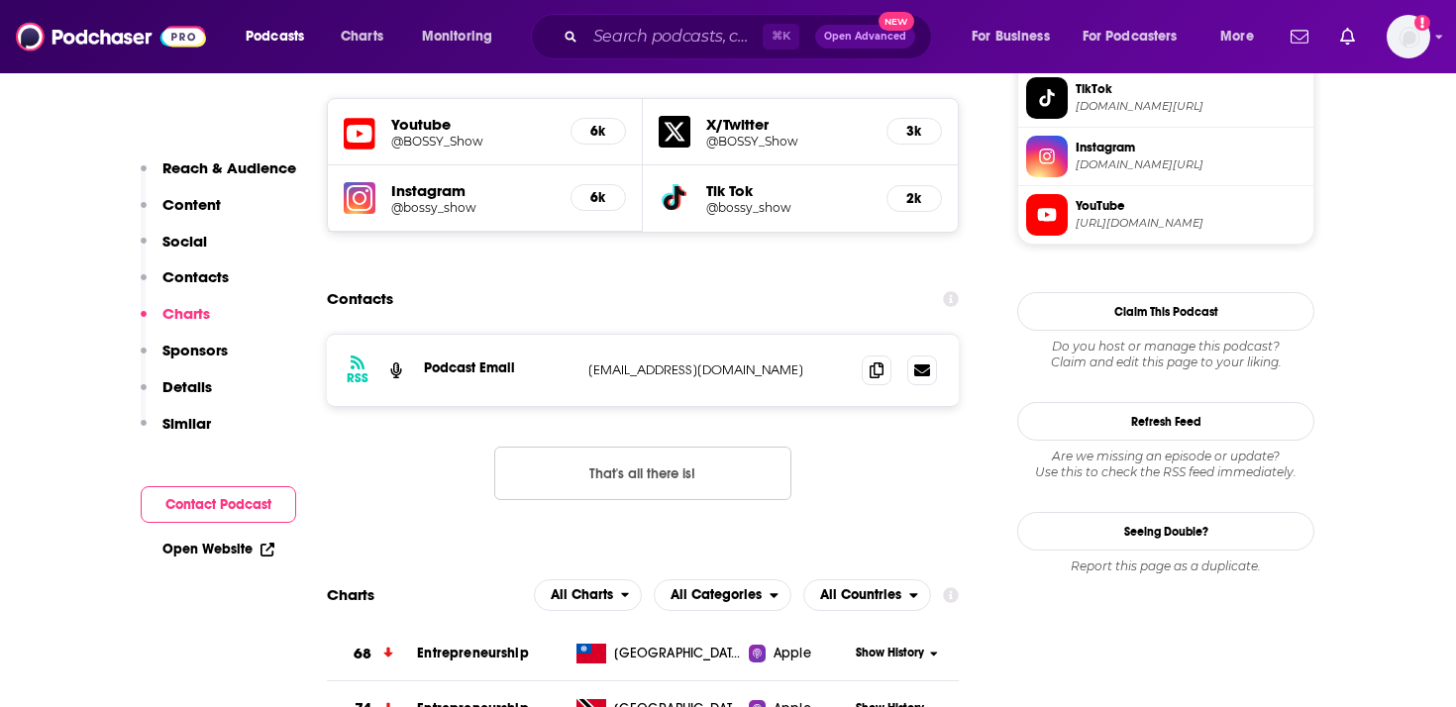
scroll to position [1728, 0]
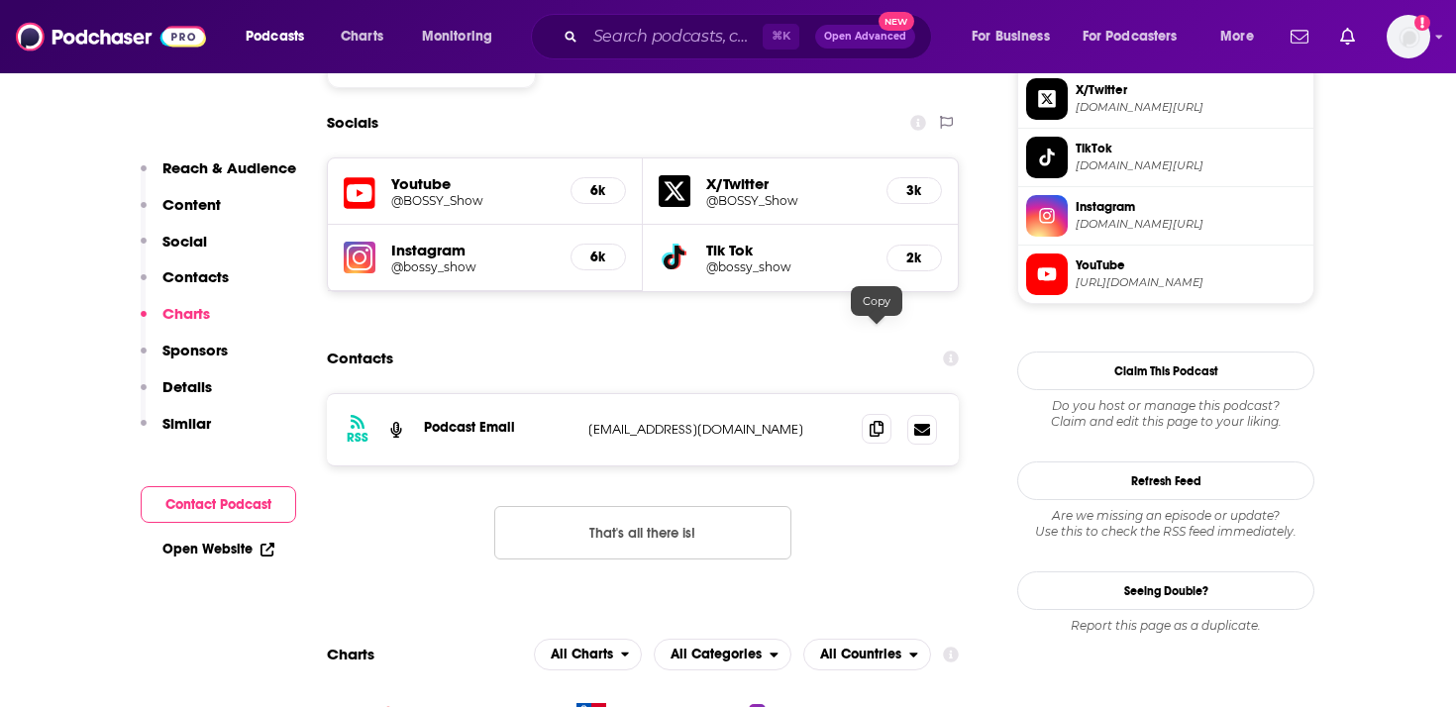
click at [870, 421] on icon at bounding box center [876, 429] width 14 height 16
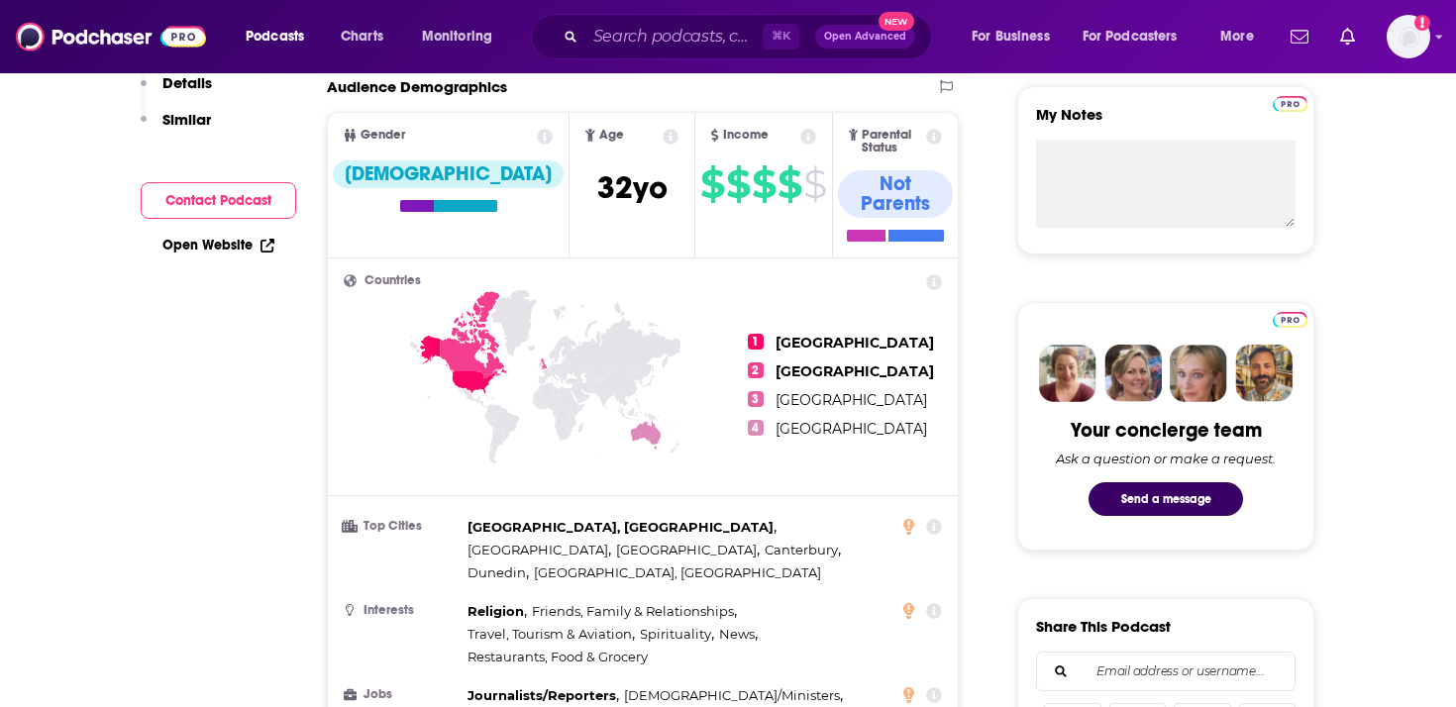
scroll to position [0, 0]
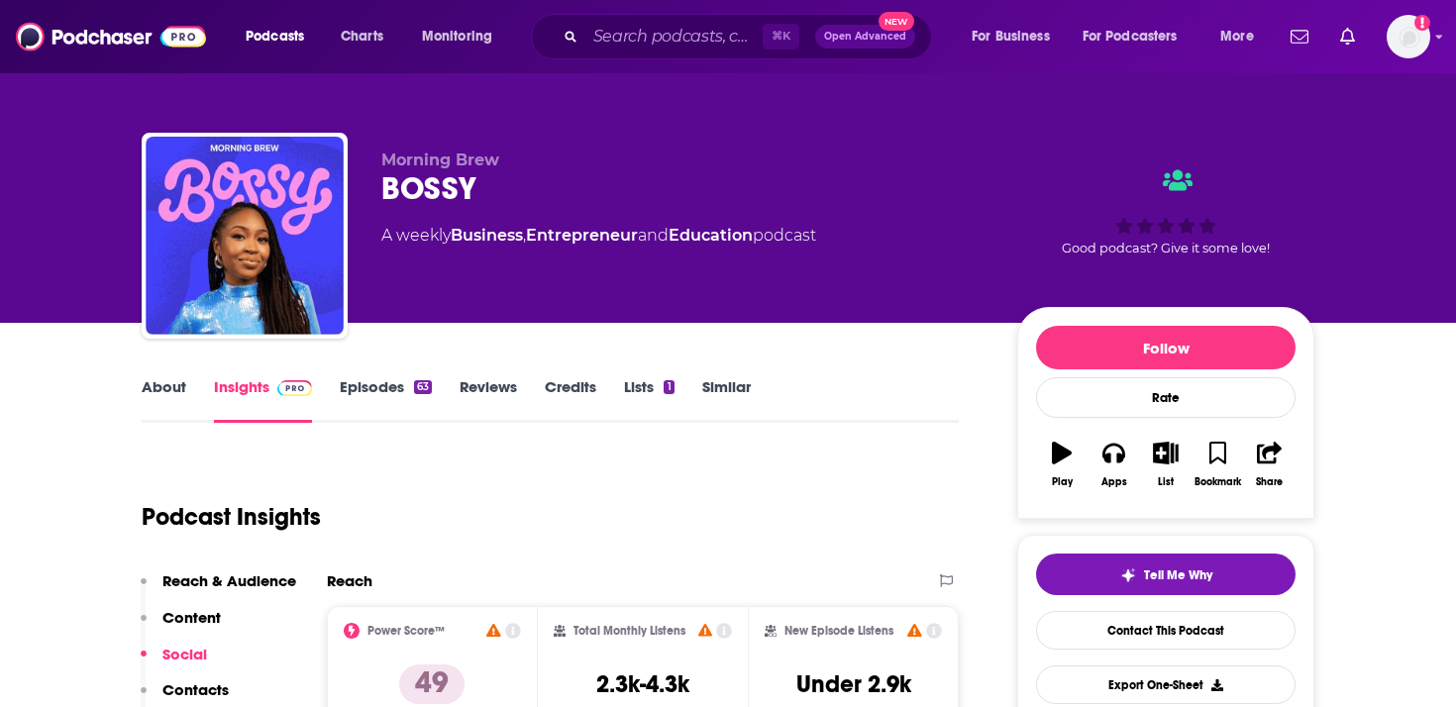
click at [151, 383] on link "About" at bounding box center [164, 400] width 45 height 46
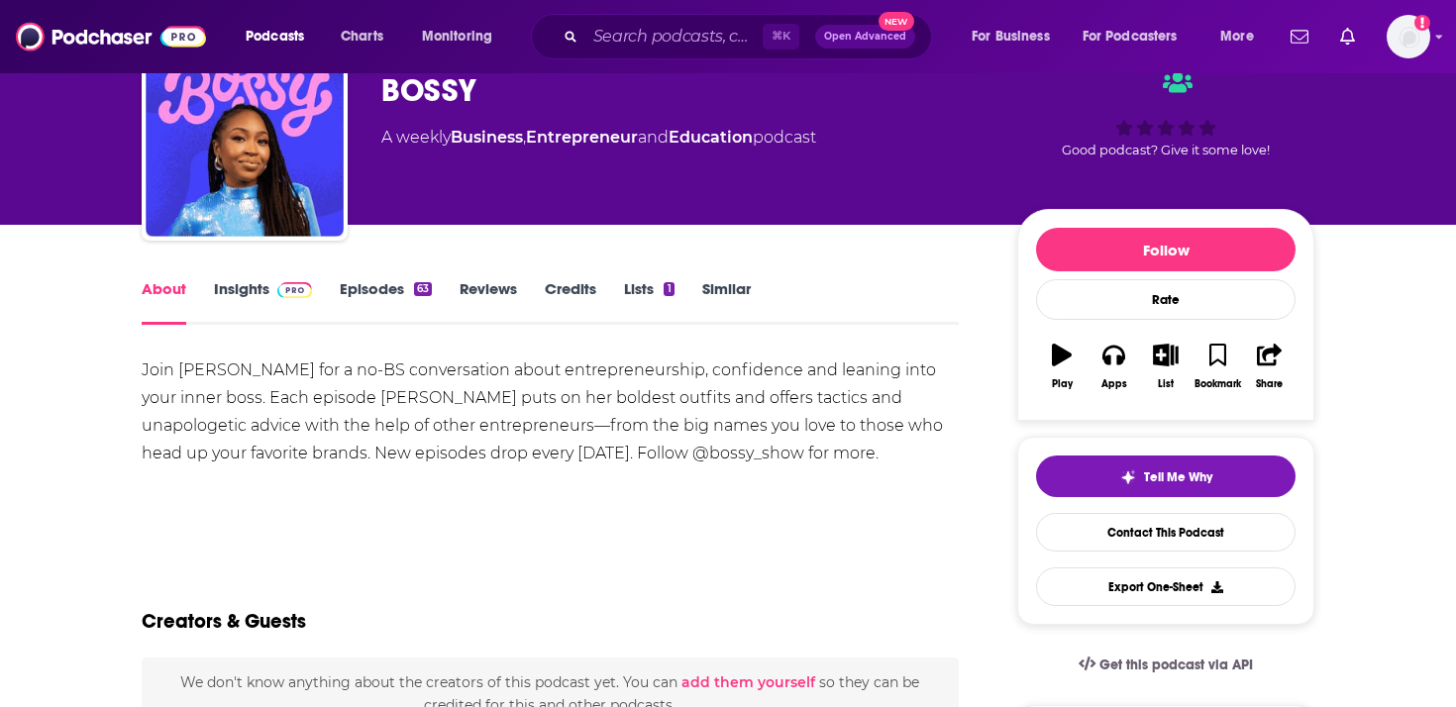
scroll to position [111, 0]
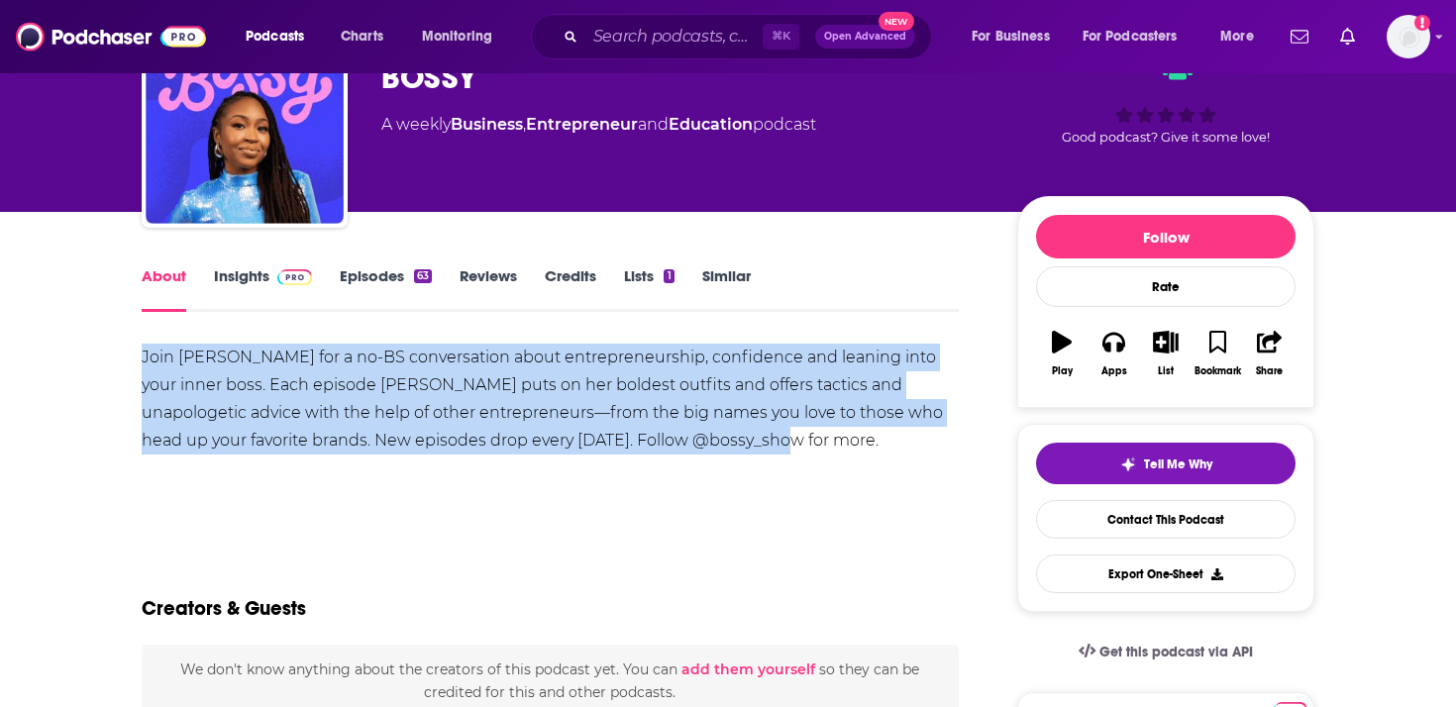
drag, startPoint x: 674, startPoint y: 440, endPoint x: 130, endPoint y: 358, distance: 550.6
copy div "Join [PERSON_NAME] for a no-BS conversation about entrepreneurship, confidence …"
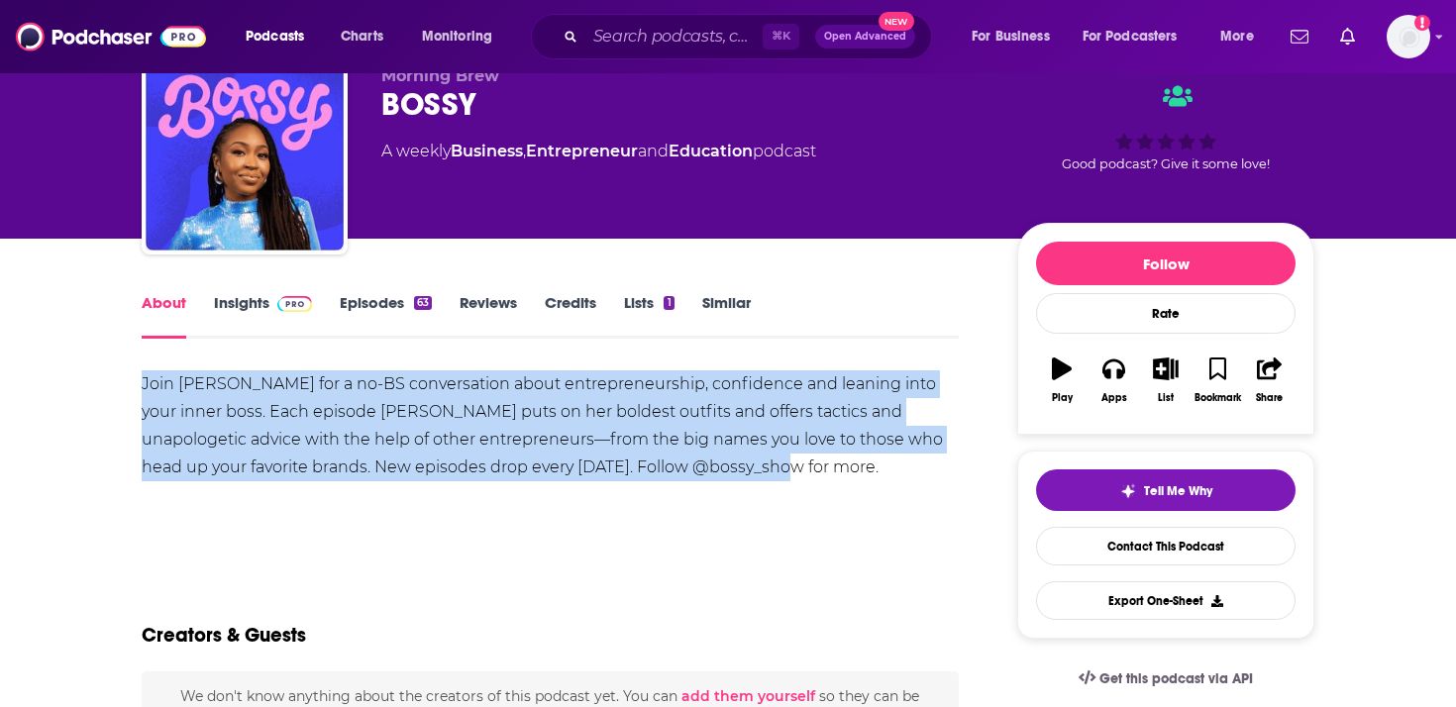
scroll to position [59, 0]
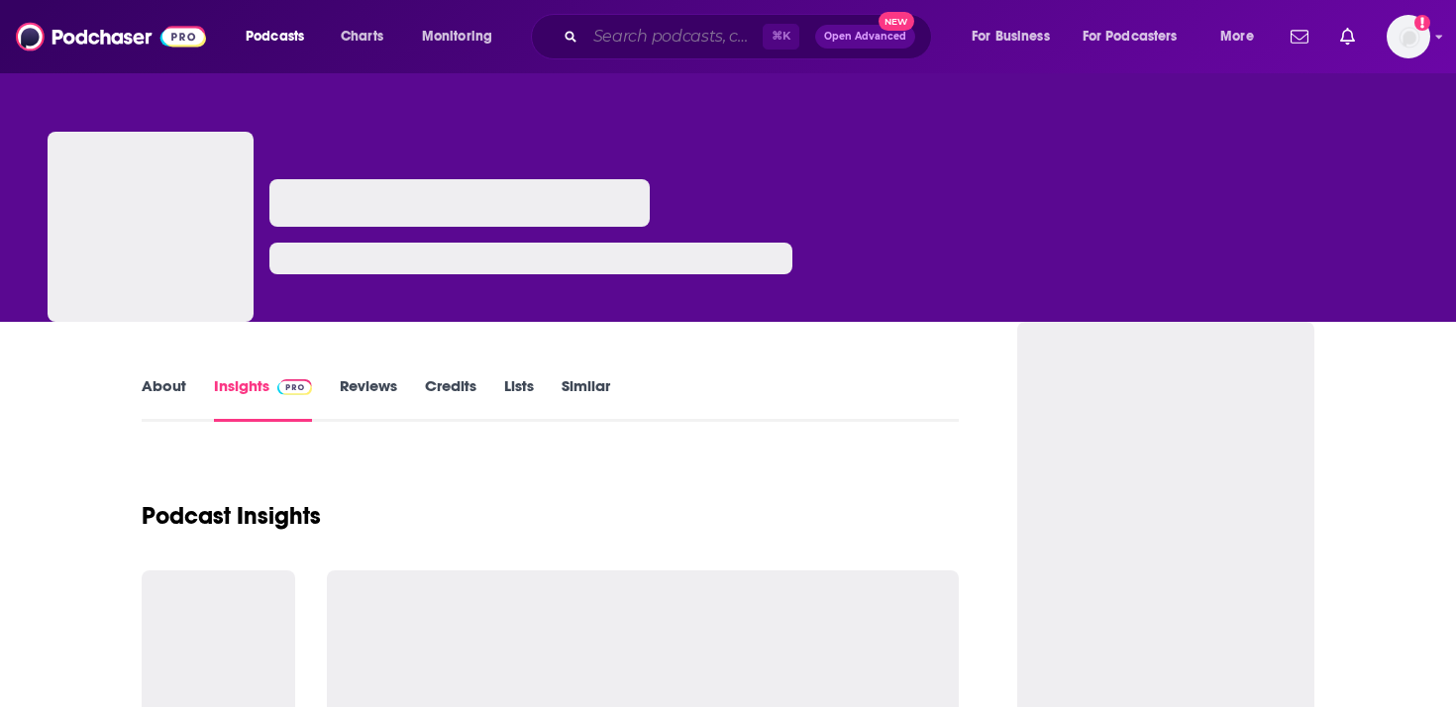
click at [611, 29] on input "Search podcasts, credits, & more..." at bounding box center [673, 37] width 177 height 32
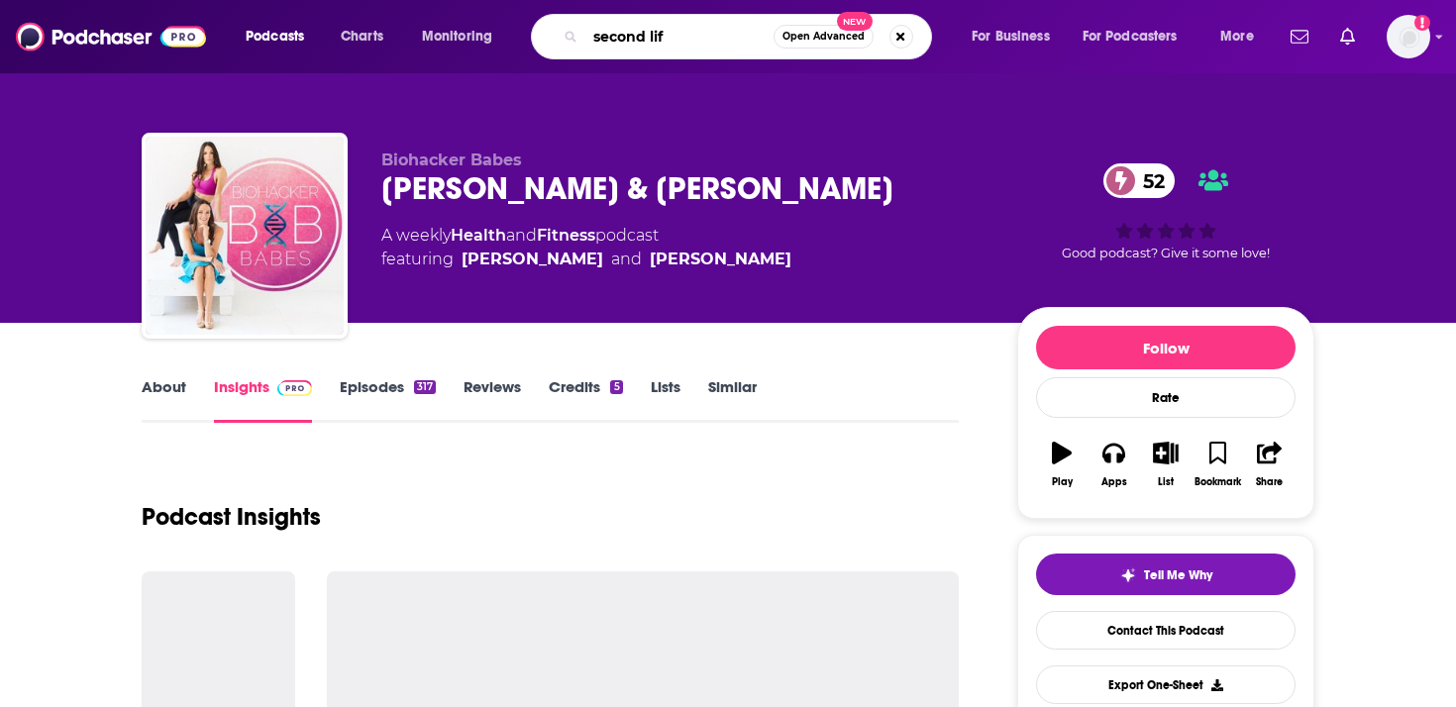
type input "second life"
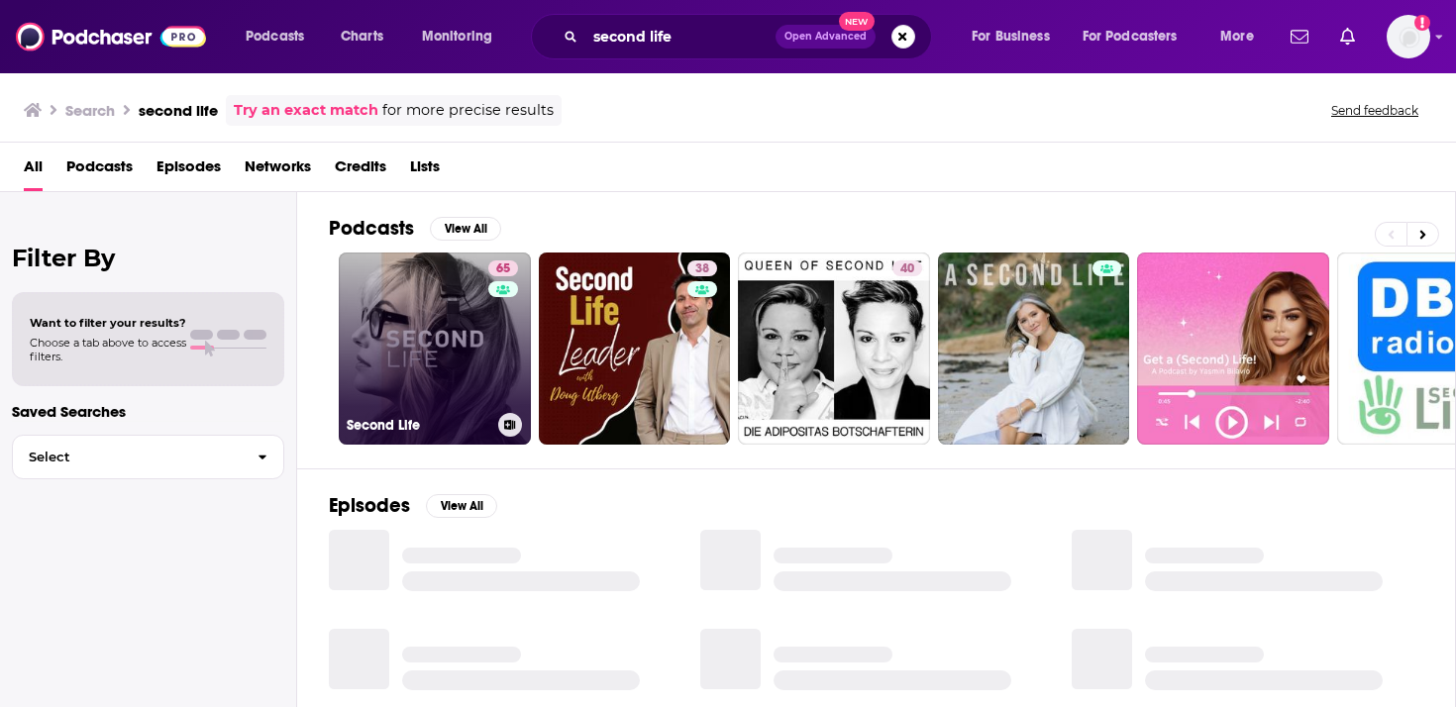
click at [428, 366] on link "65 Second Life" at bounding box center [435, 349] width 192 height 192
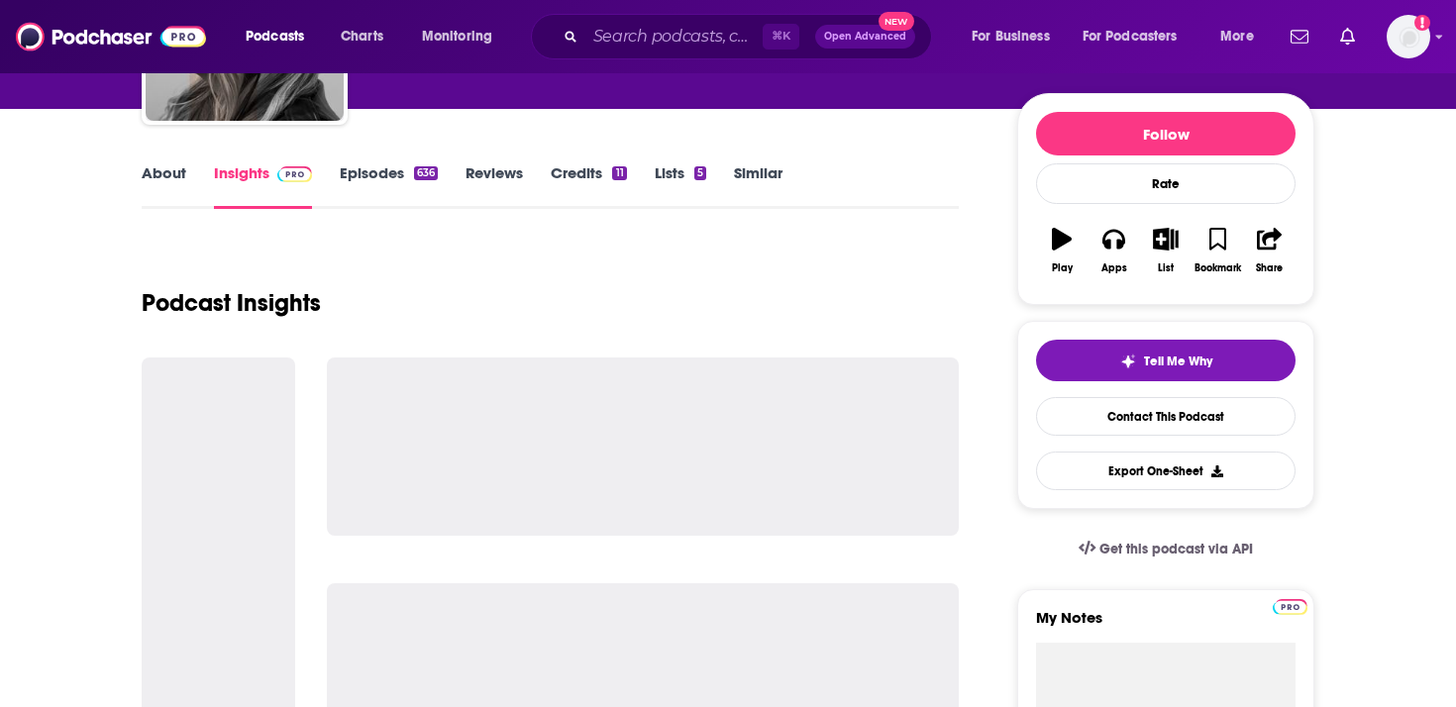
scroll to position [213, 0]
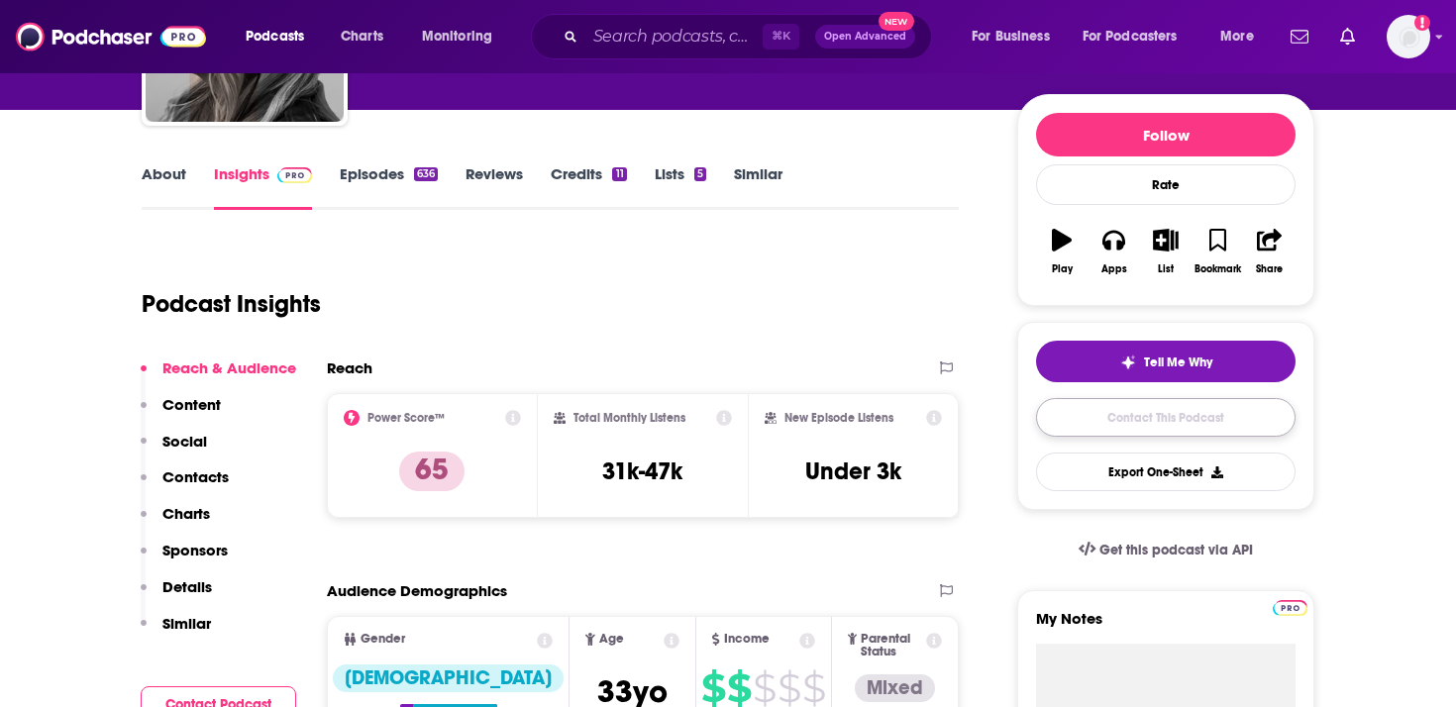
click at [1119, 416] on link "Contact This Podcast" at bounding box center [1165, 417] width 259 height 39
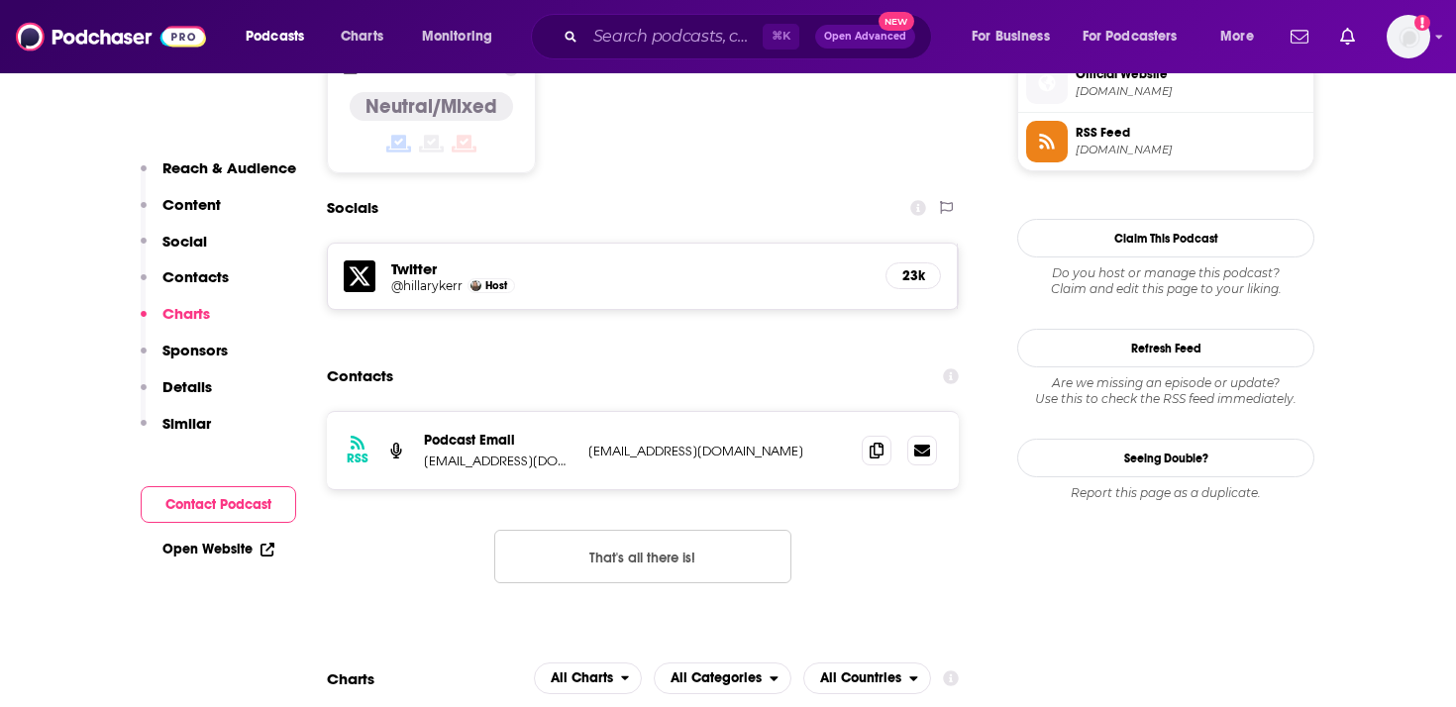
scroll to position [1590, 0]
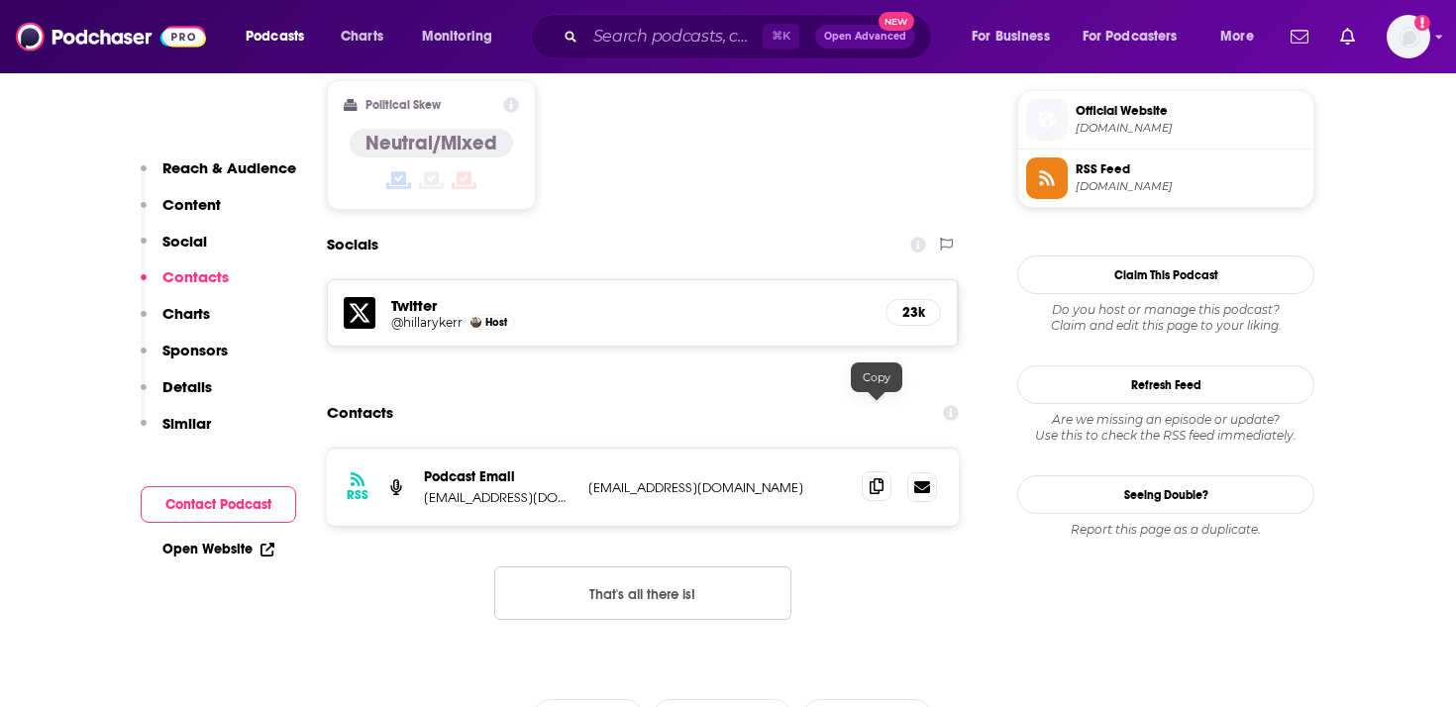
click at [879, 478] on icon at bounding box center [876, 486] width 14 height 16
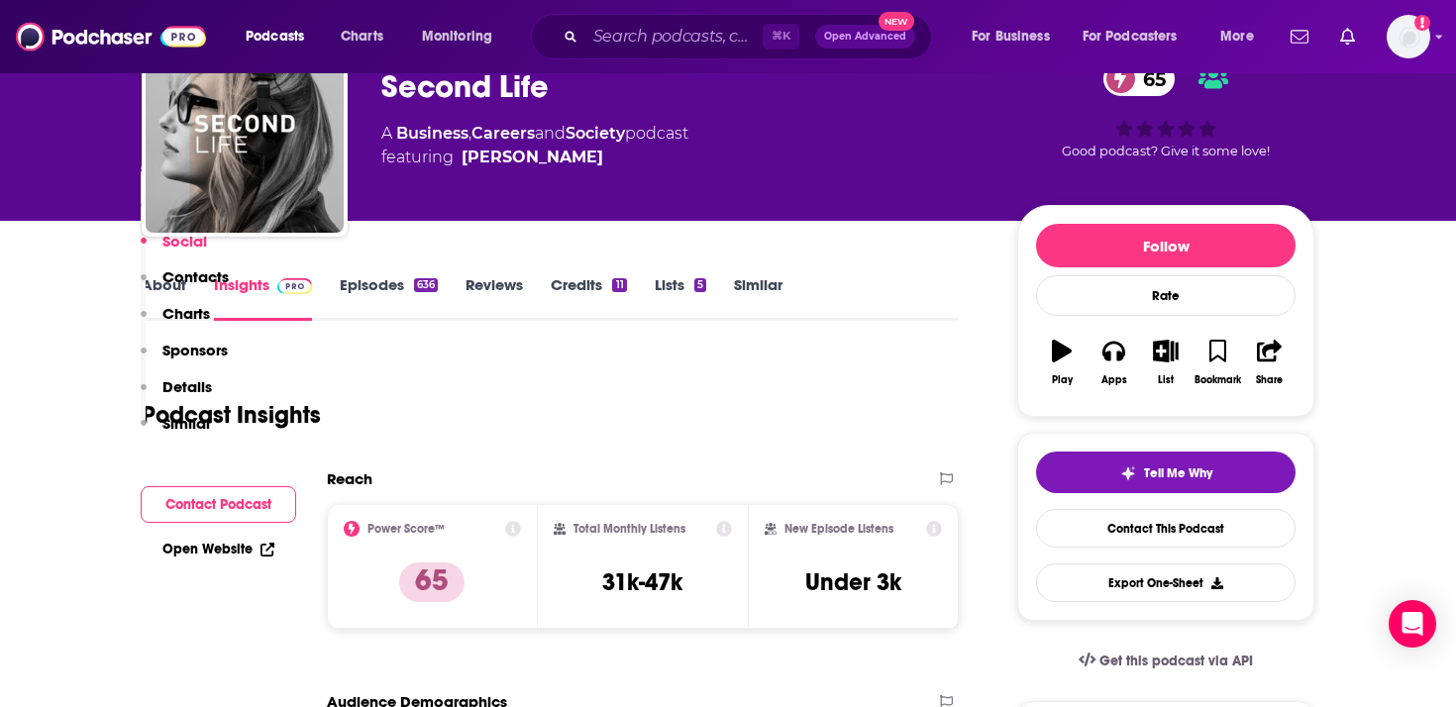
scroll to position [0, 0]
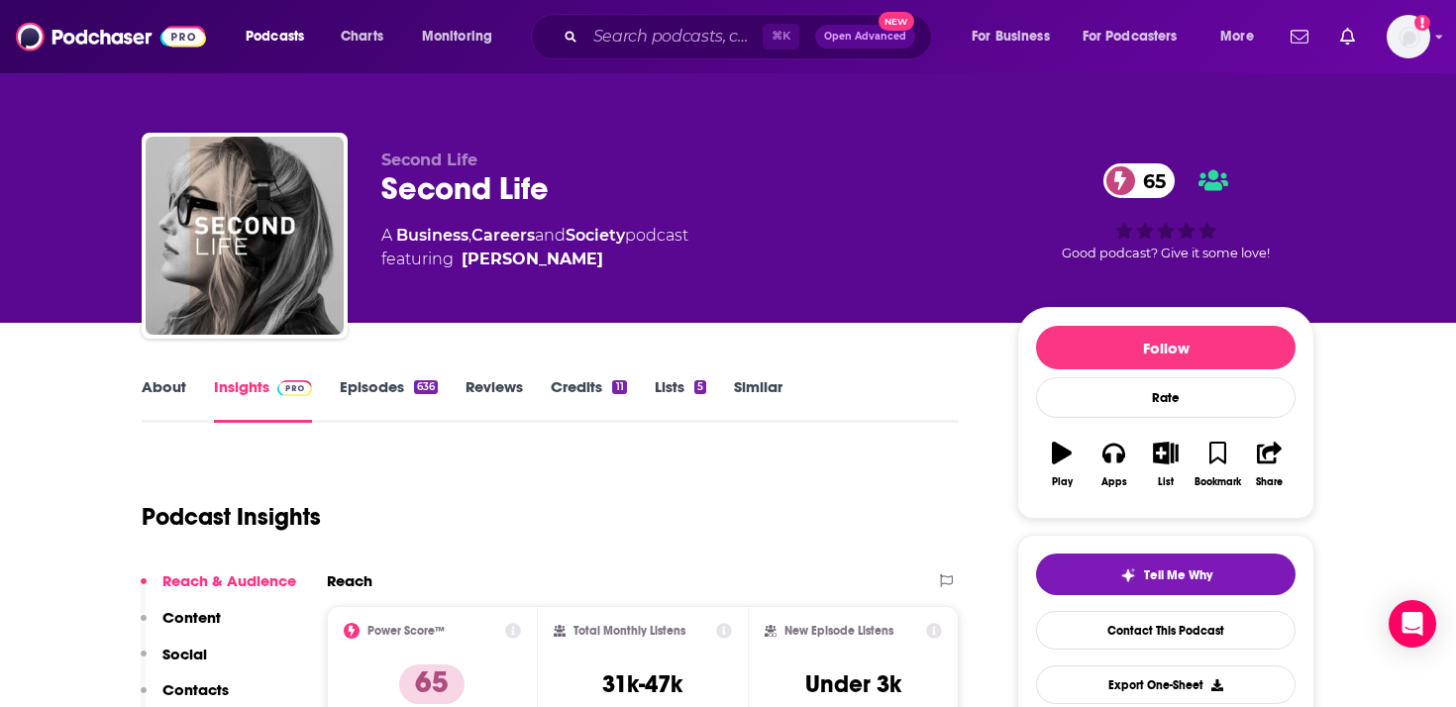
click at [152, 376] on div "About Insights Episodes 636 Reviews Credits 11 Lists 5 Similar" at bounding box center [550, 398] width 817 height 49
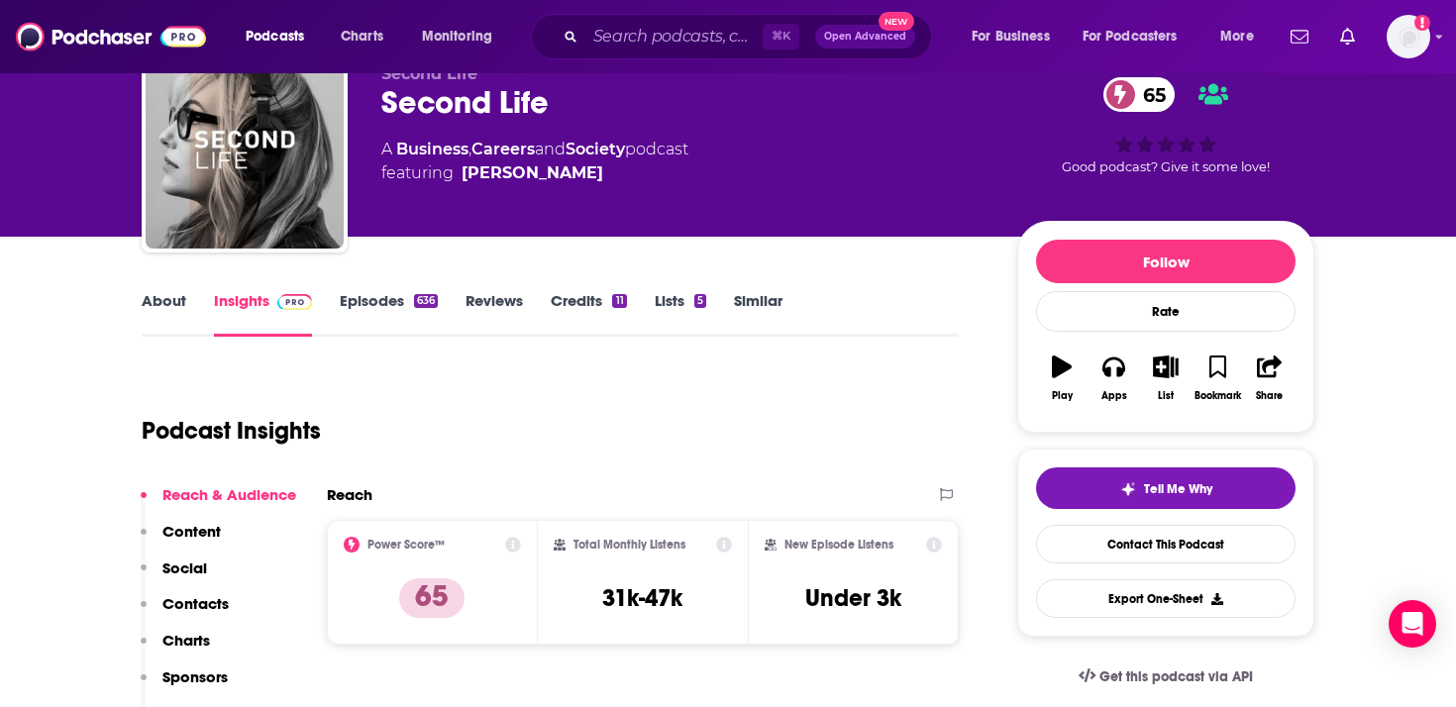
scroll to position [103, 0]
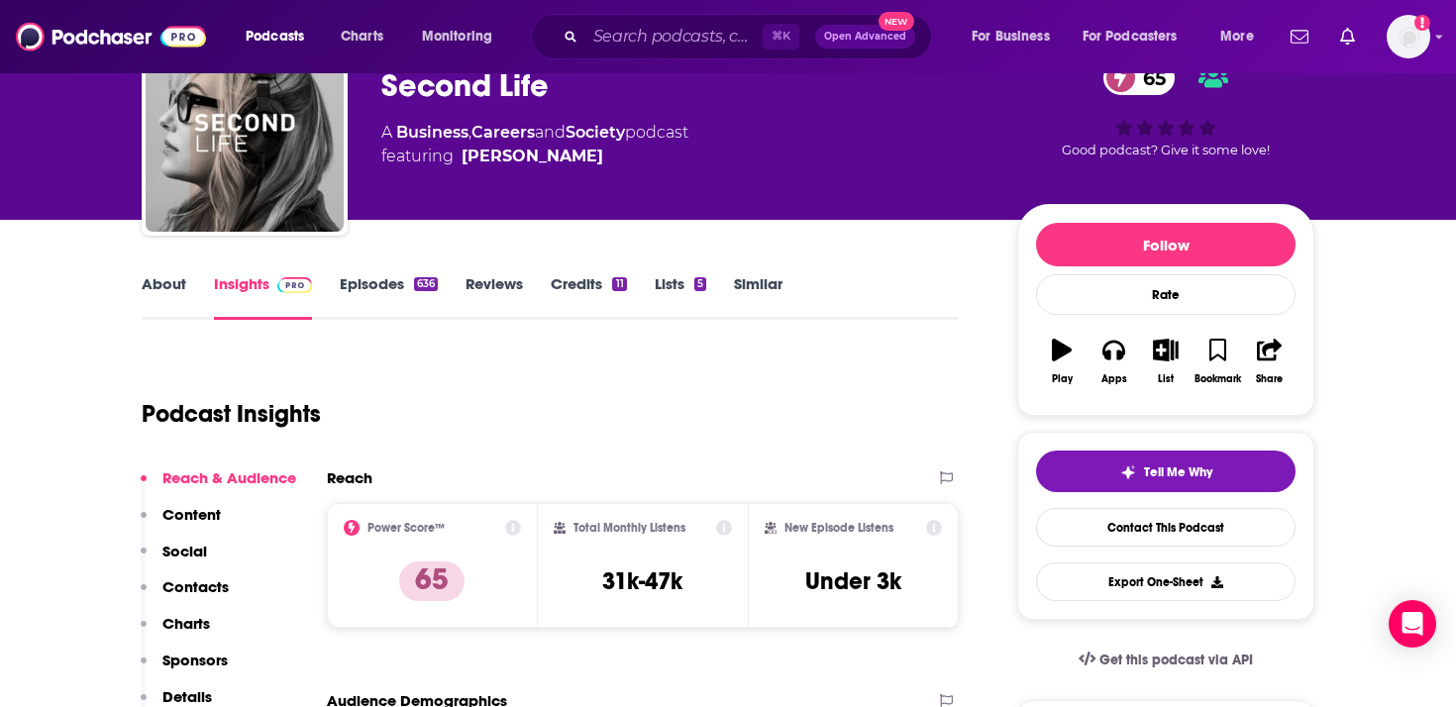
click at [176, 285] on link "About" at bounding box center [164, 297] width 45 height 46
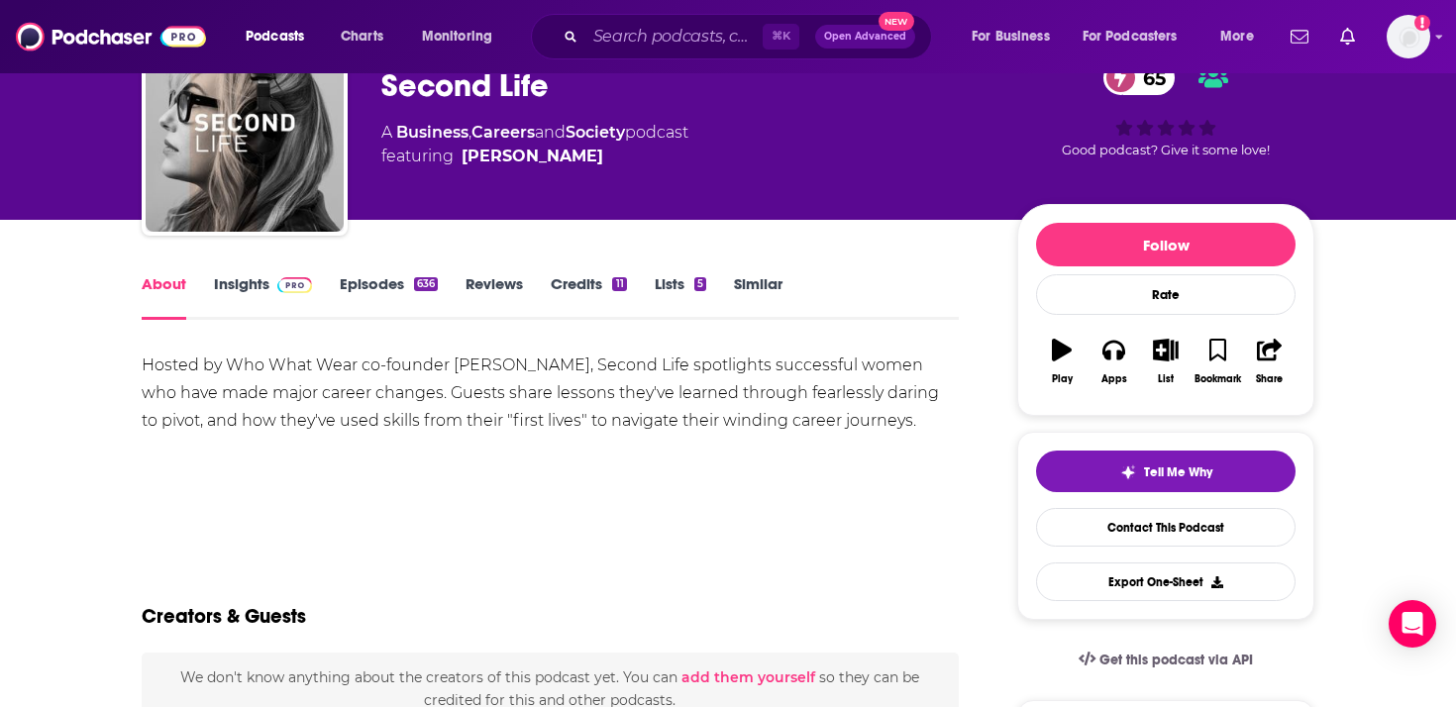
scroll to position [115, 0]
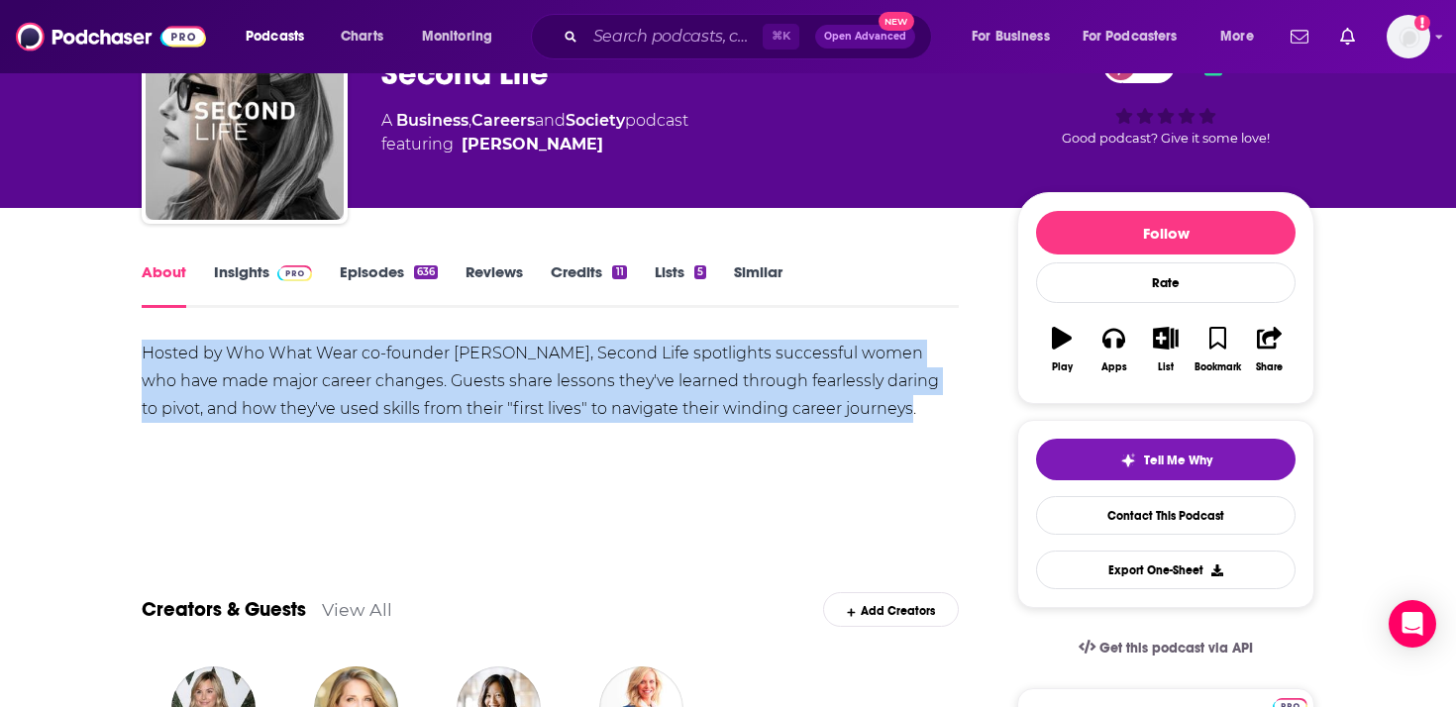
drag, startPoint x: 825, startPoint y: 416, endPoint x: 128, endPoint y: 358, distance: 699.5
copy div "Hosted by Who What Wear co-founder Hillary Kerr, Second Life spotlights success…"
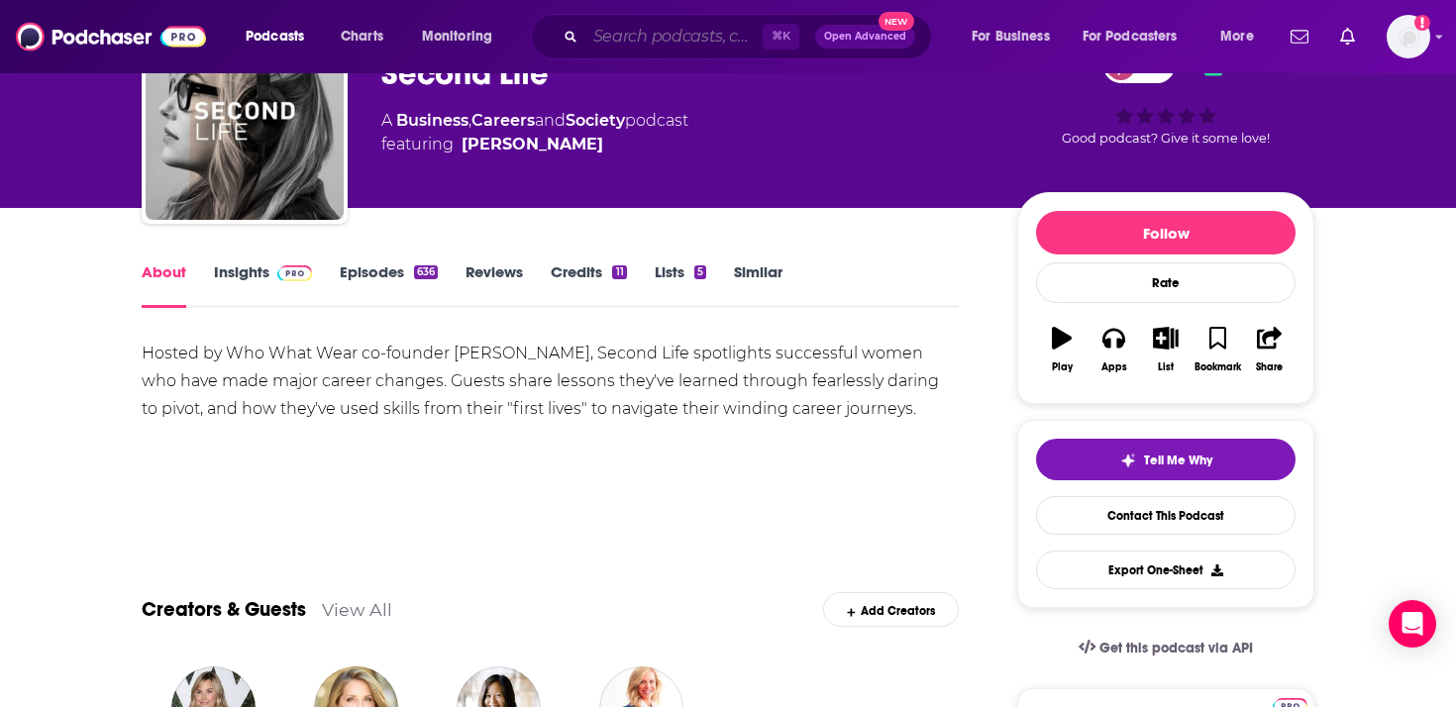
click at [694, 38] on input "Search podcasts, credits, & more..." at bounding box center [673, 37] width 177 height 32
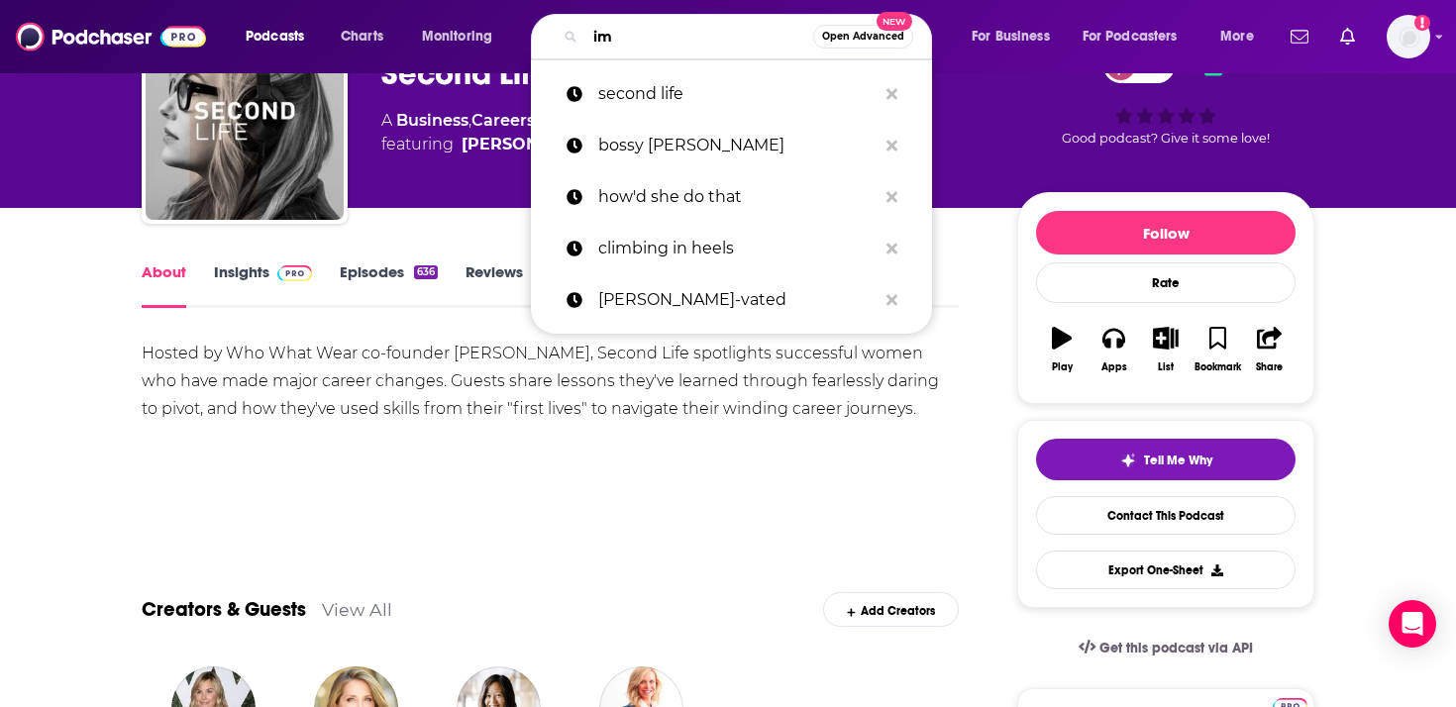
type input "imo"
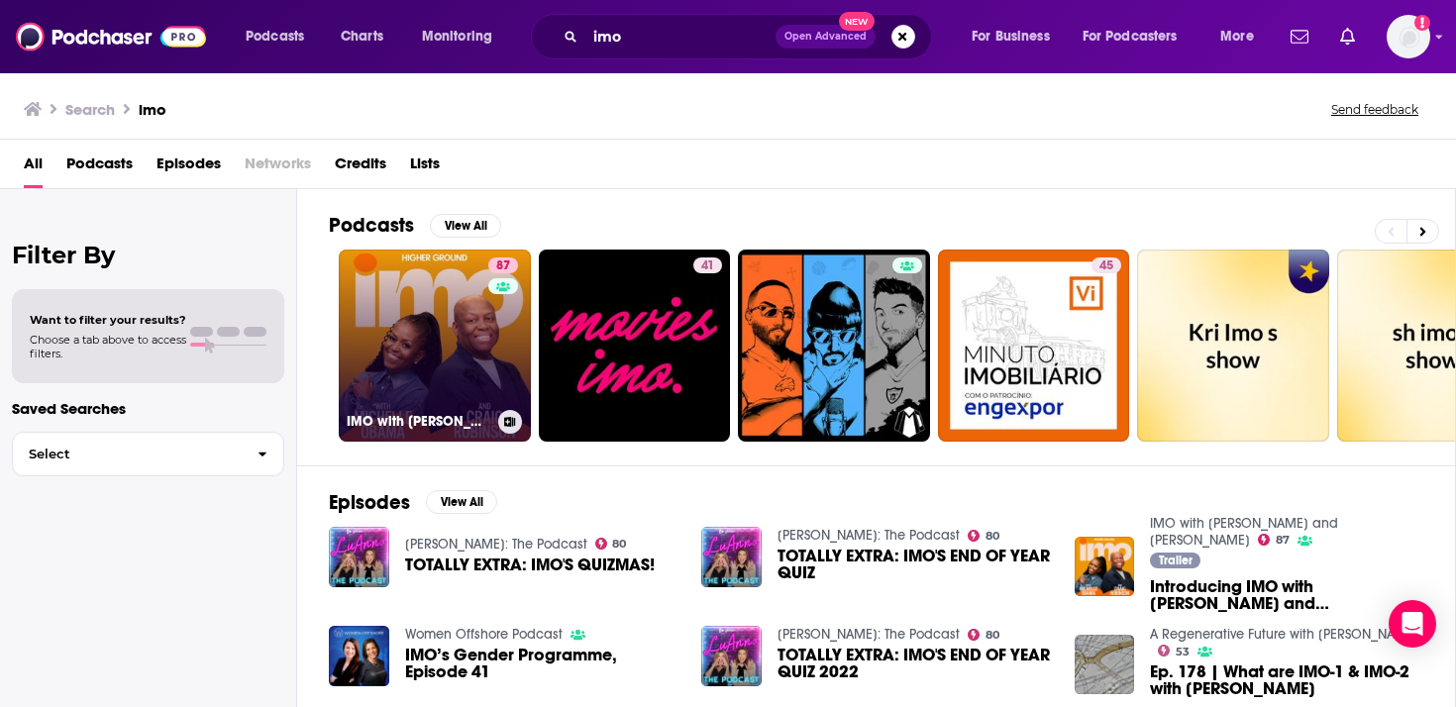
click at [433, 307] on link "87 IMO with Michelle Obama and Craig Robinson" at bounding box center [435, 346] width 192 height 192
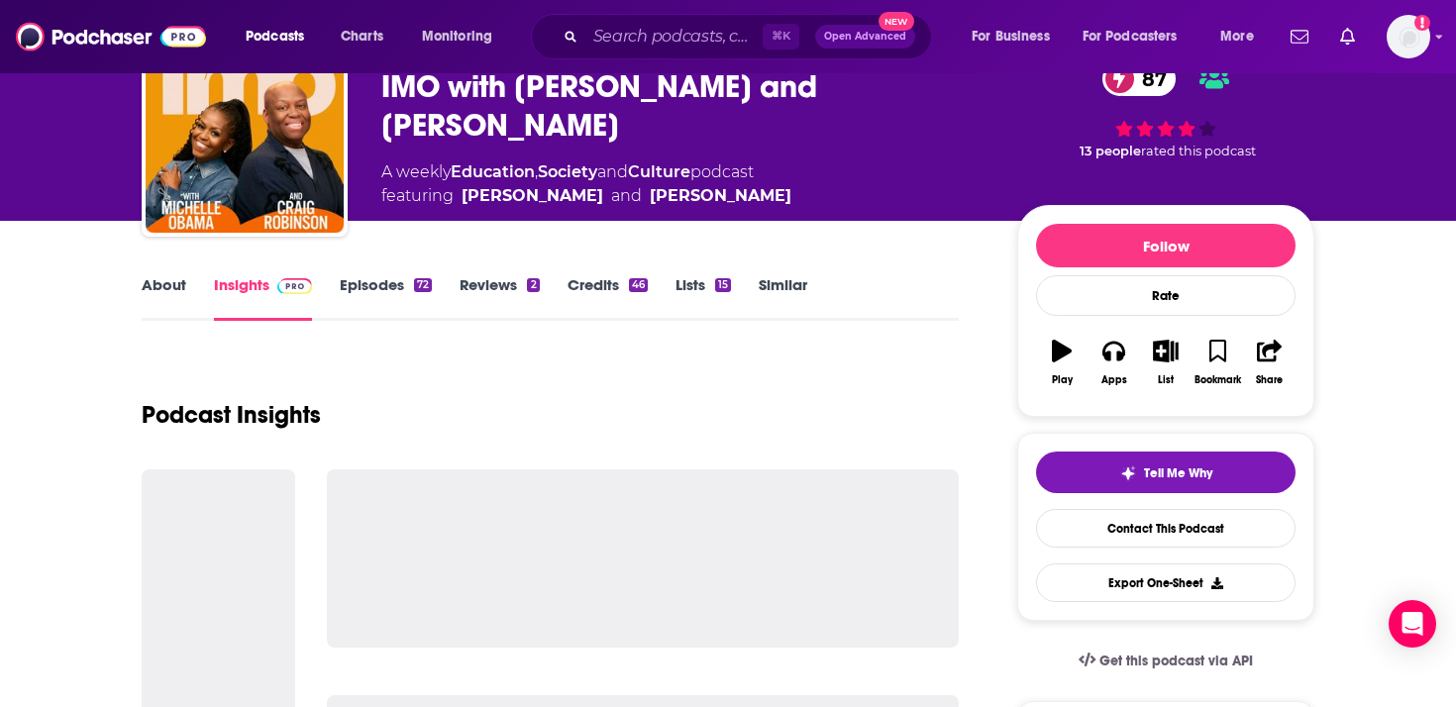
scroll to position [154, 0]
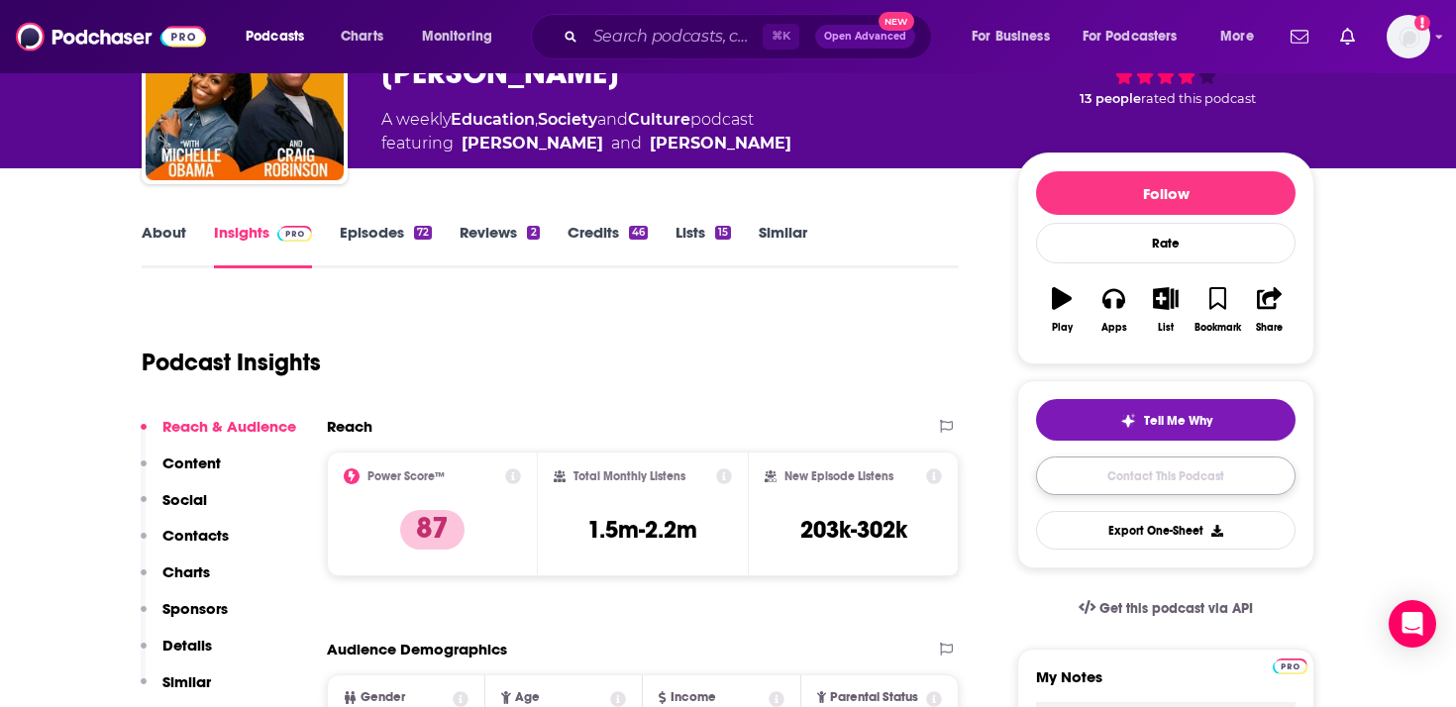
click at [1206, 478] on link "Contact This Podcast" at bounding box center [1165, 475] width 259 height 39
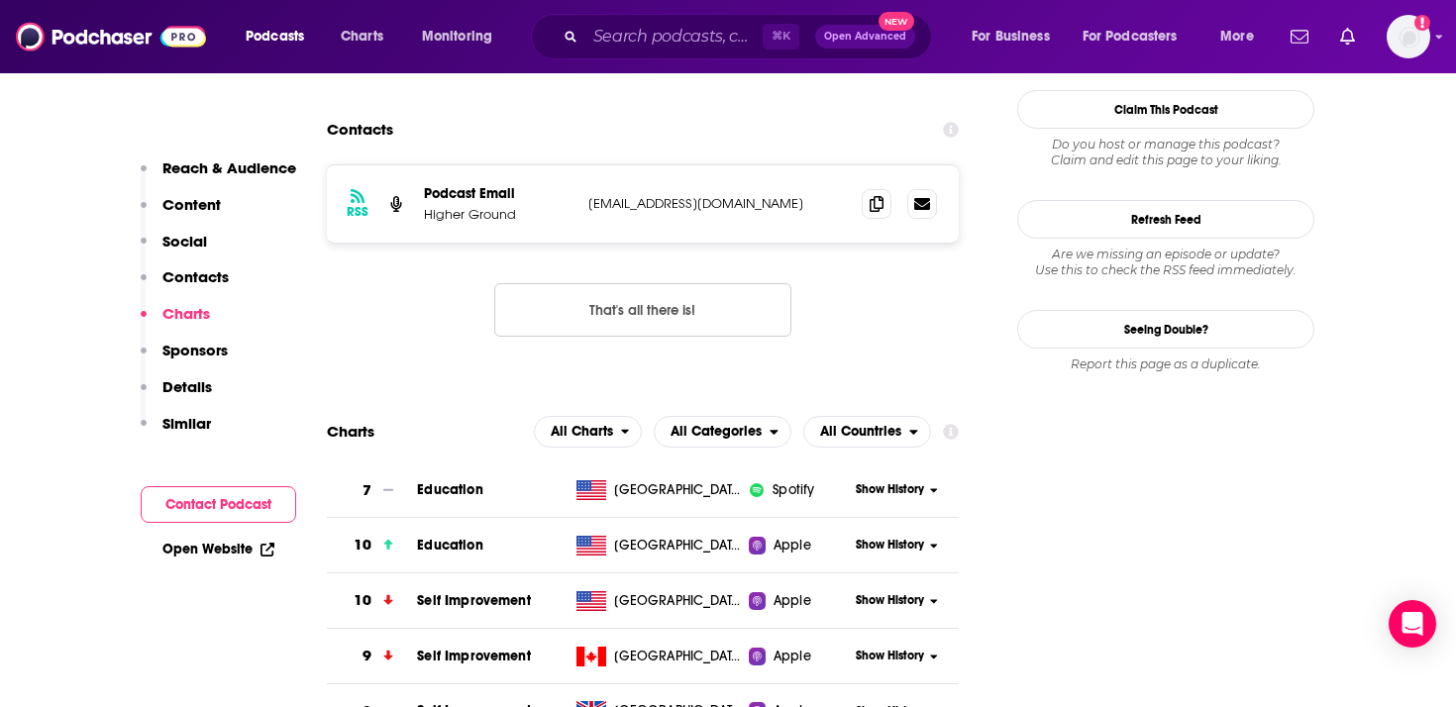
scroll to position [1833, 0]
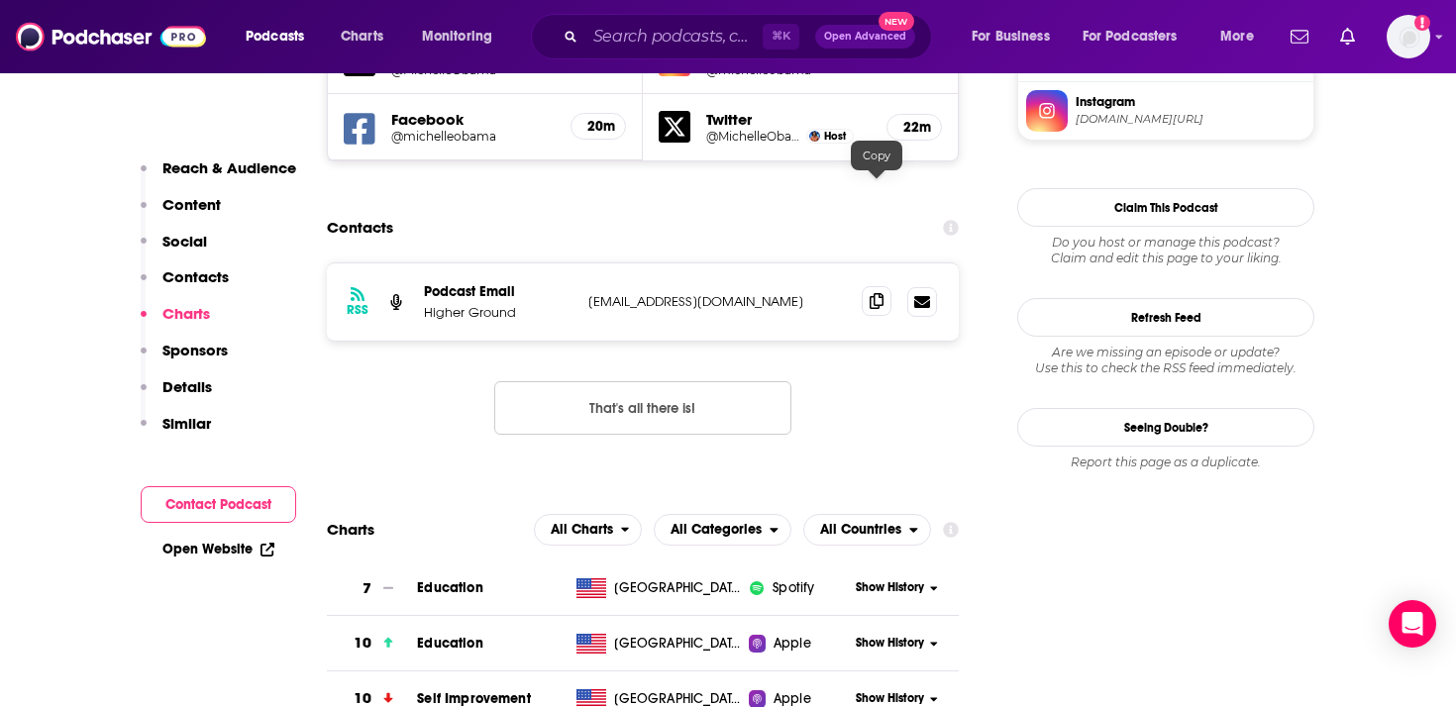
click at [871, 293] on icon at bounding box center [876, 301] width 14 height 16
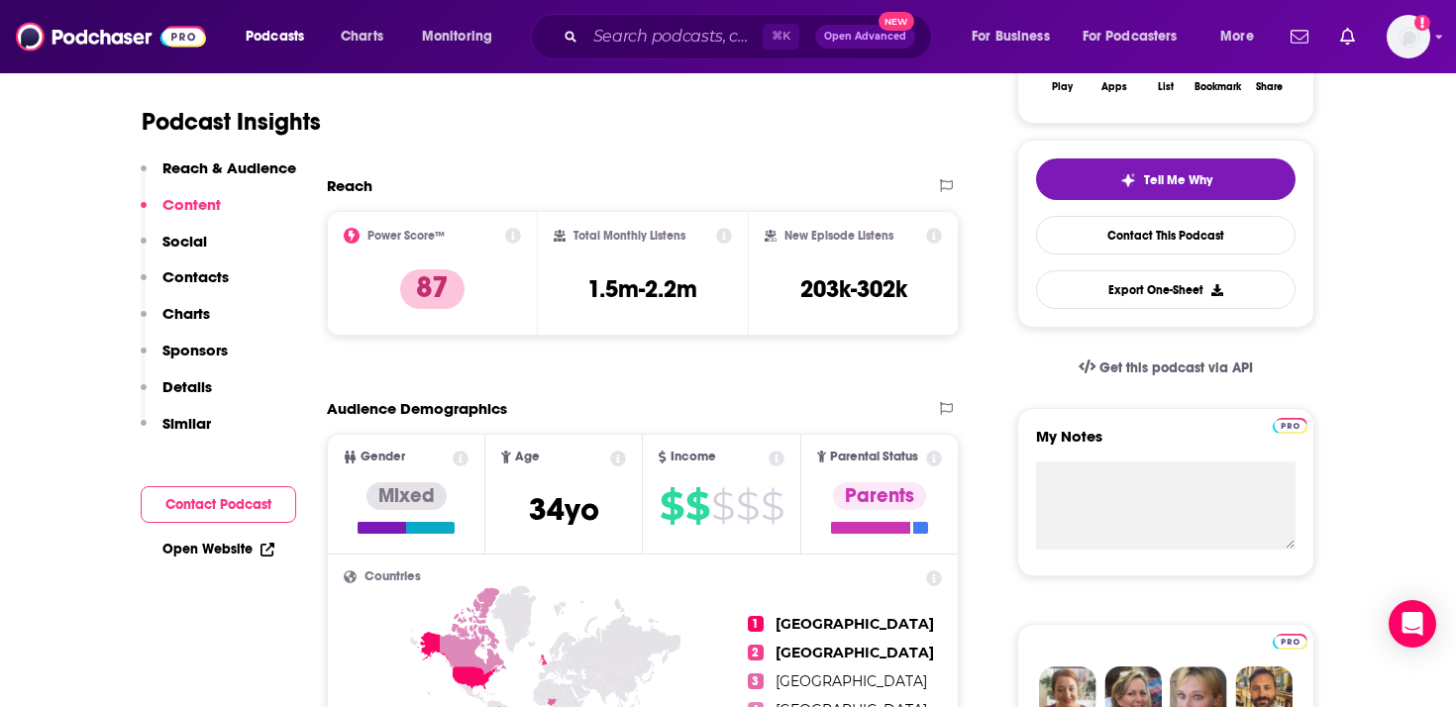
scroll to position [0, 0]
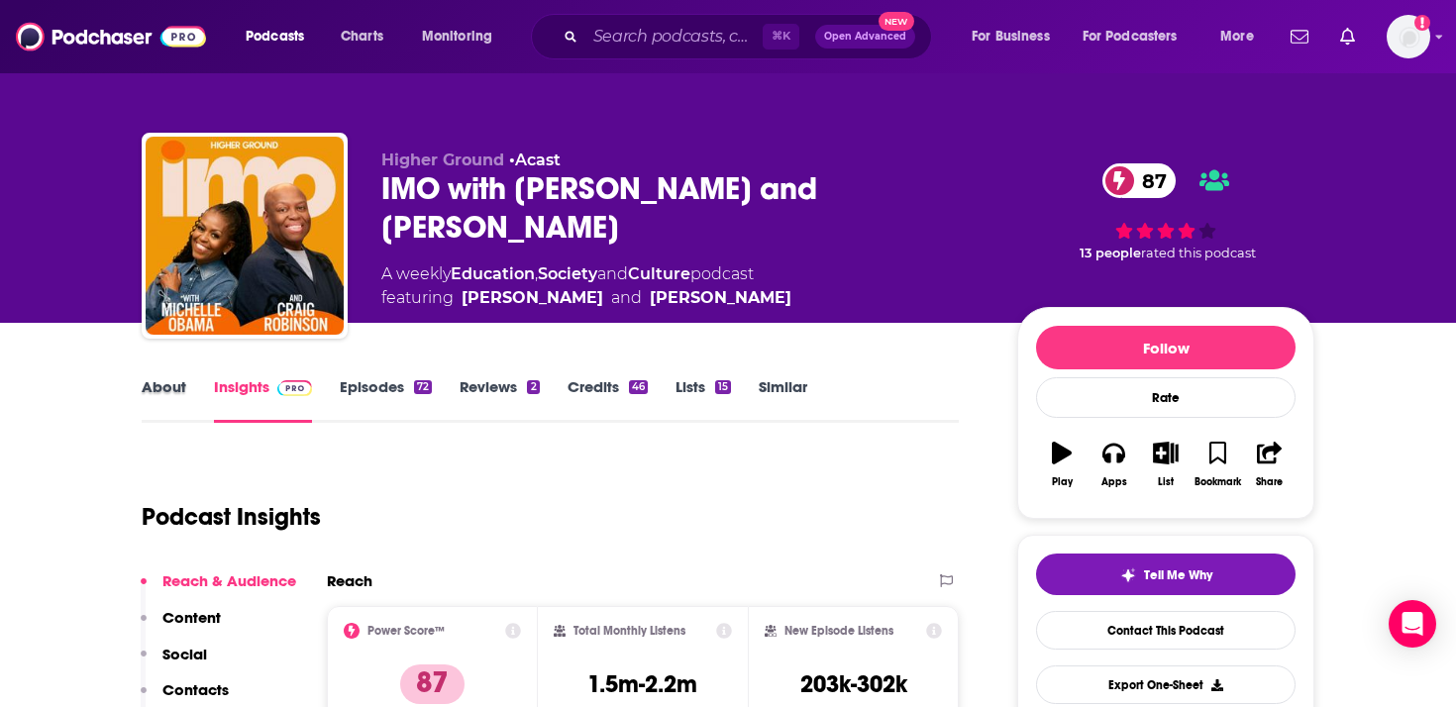
click at [197, 409] on div "About" at bounding box center [178, 400] width 72 height 46
click at [166, 391] on link "About" at bounding box center [164, 400] width 45 height 46
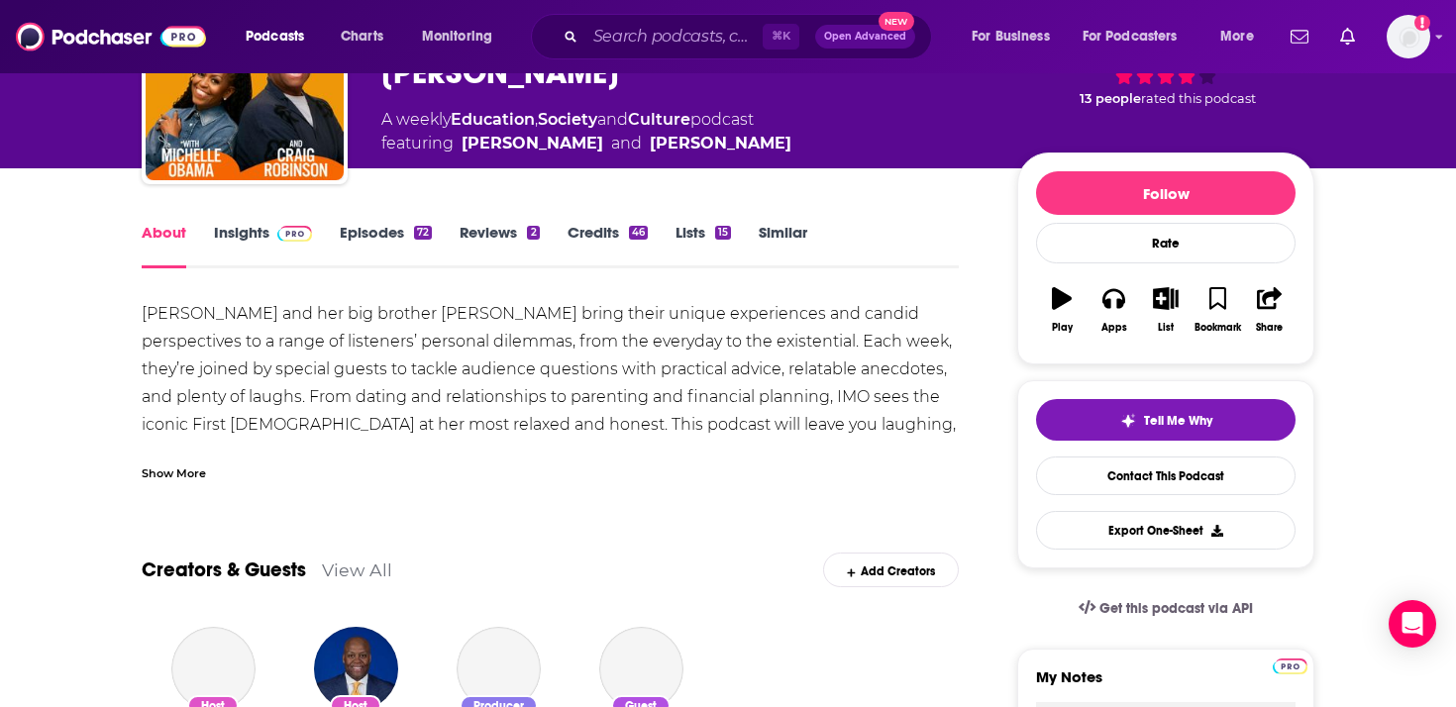
scroll to position [179, 0]
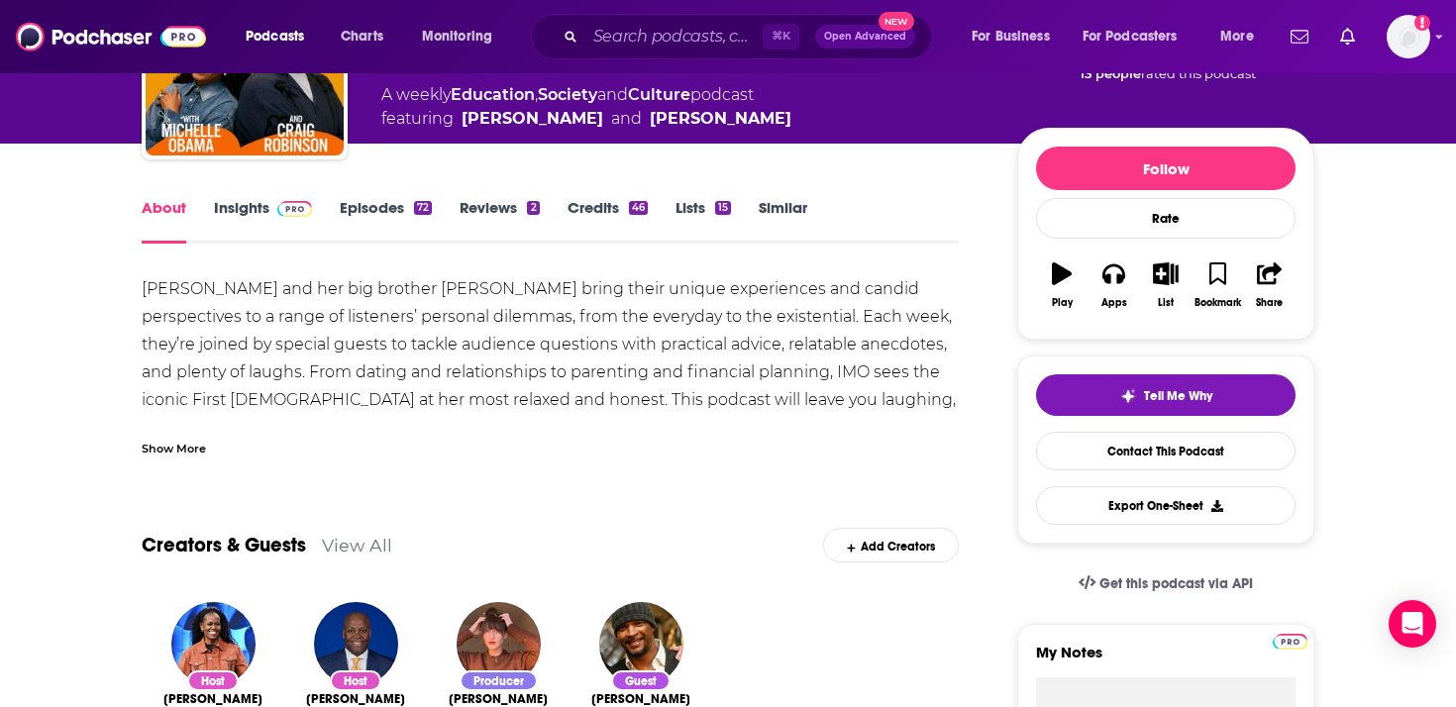
click at [198, 434] on div "Show More" at bounding box center [550, 441] width 817 height 34
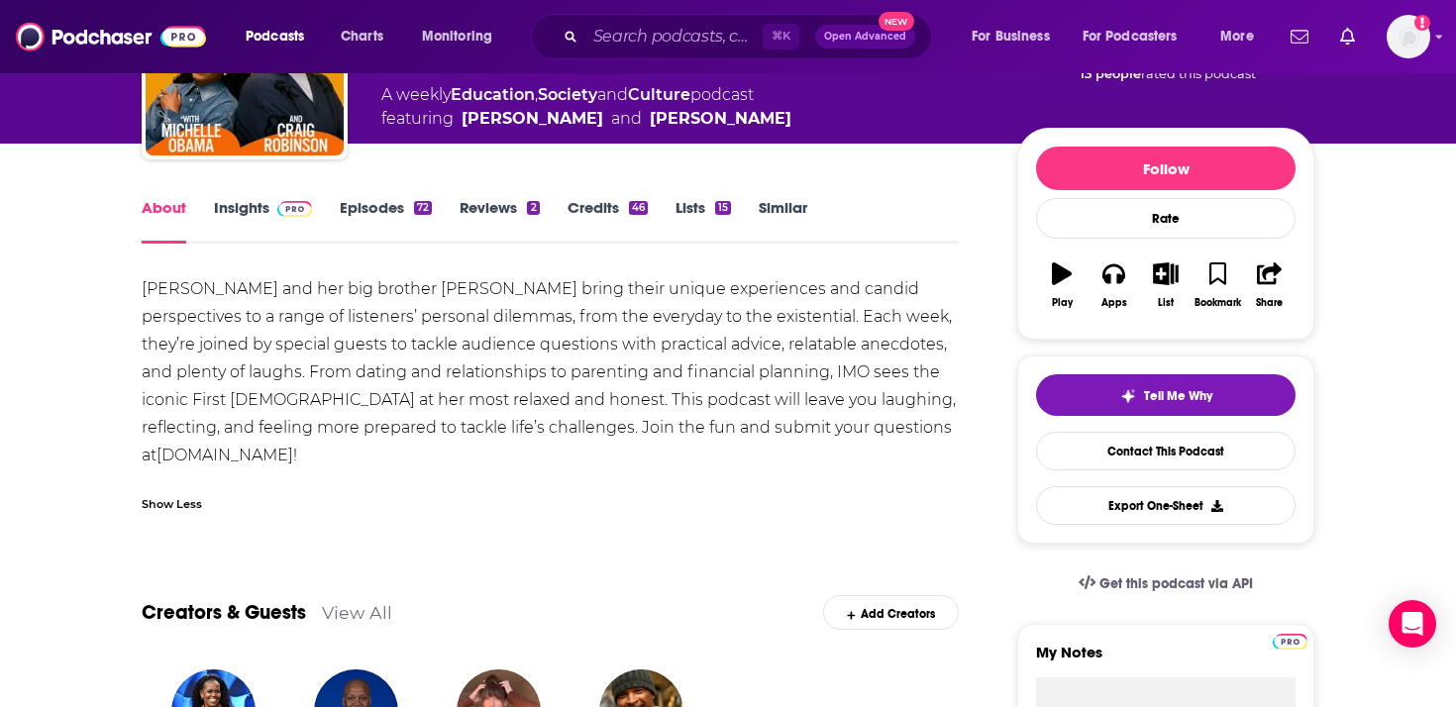
scroll to position [201, 0]
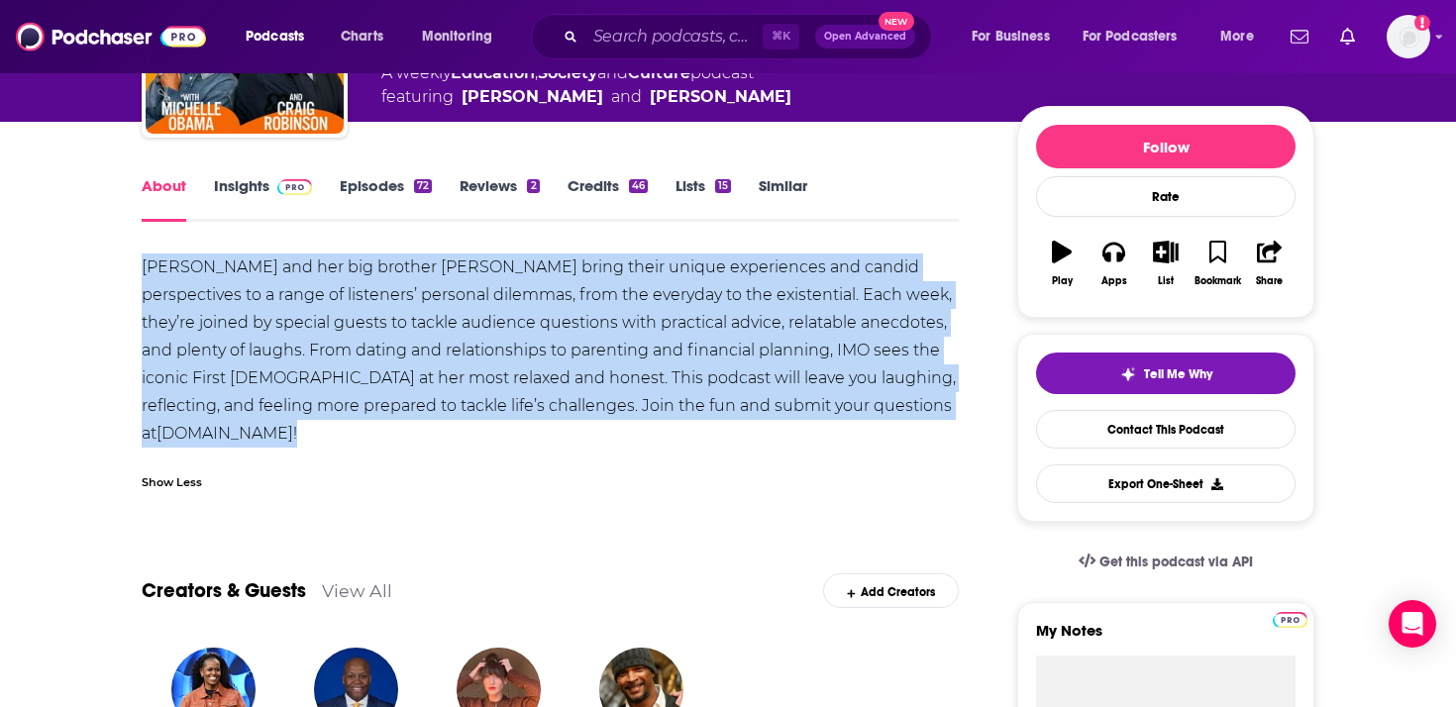
drag, startPoint x: 281, startPoint y: 432, endPoint x: 92, endPoint y: 266, distance: 251.2
copy div "Michelle Obama and her big brother Craig Robinson bring their unique experience…"
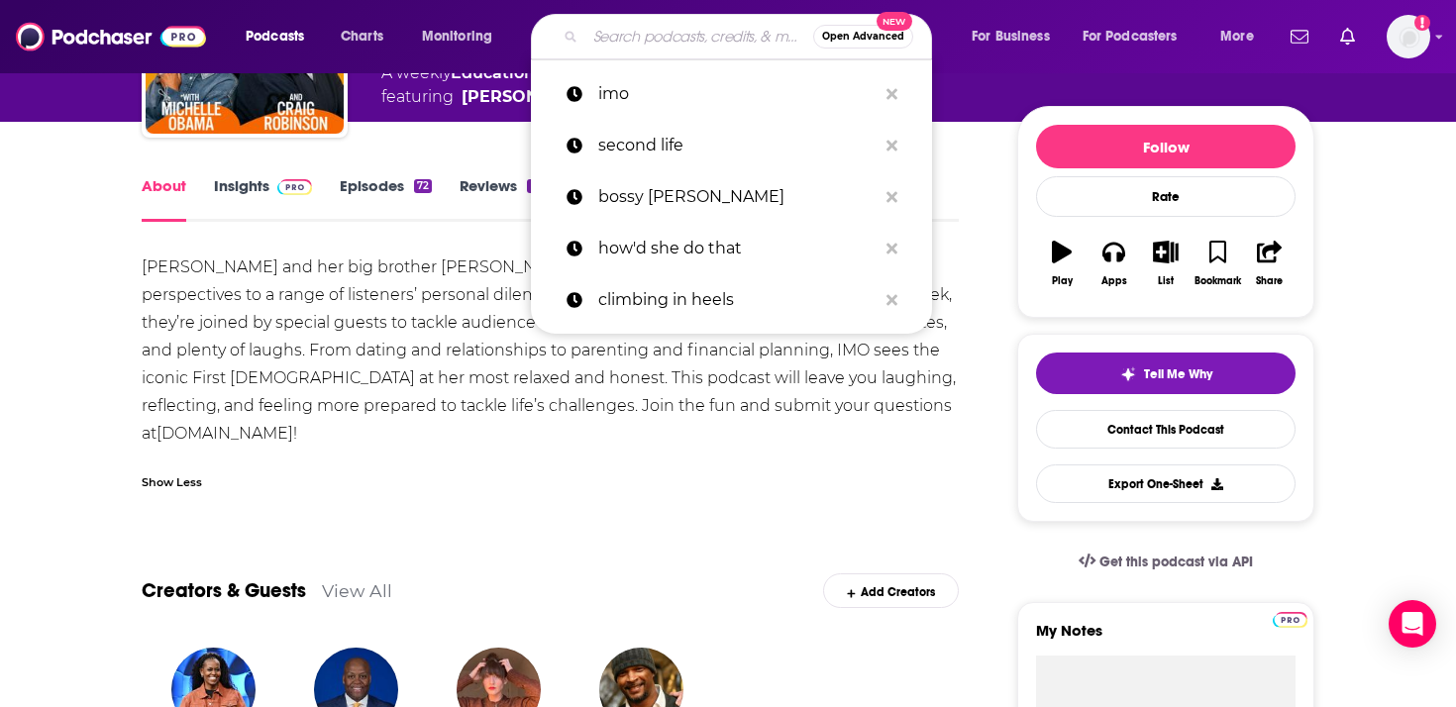
click at [719, 33] on input "Search podcasts, credits, & more..." at bounding box center [699, 37] width 228 height 32
paste input "Next Question with Katie Couric"
type input "Next Question with Katie Couric"
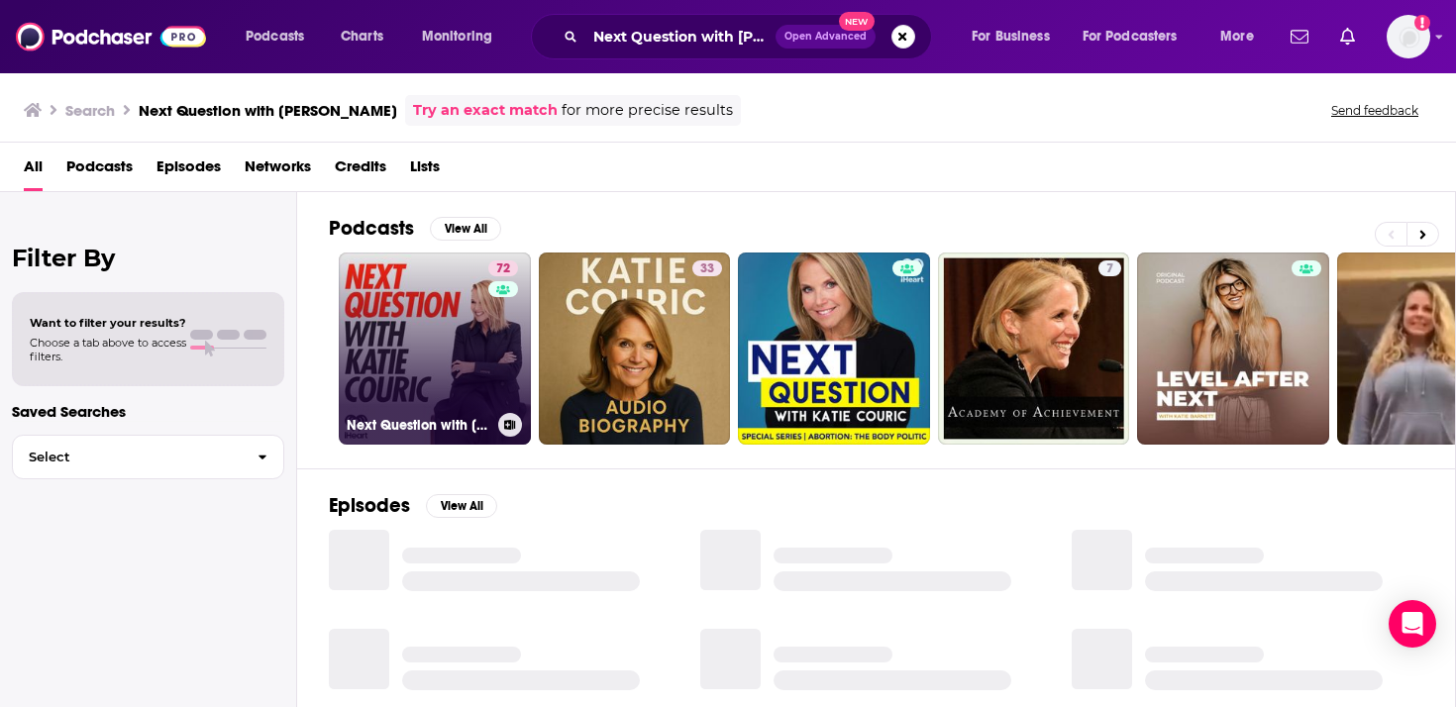
click at [410, 331] on link "72 Next Question with Katie Couric" at bounding box center [435, 349] width 192 height 192
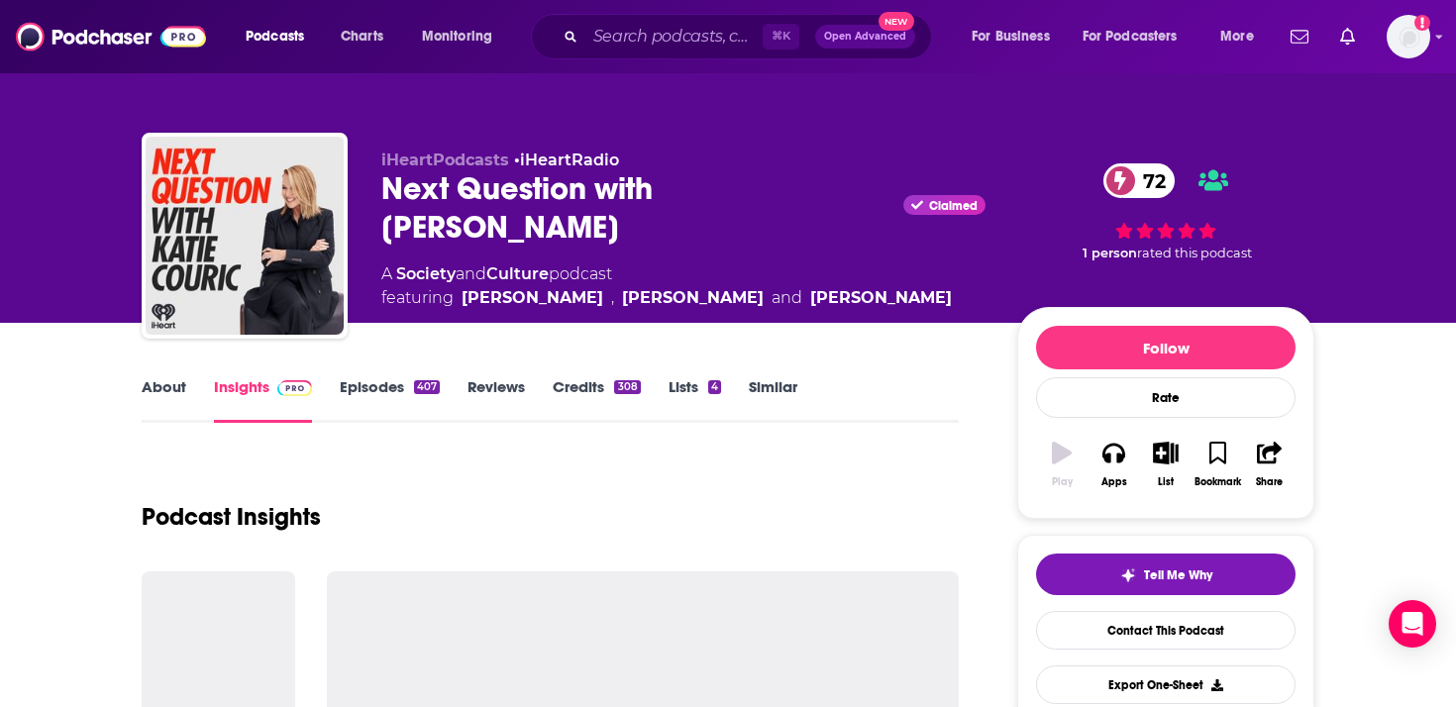
scroll to position [179, 0]
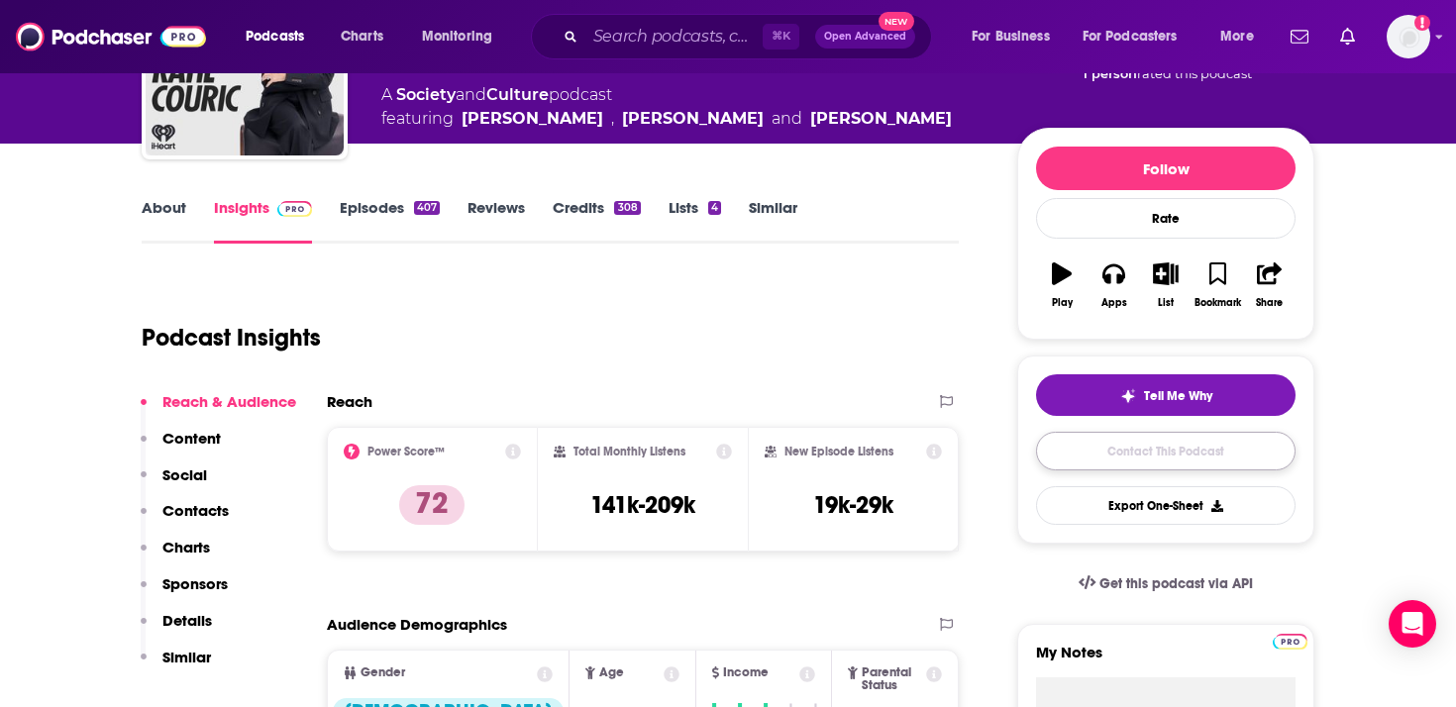
click at [1133, 457] on link "Contact This Podcast" at bounding box center [1165, 451] width 259 height 39
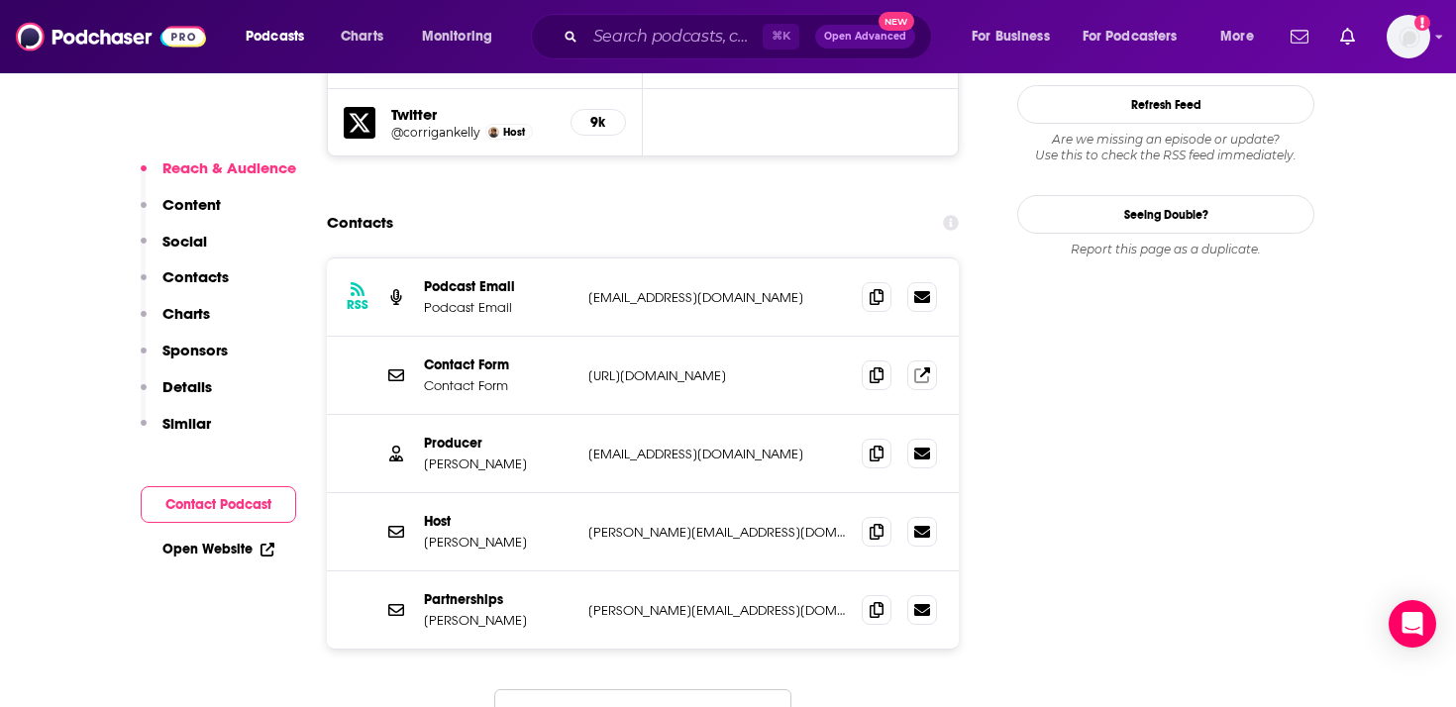
scroll to position [1867, 0]
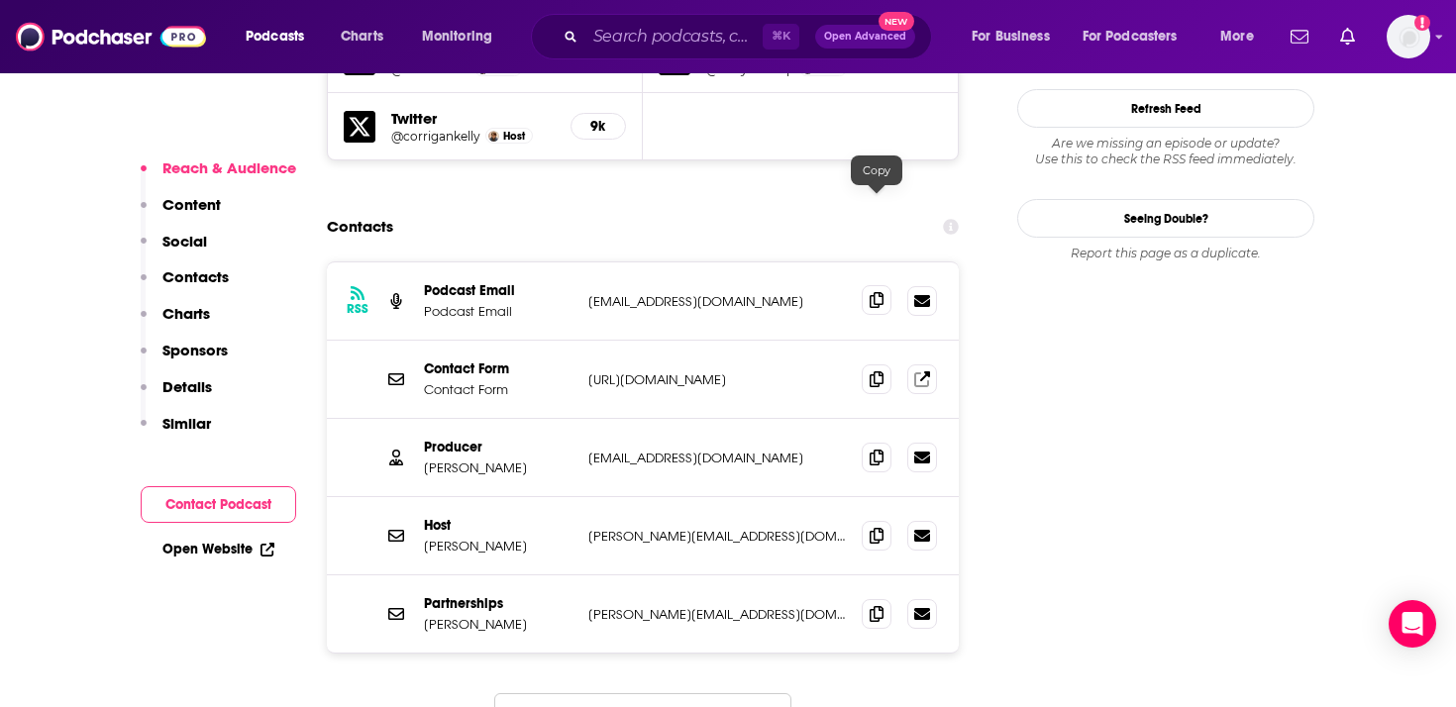
click at [883, 285] on span at bounding box center [876, 300] width 30 height 30
click at [883, 520] on span at bounding box center [876, 535] width 30 height 30
click at [875, 449] on icon at bounding box center [876, 457] width 14 height 16
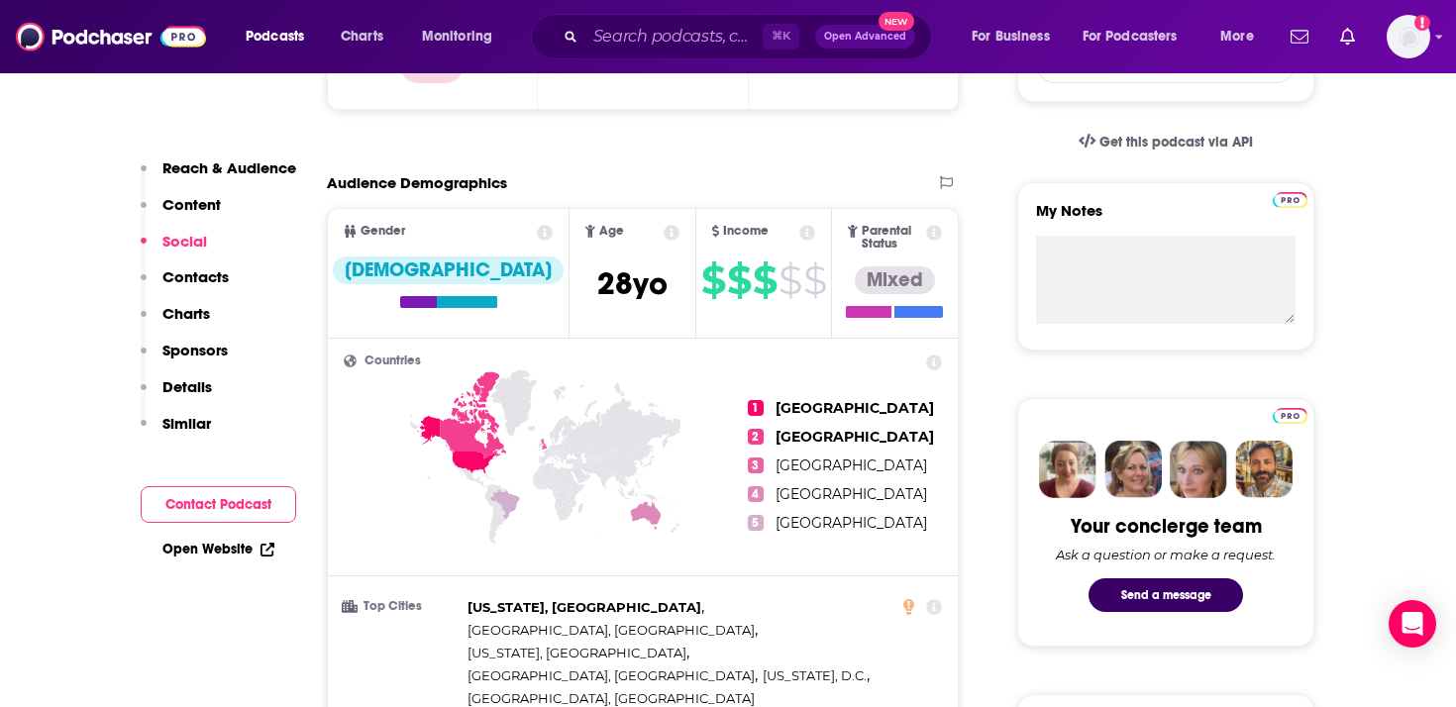
scroll to position [0, 0]
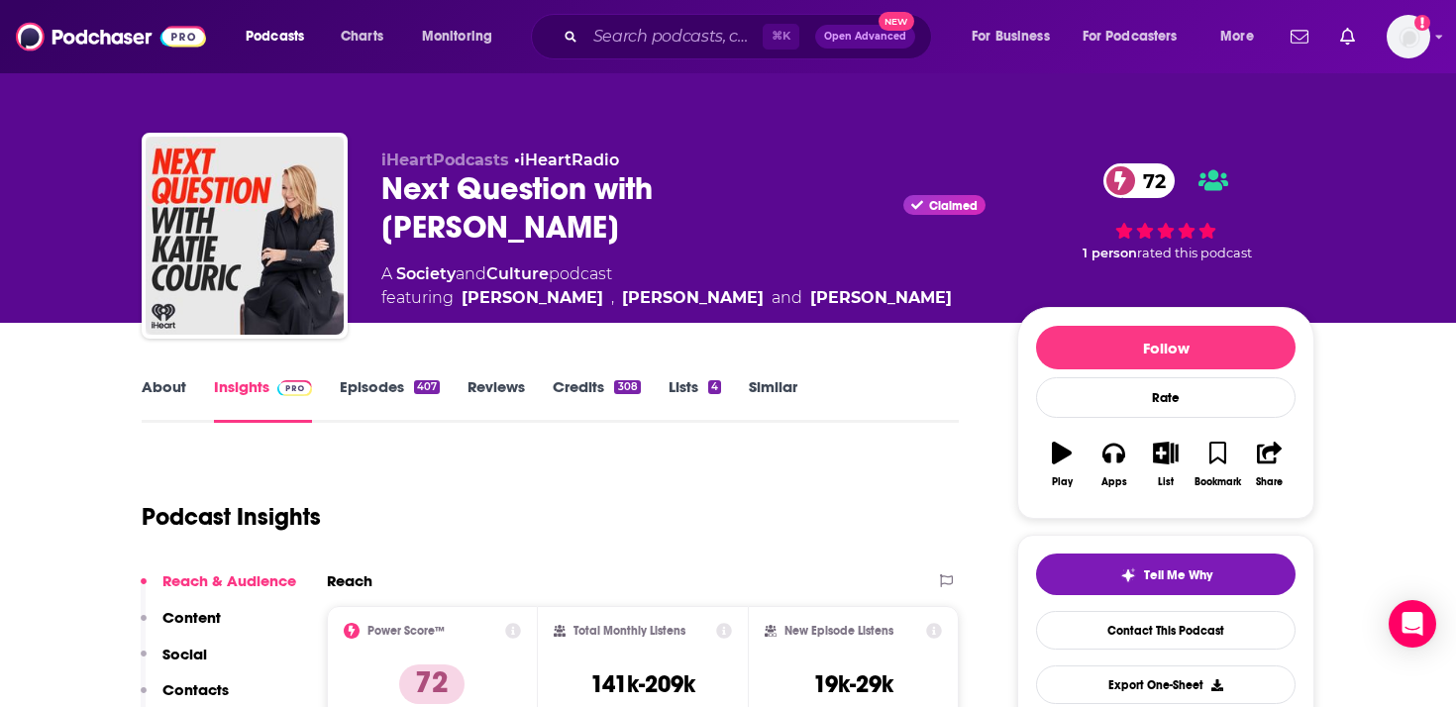
click at [174, 391] on link "About" at bounding box center [164, 400] width 45 height 46
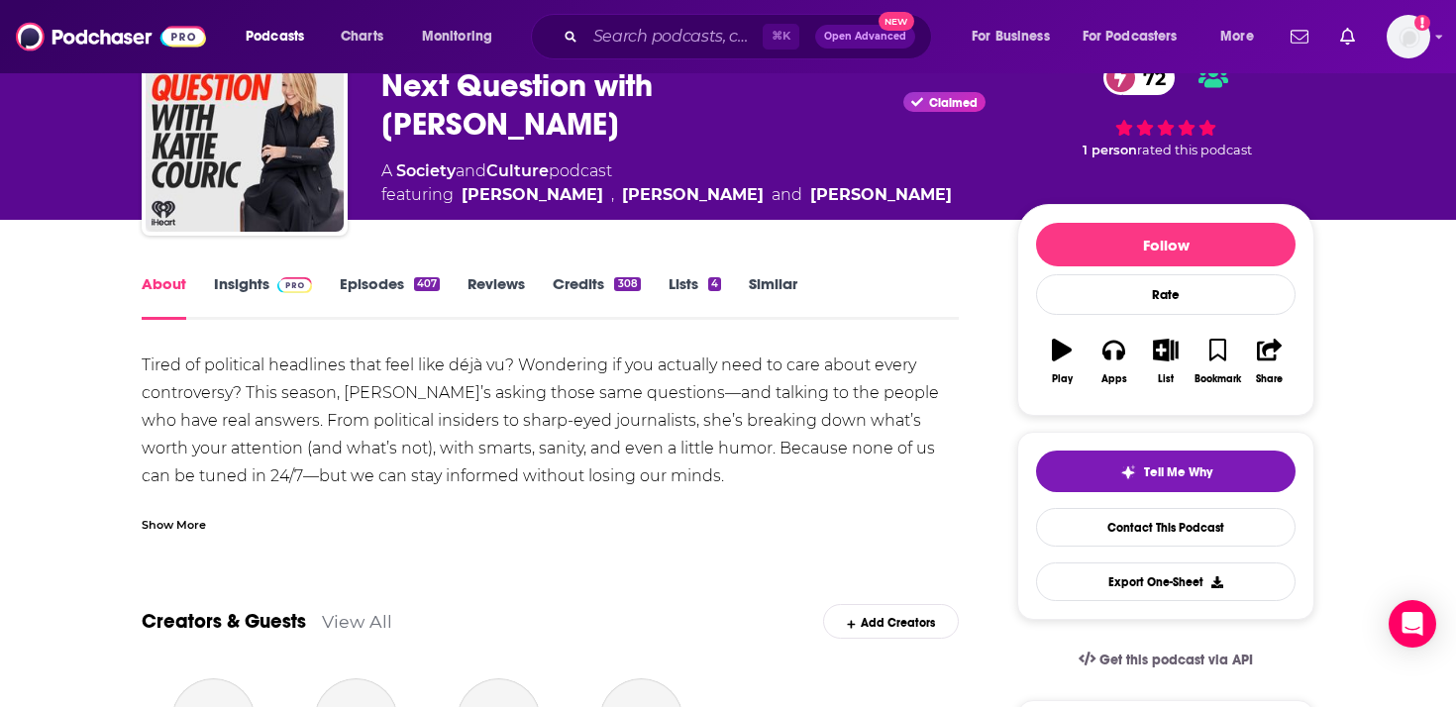
scroll to position [117, 0]
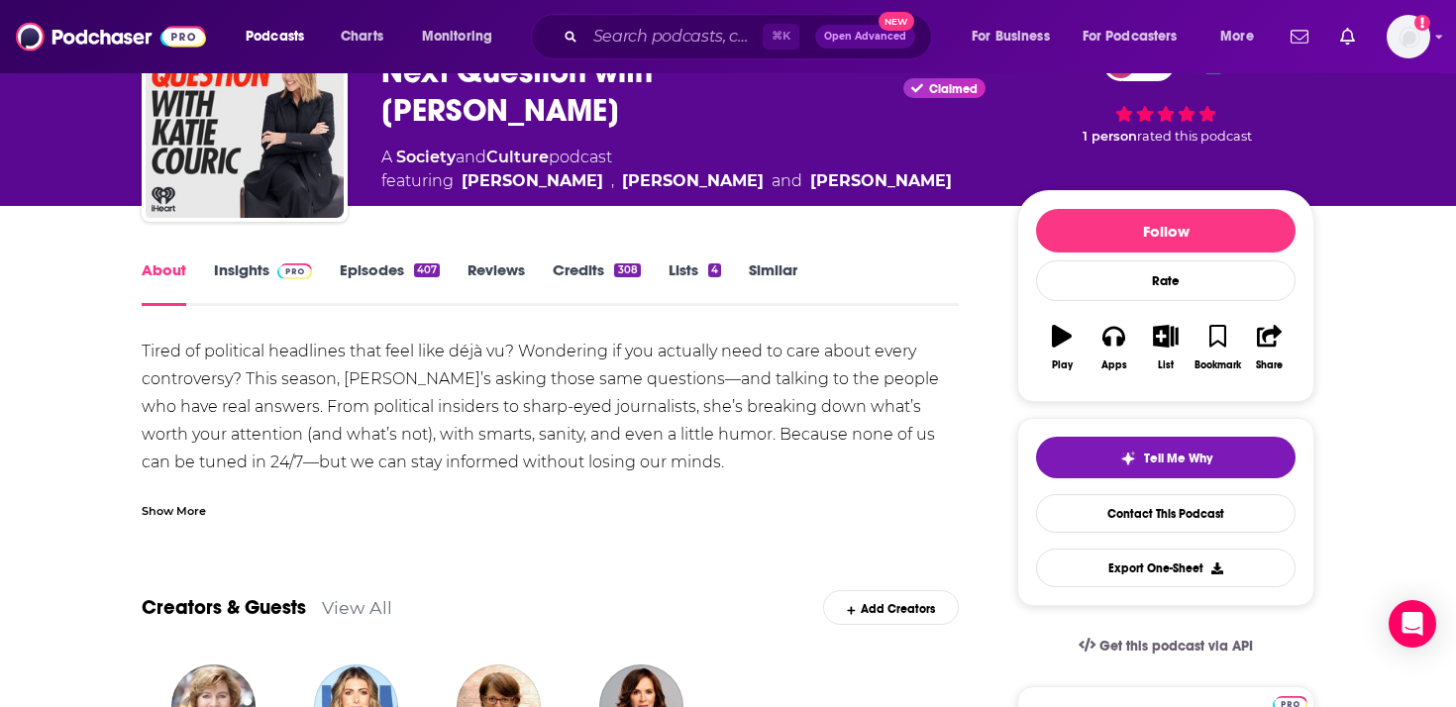
click at [193, 504] on div "Show More" at bounding box center [174, 509] width 64 height 19
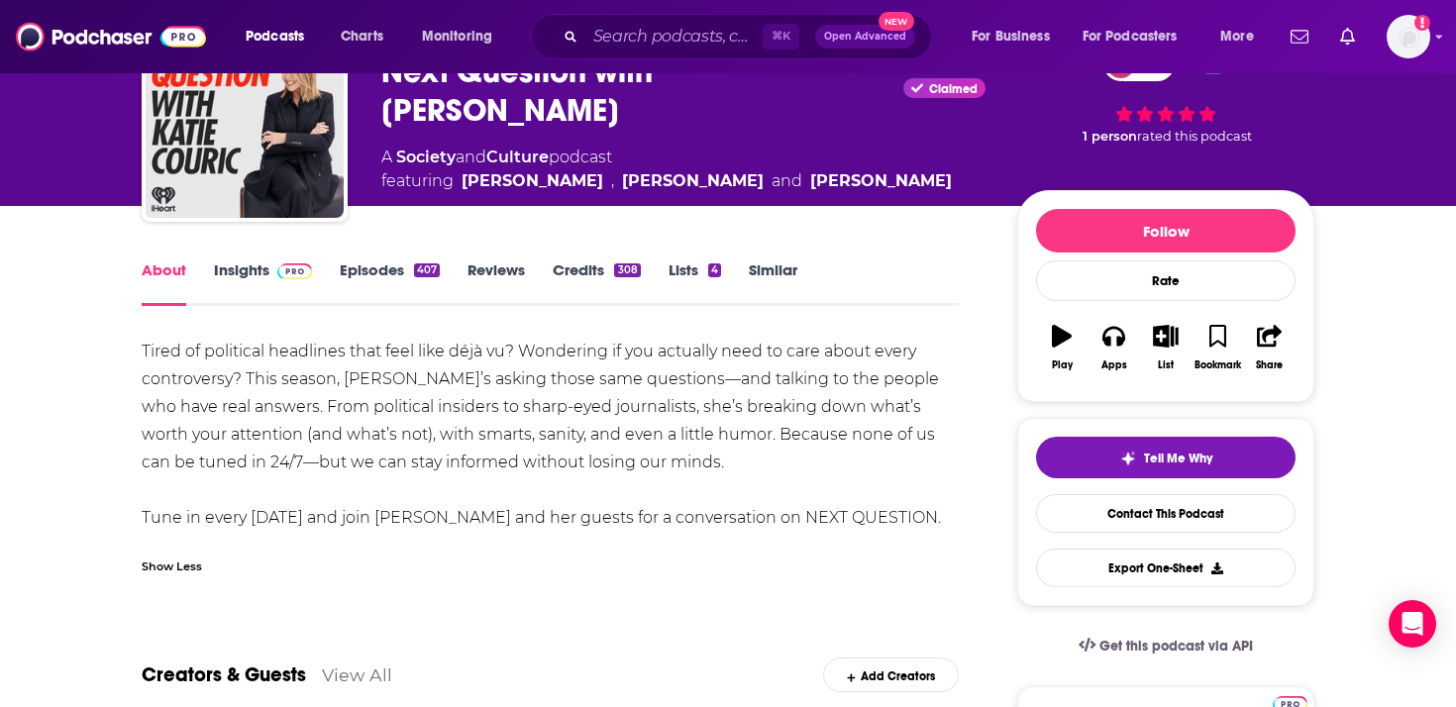
scroll to position [139, 0]
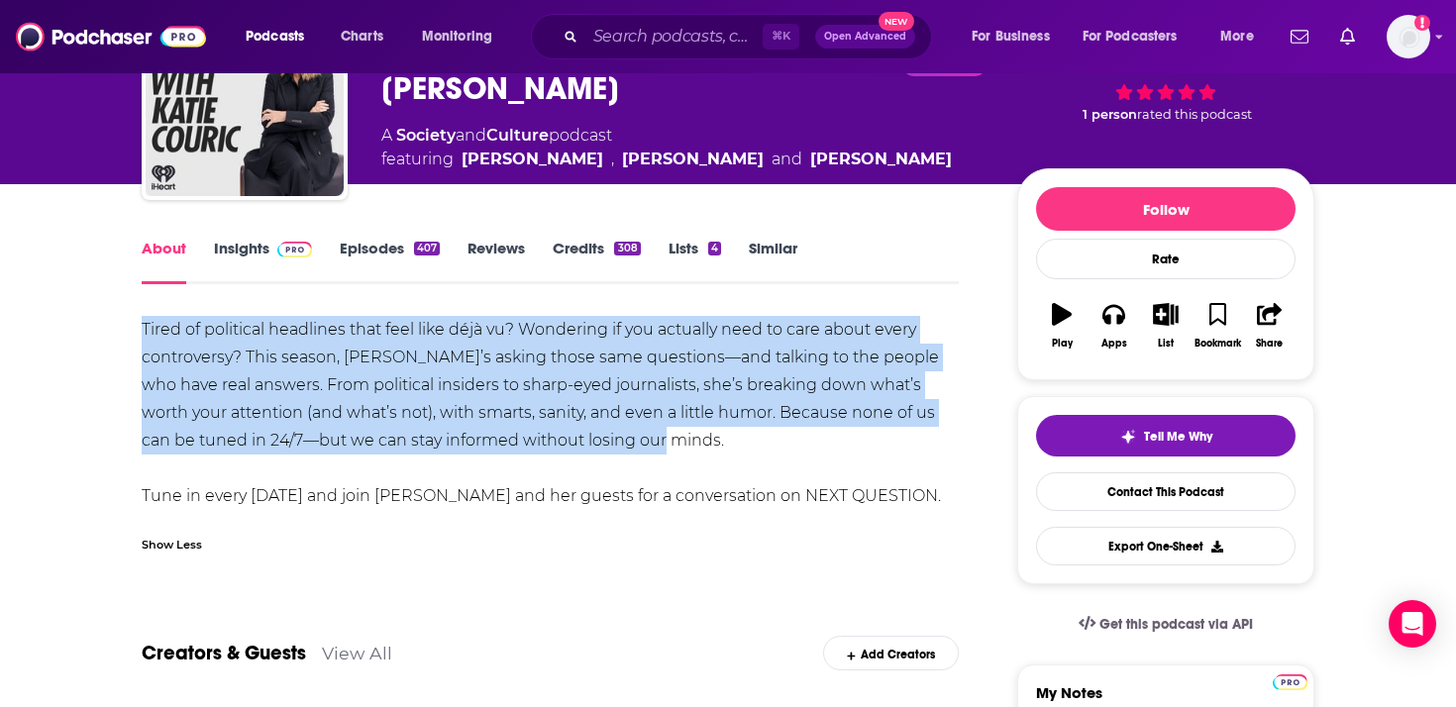
drag, startPoint x: 639, startPoint y: 448, endPoint x: 99, endPoint y: 327, distance: 553.0
copy div "Tired of political headlines that feel like déjà vu? Wondering if you actually …"
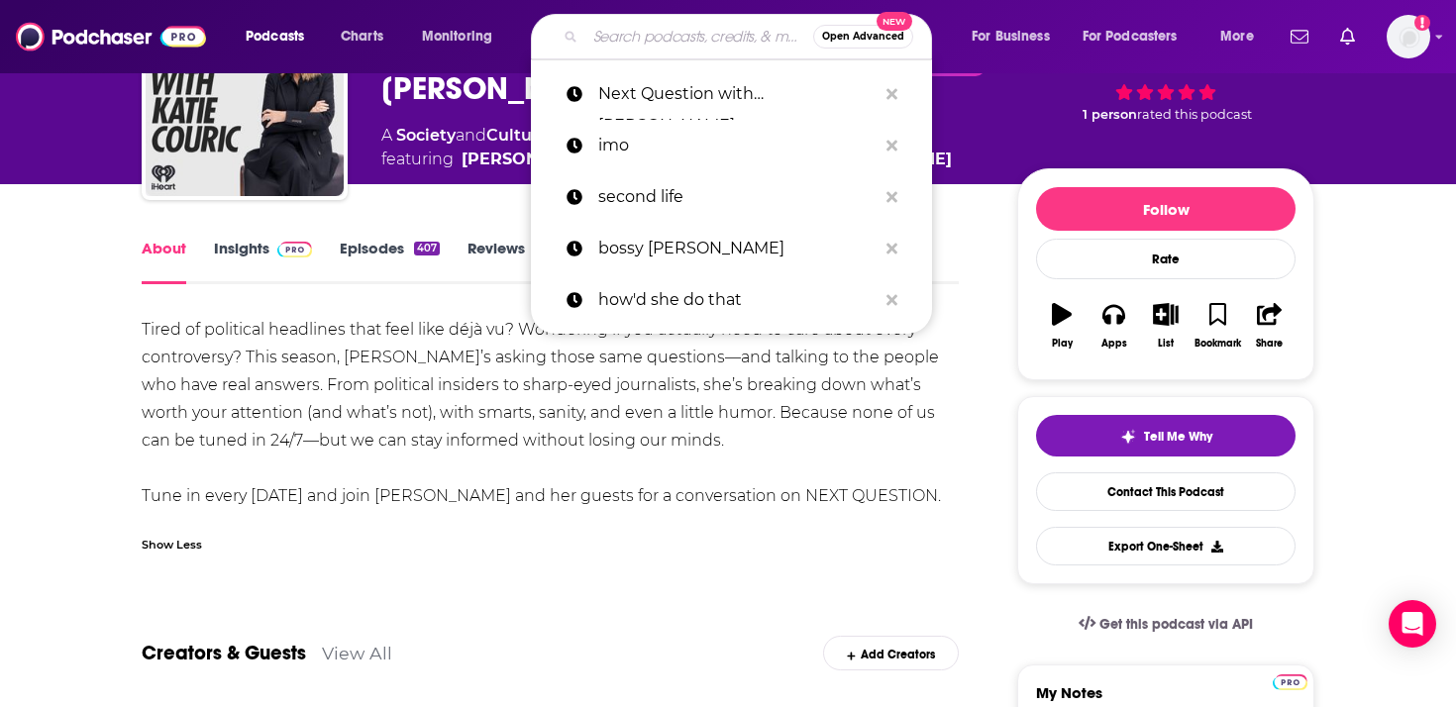
click at [718, 37] on input "Search podcasts, credits, & more..." at bounding box center [699, 37] width 228 height 32
paste input "Good Inside with Dr. Becky"
type input "Good Inside with Dr. Becky"
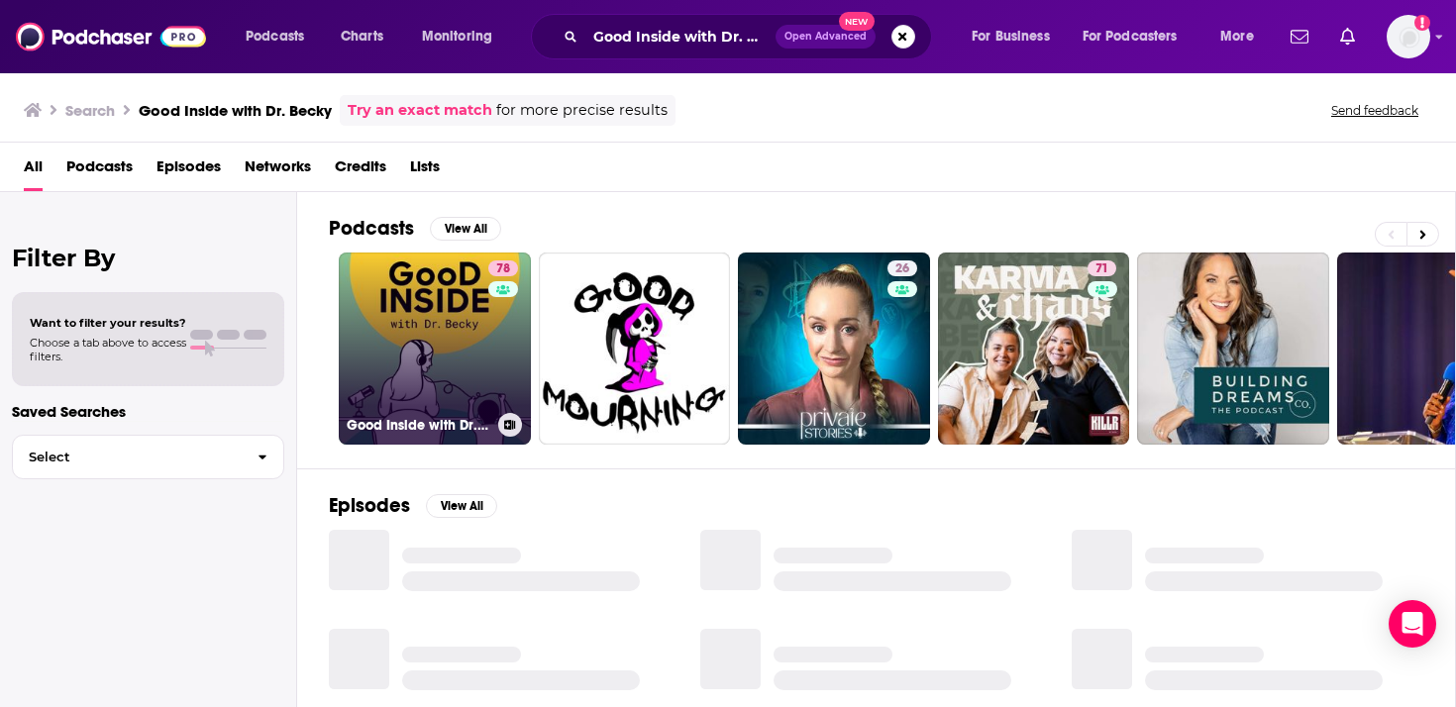
click at [445, 333] on link "78 Good Inside with Dr. Becky" at bounding box center [435, 349] width 192 height 192
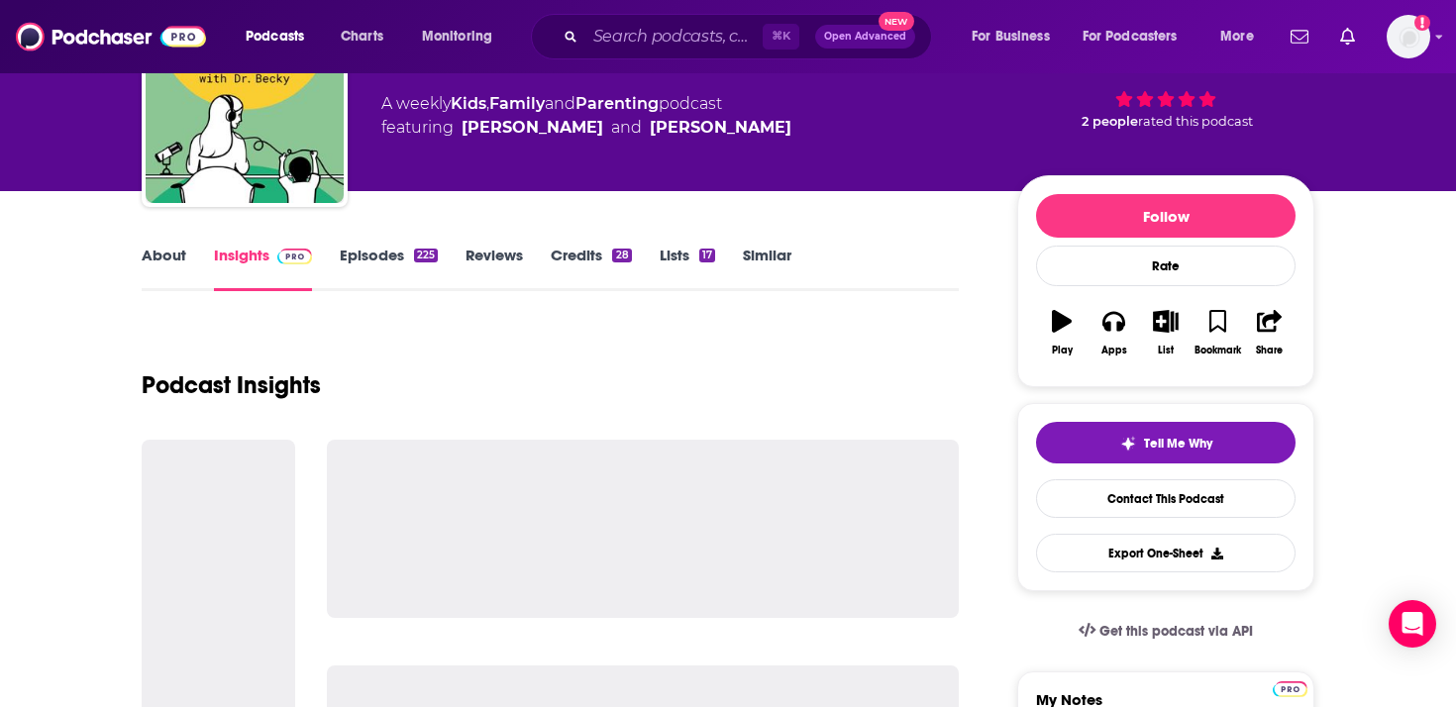
scroll to position [134, 0]
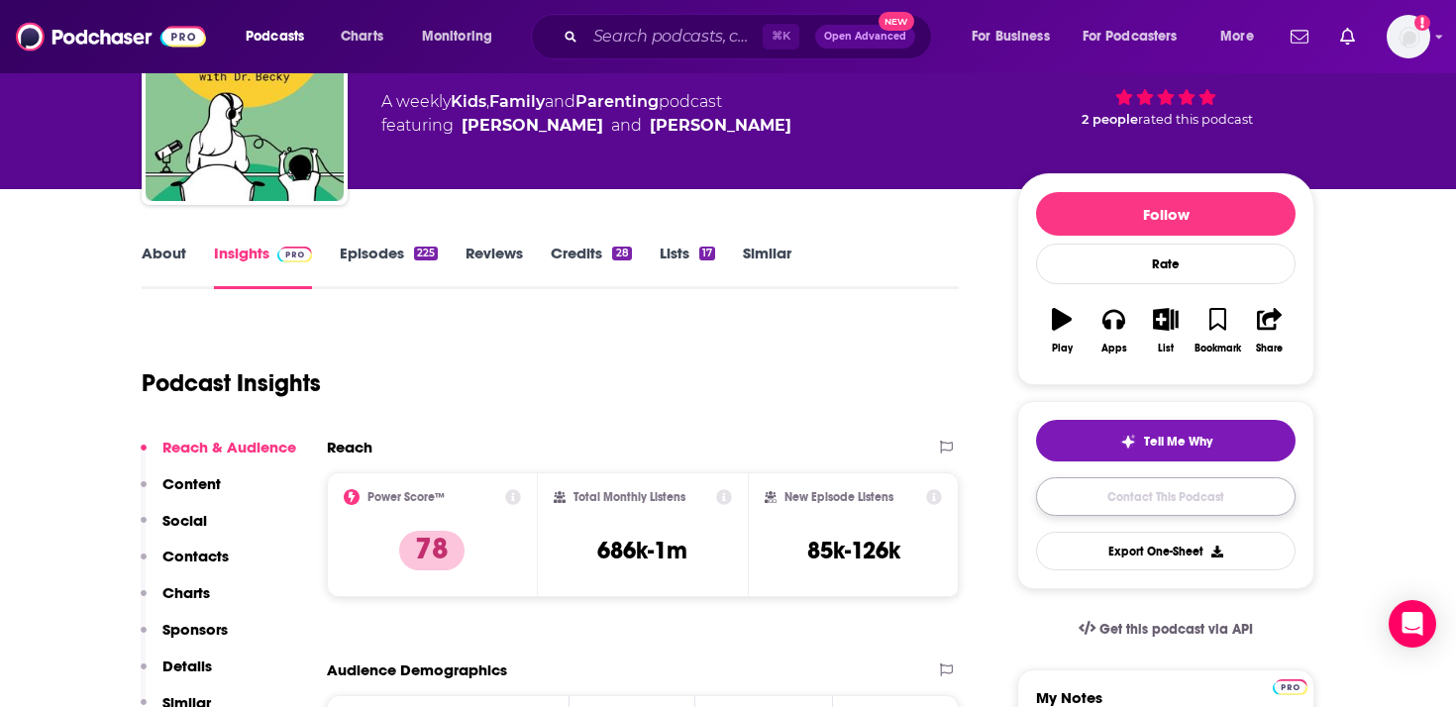
click at [1129, 497] on link "Contact This Podcast" at bounding box center [1165, 496] width 259 height 39
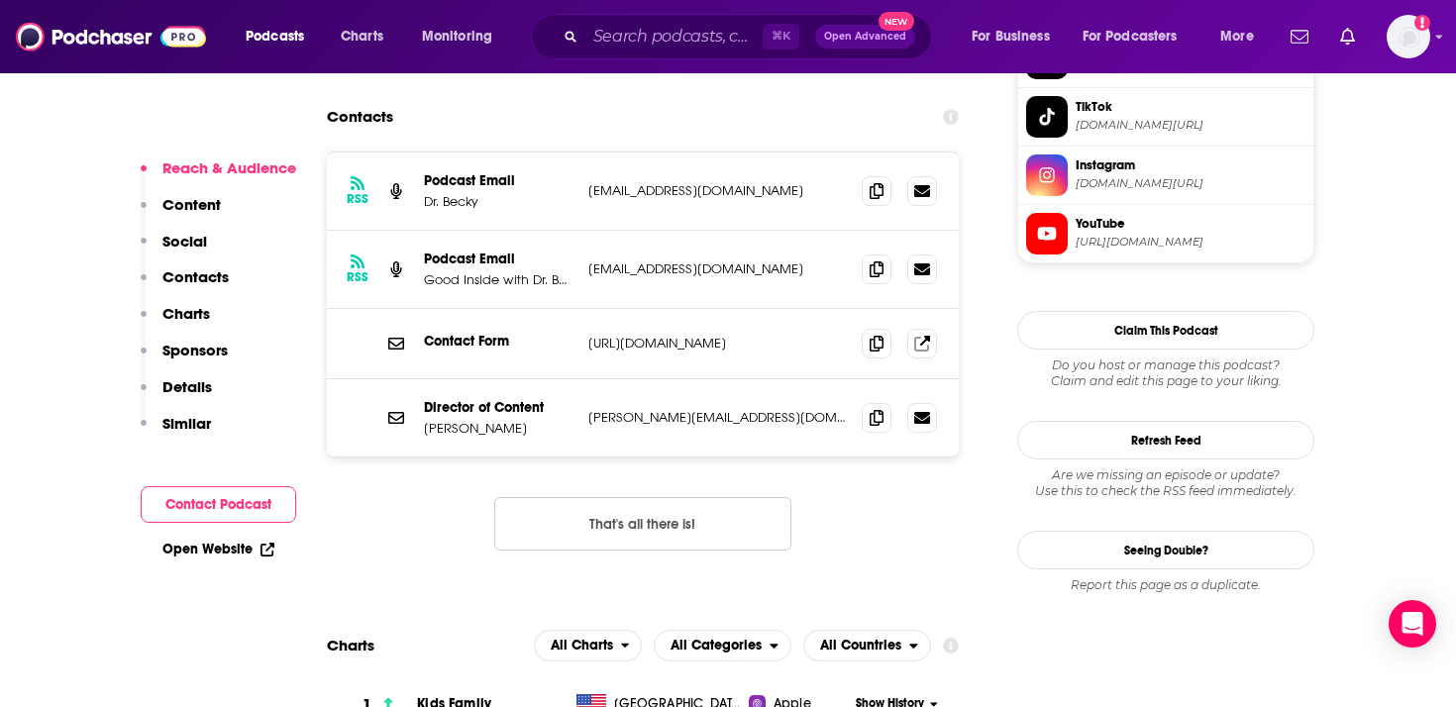
scroll to position [1928, 0]
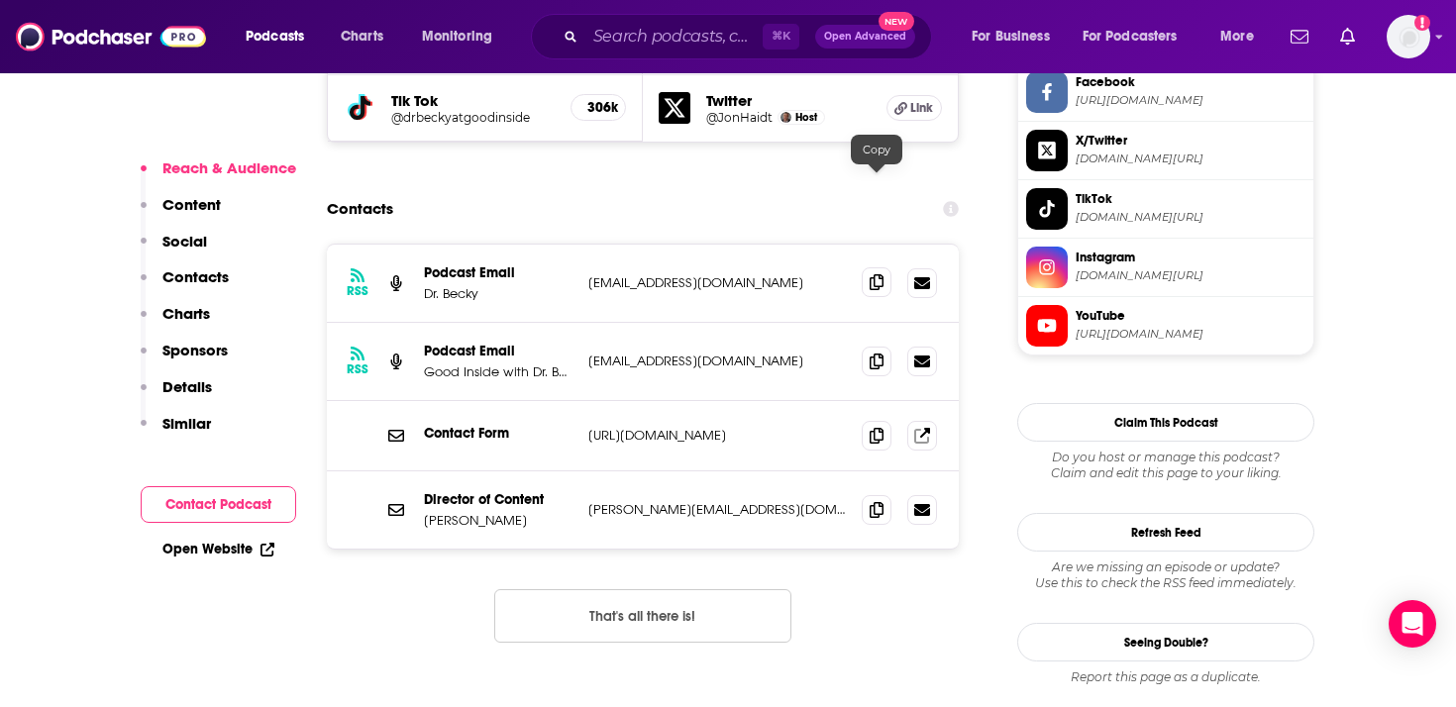
click at [875, 274] on icon at bounding box center [876, 282] width 14 height 16
click at [876, 501] on icon at bounding box center [876, 509] width 14 height 16
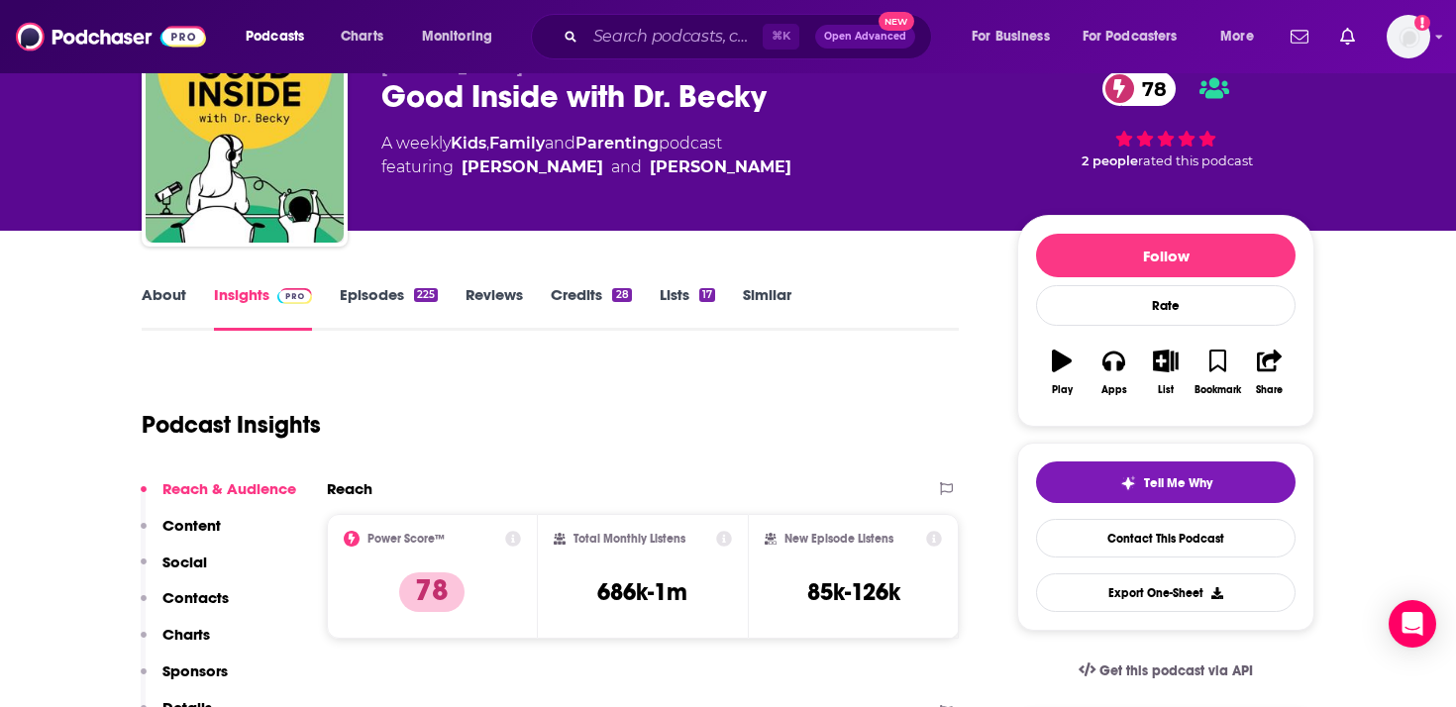
scroll to position [0, 0]
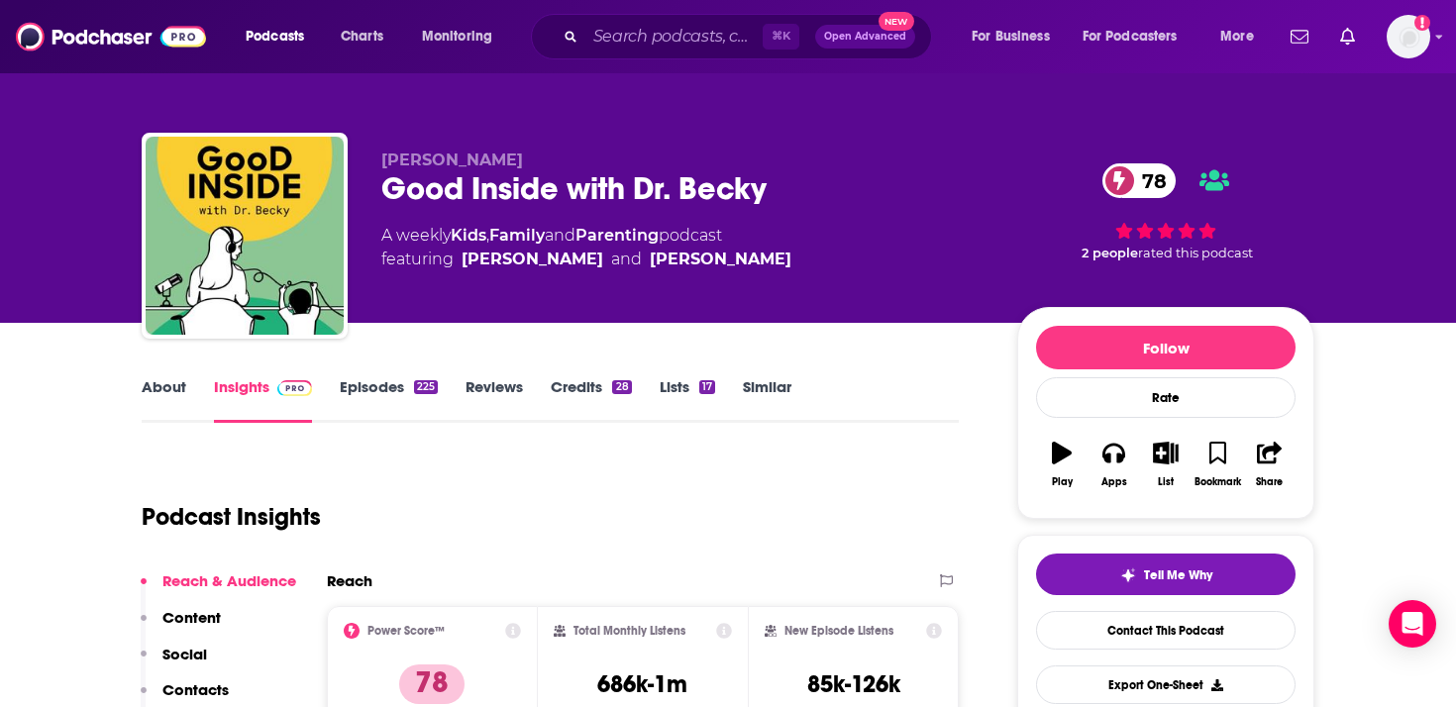
click at [176, 389] on link "About" at bounding box center [164, 400] width 45 height 46
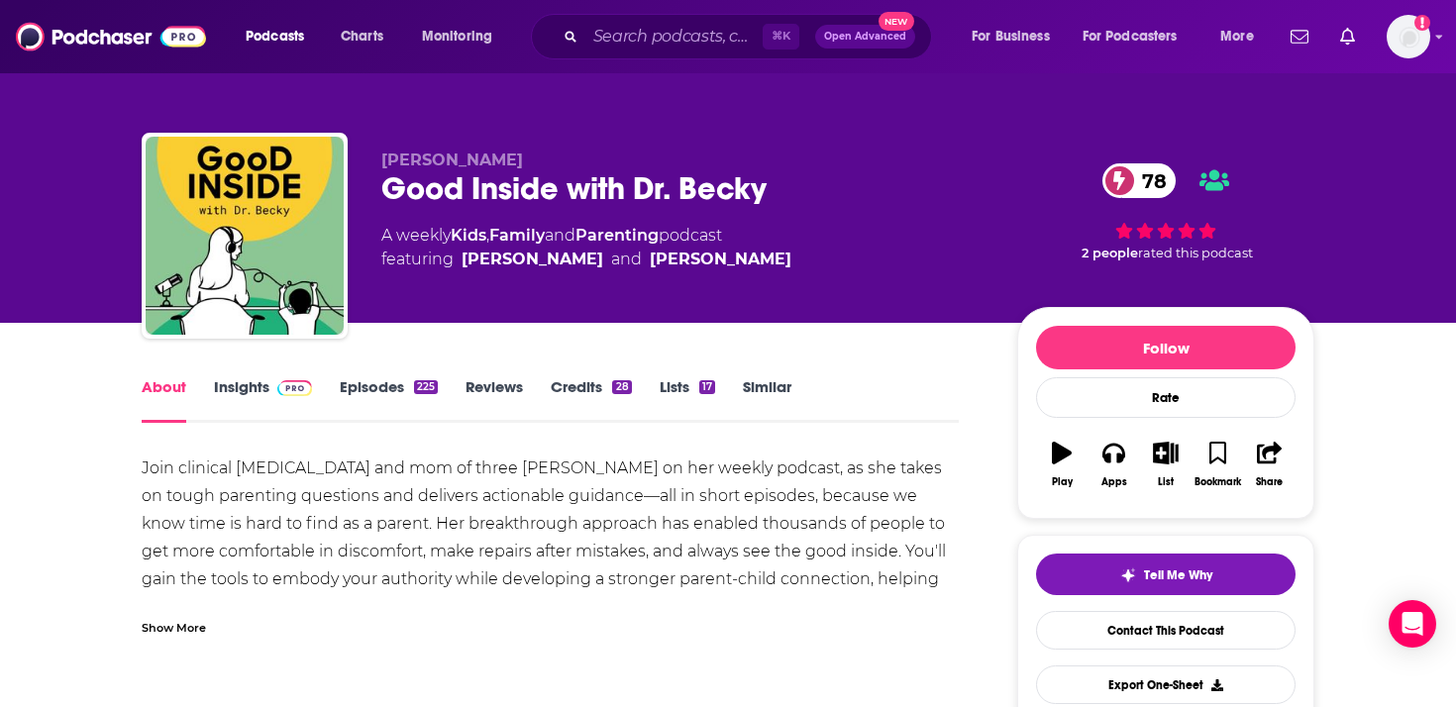
scroll to position [117, 0]
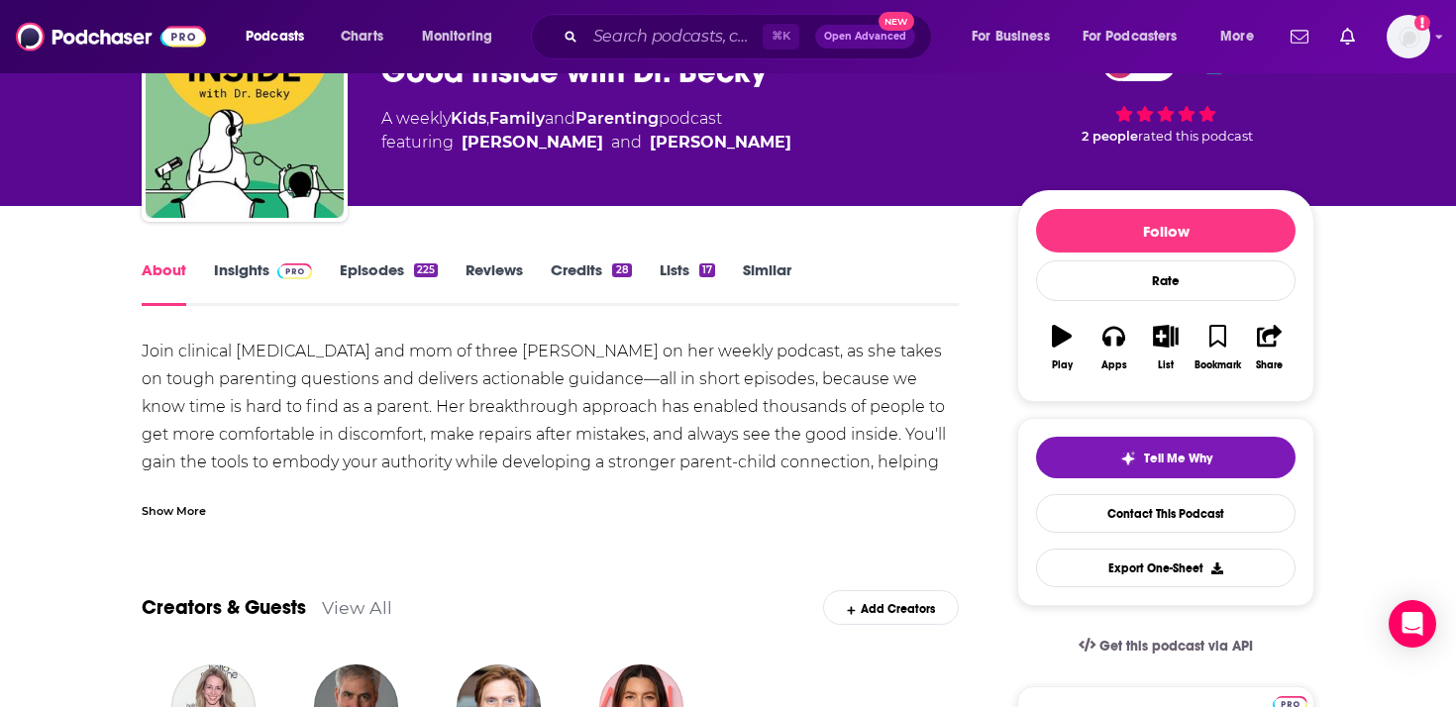
click at [200, 513] on div "Show More" at bounding box center [174, 509] width 64 height 19
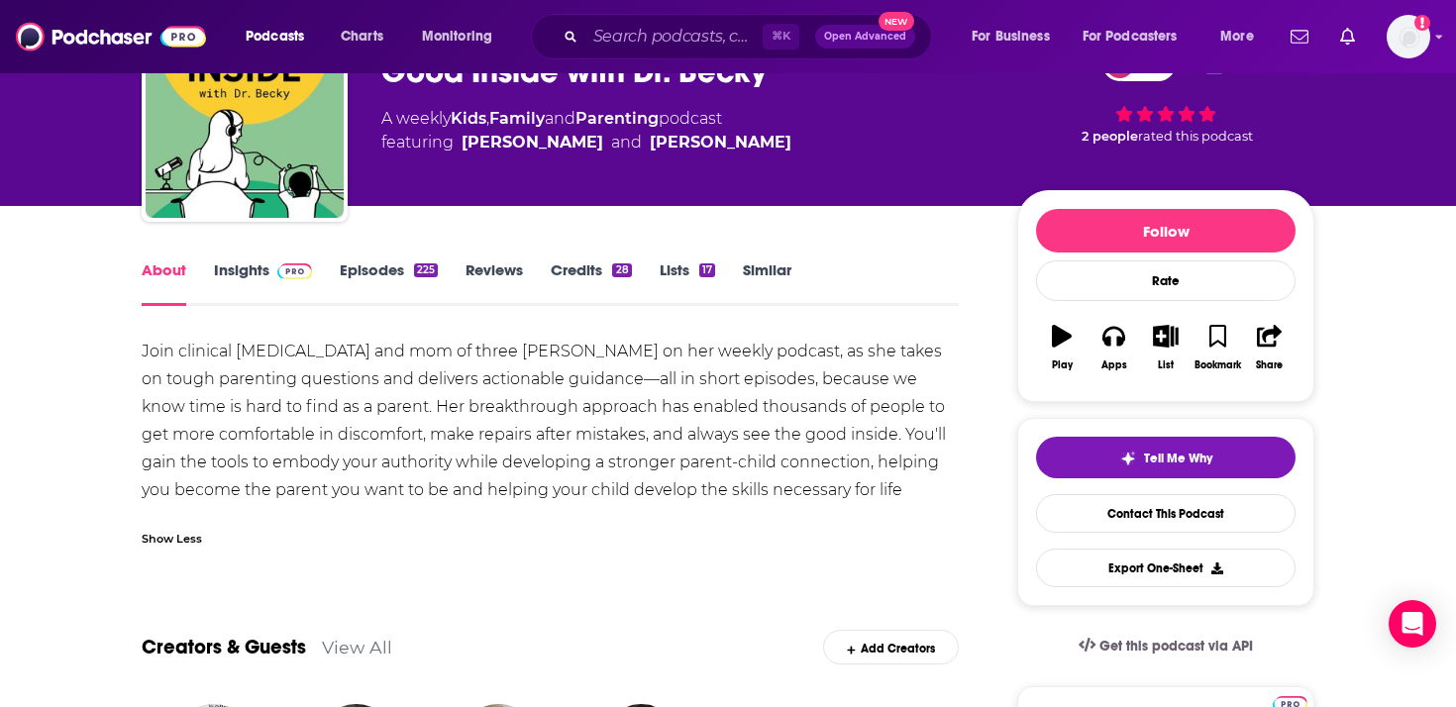
drag, startPoint x: 960, startPoint y: 500, endPoint x: 133, endPoint y: 352, distance: 840.1
copy div "Join clinical psychologist and mom of three Dr. Becky Kennedy on her weekly pod…"
